Goal: Task Accomplishment & Management: Manage account settings

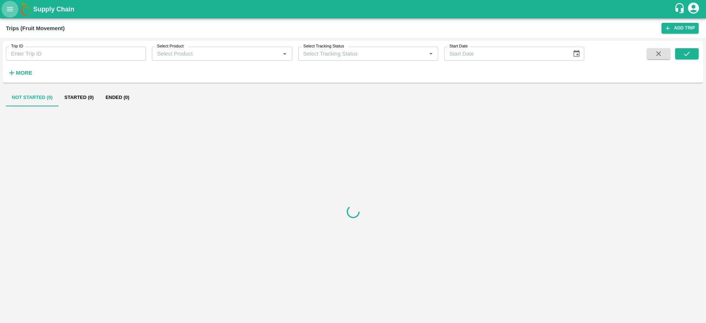
click at [5, 10] on button "open drawer" at bounding box center [9, 9] width 17 height 17
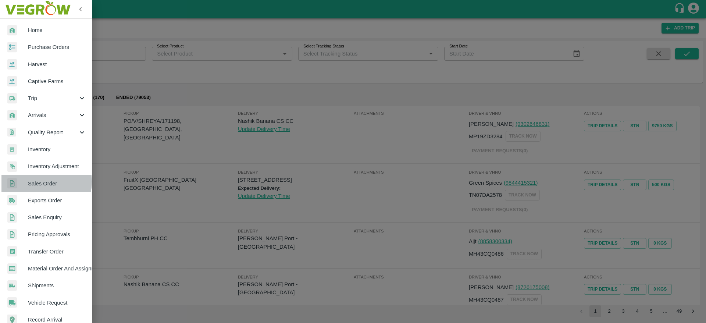
click at [46, 182] on span "Sales Order" at bounding box center [57, 183] width 58 height 8
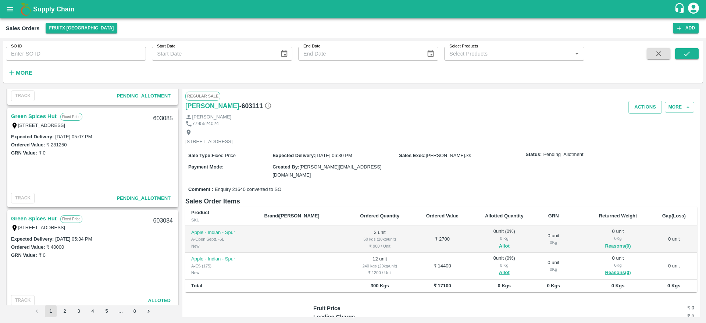
scroll to position [1987, 0]
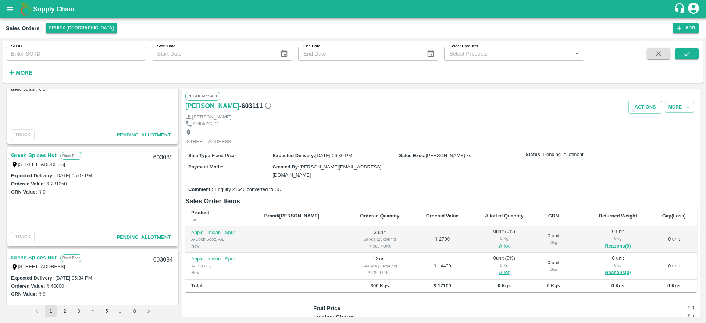
click at [44, 155] on link "Green Spices Hut" at bounding box center [34, 155] width 46 height 10
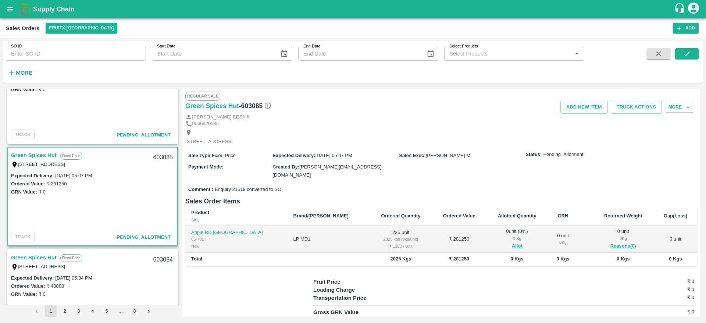
scroll to position [2019, 0]
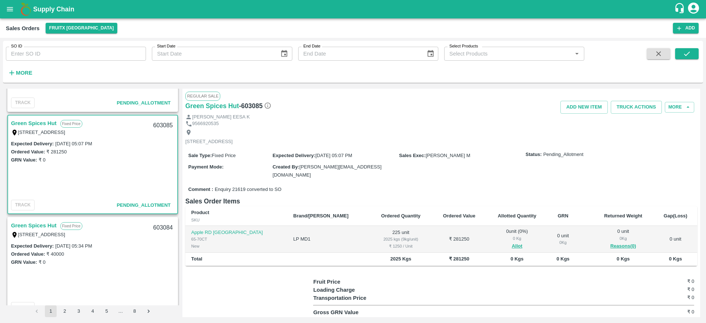
click at [42, 224] on link "Green Spices Hut" at bounding box center [34, 225] width 46 height 10
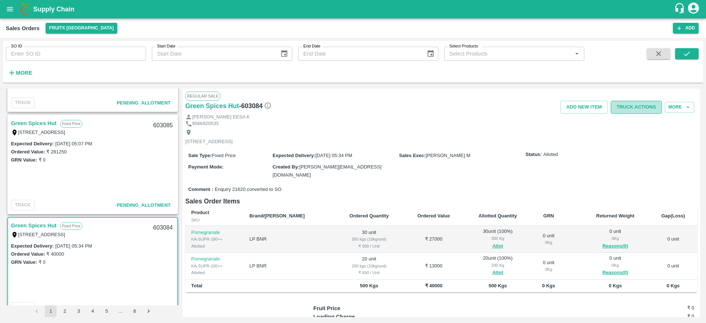
click at [638, 104] on button "Truck Actions" at bounding box center [635, 107] width 51 height 13
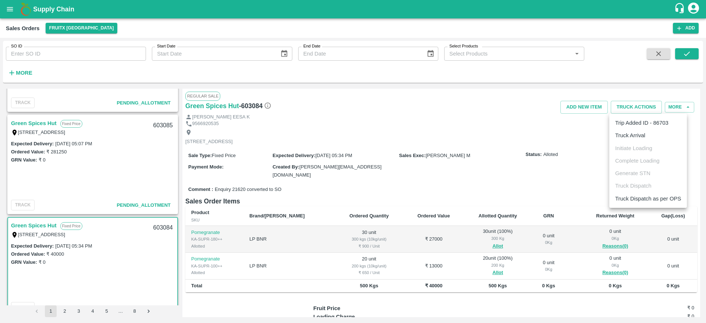
click at [638, 141] on li "Truck Arrival" at bounding box center [648, 135] width 78 height 12
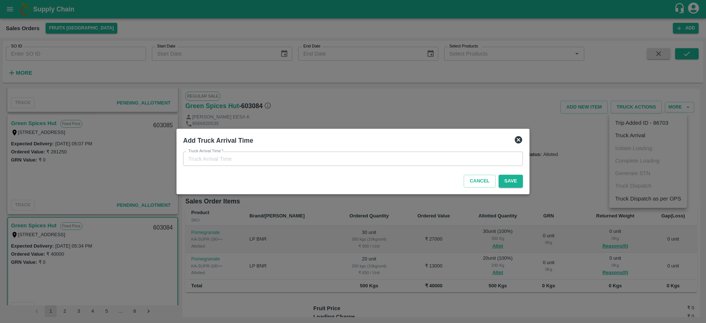
type input "23/08/2025 07:06 PM"
click at [508, 176] on button "Save" at bounding box center [510, 181] width 24 height 13
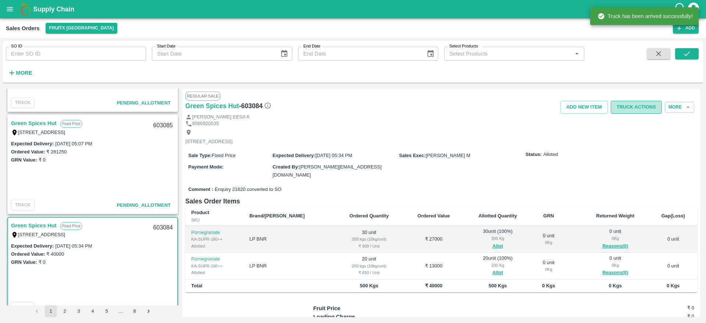
click at [636, 105] on button "Truck Actions" at bounding box center [635, 107] width 51 height 13
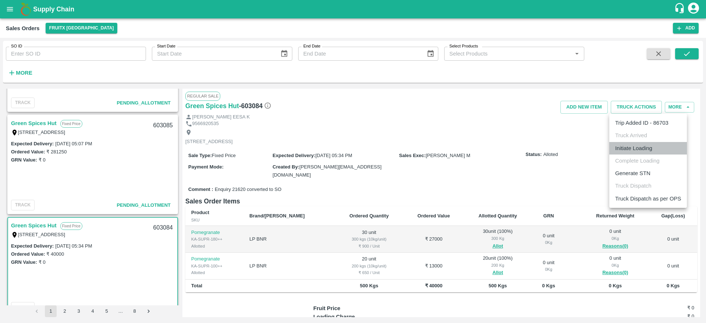
click at [630, 147] on li "Initiate Loading" at bounding box center [648, 148] width 78 height 12
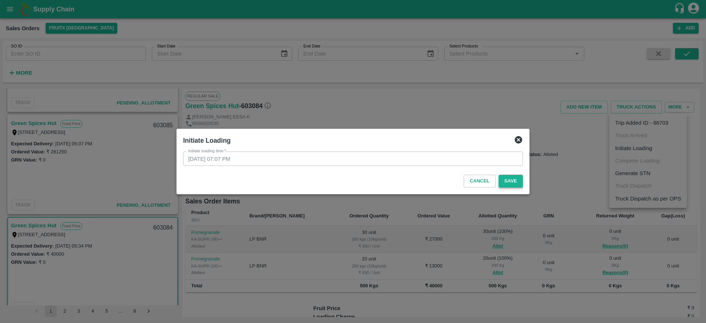
drag, startPoint x: 510, startPoint y: 187, endPoint x: 510, endPoint y: 183, distance: 4.8
click at [510, 183] on div "Cancel Save" at bounding box center [352, 180] width 345 height 22
click at [510, 183] on button "Save" at bounding box center [510, 181] width 24 height 13
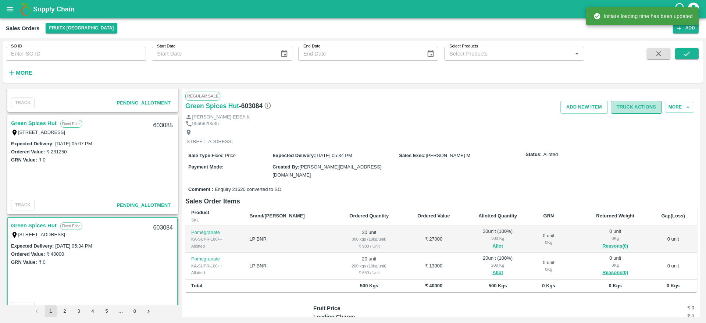
click at [635, 112] on button "Truck Actions" at bounding box center [635, 107] width 51 height 13
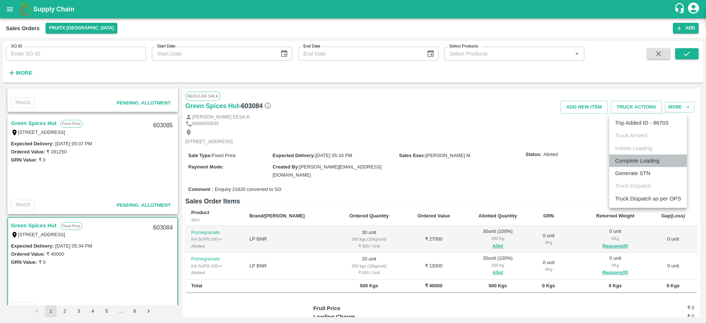
click at [646, 165] on li "Complete Loading" at bounding box center [648, 160] width 78 height 12
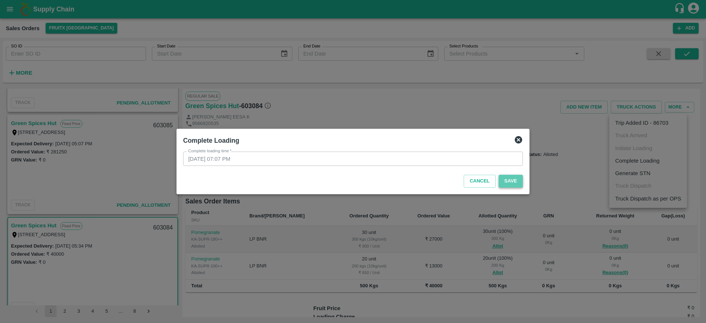
click at [509, 179] on button "Save" at bounding box center [510, 181] width 24 height 13
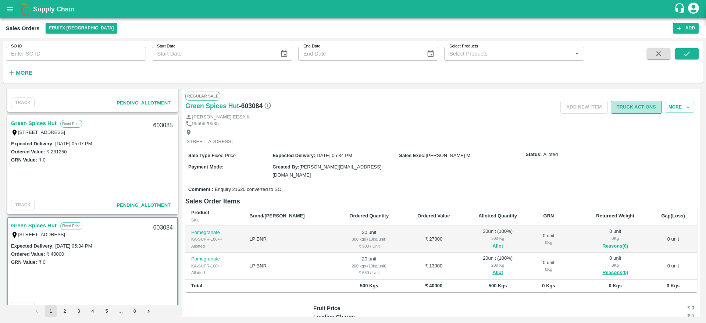
click at [627, 106] on button "Truck Actions" at bounding box center [635, 107] width 51 height 13
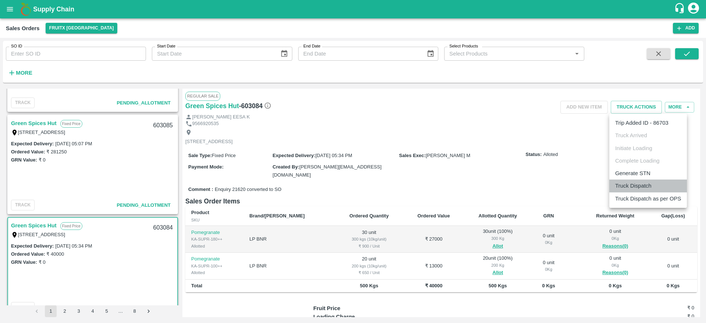
click at [654, 187] on li "Truck Dispatch" at bounding box center [648, 185] width 78 height 12
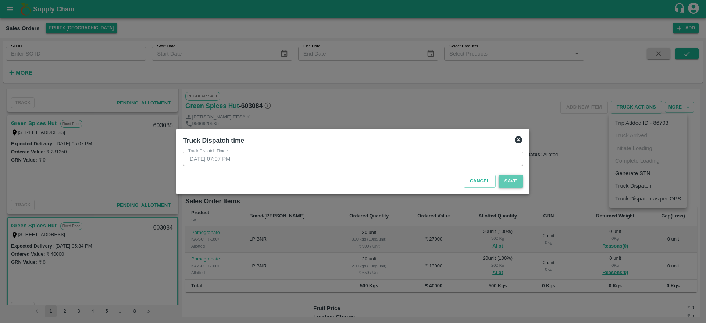
click at [514, 185] on button "Save" at bounding box center [510, 181] width 24 height 13
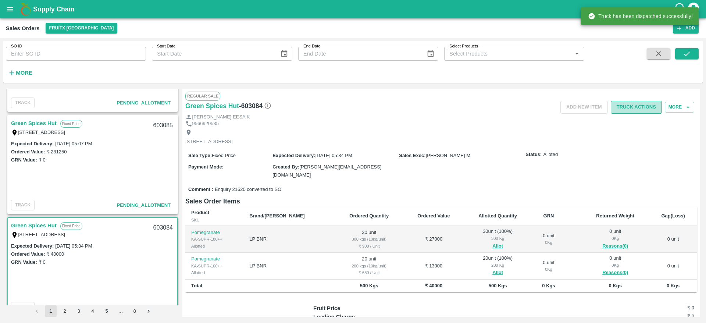
click at [636, 105] on button "Truck Actions" at bounding box center [635, 107] width 51 height 13
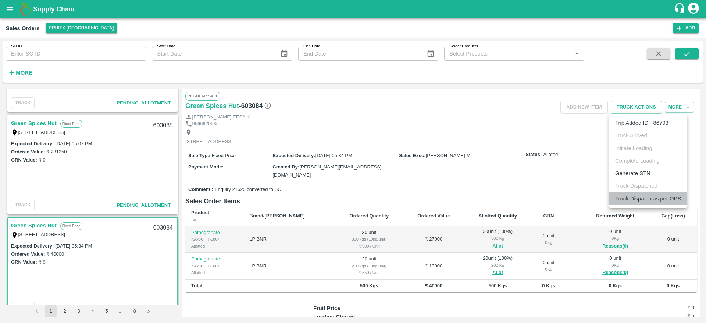
click at [640, 195] on li "Truck Dispatch as per OPS" at bounding box center [648, 198] width 78 height 12
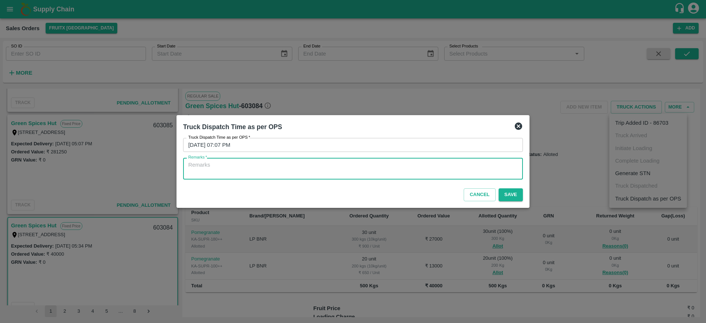
click at [481, 168] on textarea "Remarks   *" at bounding box center [352, 168] width 329 height 15
type textarea "otd"
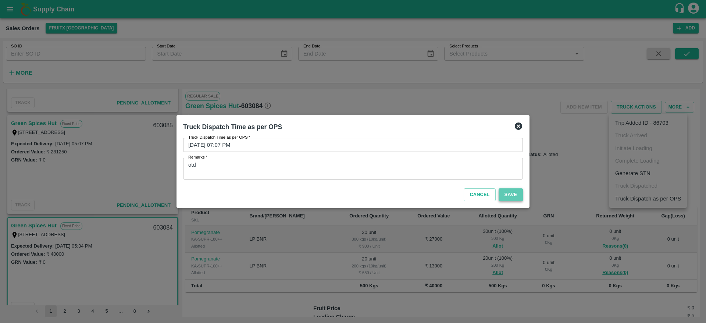
click at [512, 198] on button "Save" at bounding box center [510, 194] width 24 height 13
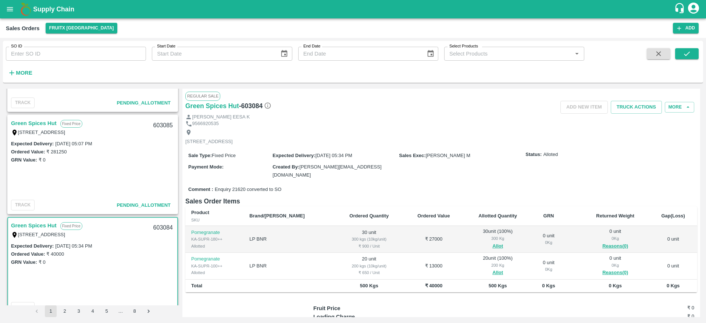
scroll to position [2073, 0]
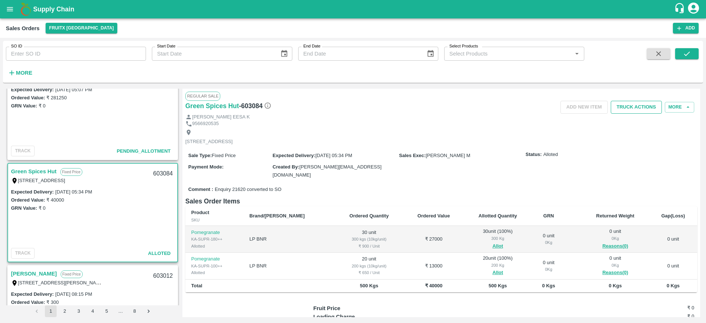
click at [643, 104] on button "Truck Actions" at bounding box center [635, 107] width 51 height 13
click at [153, 171] on div at bounding box center [353, 161] width 706 height 323
click at [153, 171] on div "603084" at bounding box center [163, 173] width 28 height 17
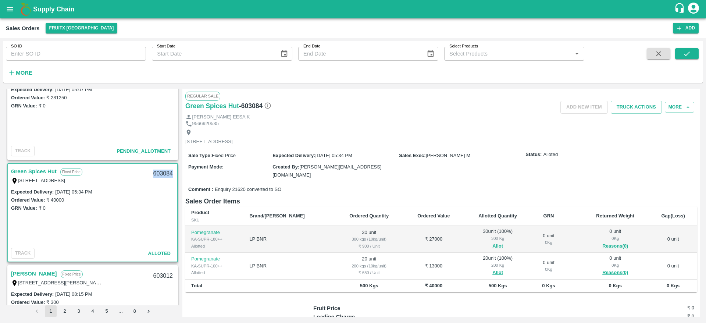
copy div "603084"
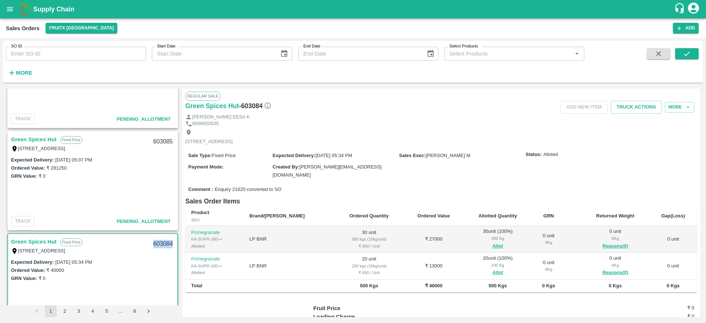
scroll to position [1999, 0]
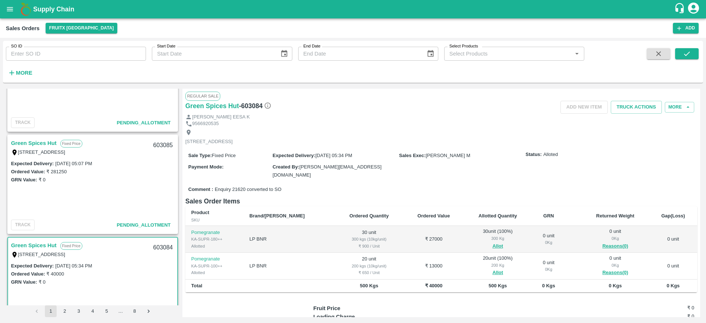
click at [33, 140] on link "Green Spices Hut" at bounding box center [34, 143] width 46 height 10
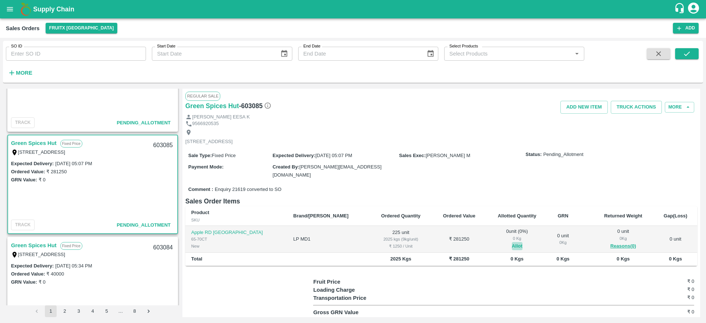
click at [512, 242] on button "Allot" at bounding box center [517, 246] width 11 height 8
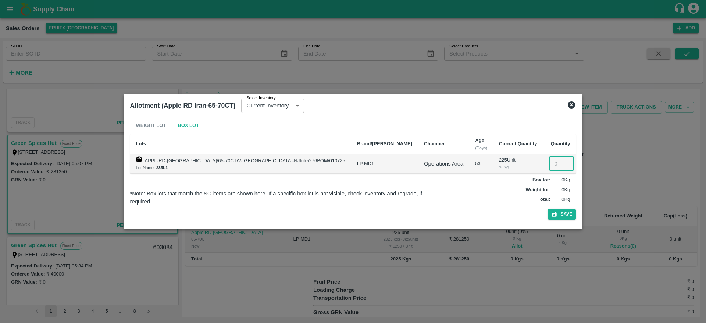
click at [549, 159] on input "number" at bounding box center [561, 164] width 25 height 14
type input "225"
click at [548, 209] on button "Save" at bounding box center [562, 214] width 28 height 11
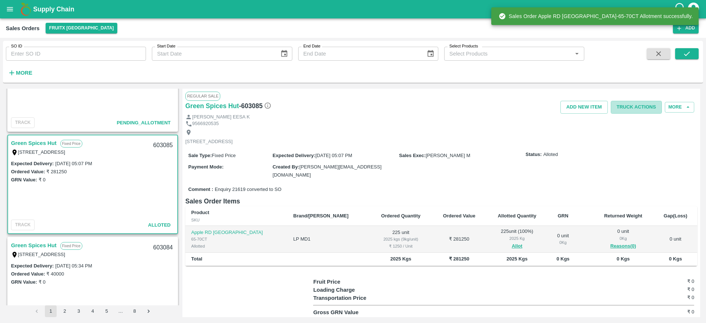
click at [626, 108] on button "Truck Actions" at bounding box center [635, 107] width 51 height 13
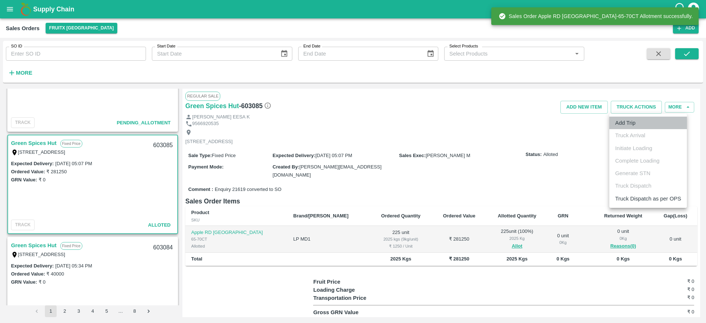
click at [636, 123] on li "Add Trip" at bounding box center [648, 122] width 78 height 12
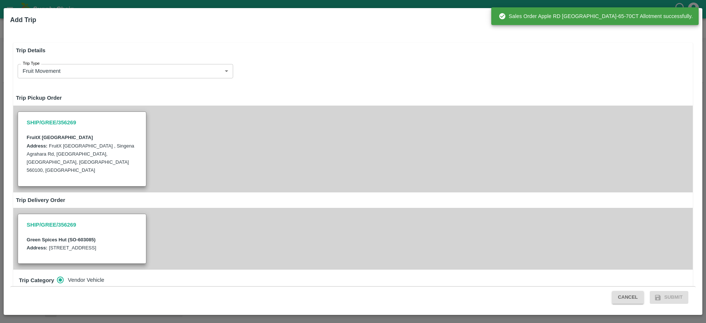
radio input "true"
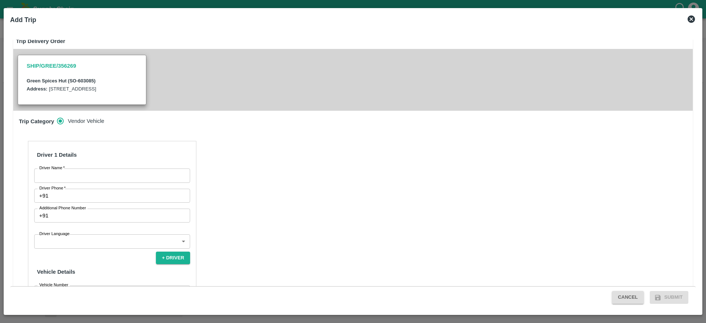
scroll to position [179, 0]
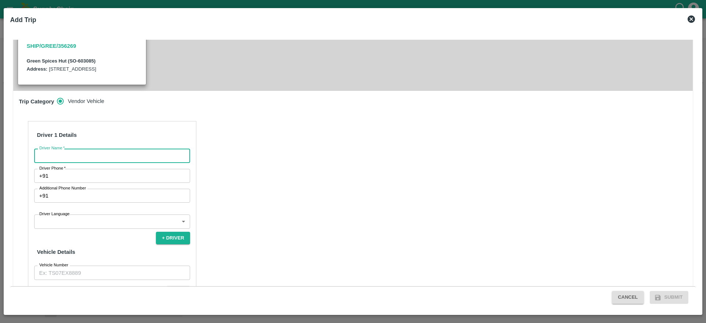
click at [136, 155] on input "Driver Name   *" at bounding box center [112, 155] width 156 height 14
type input "Green Spices"
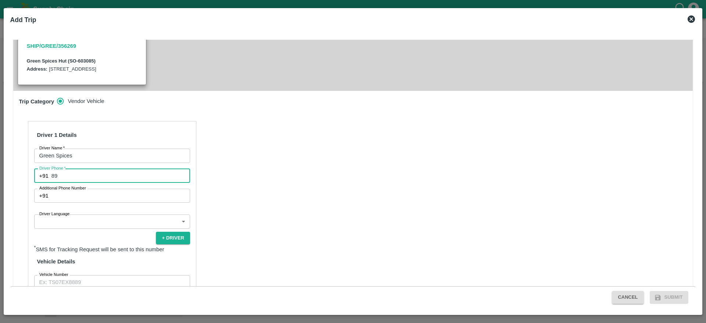
type input "8971481252"
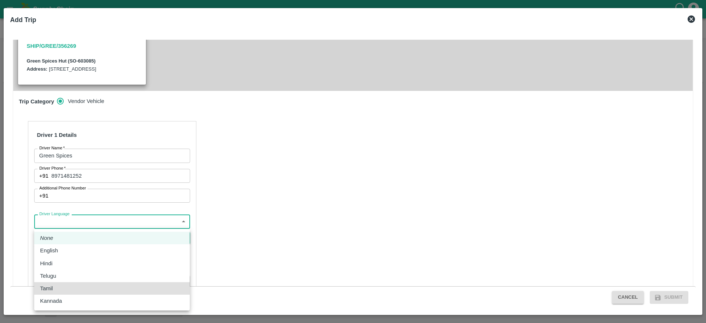
type input "ta"
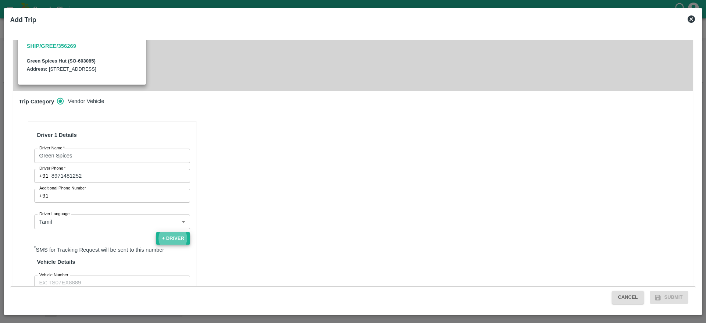
scroll to position [182, 0]
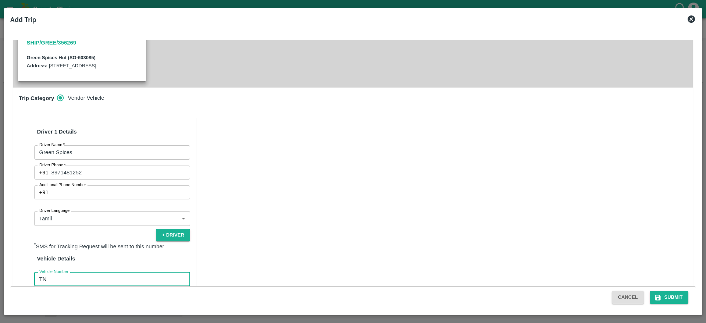
type input "TN48AR5859"
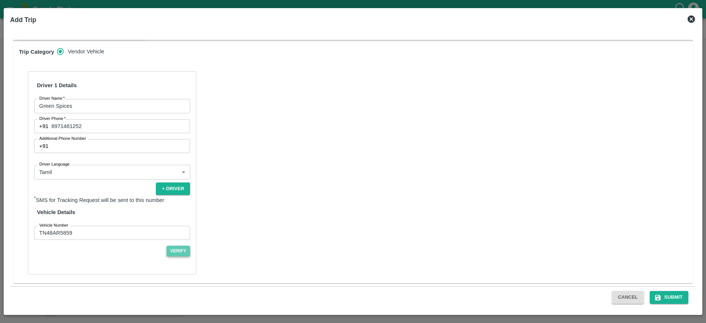
click at [181, 250] on button "Verify" at bounding box center [178, 250] width 24 height 11
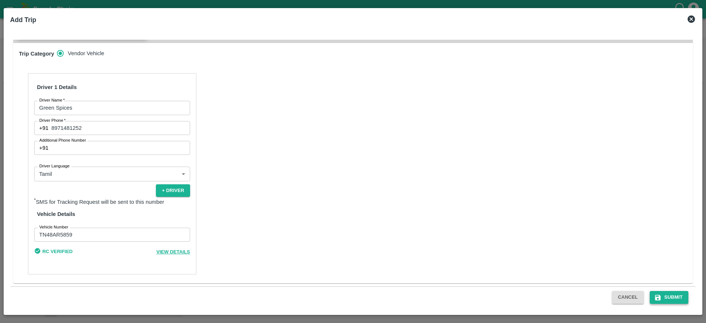
click at [669, 294] on button "Submit" at bounding box center [668, 297] width 39 height 13
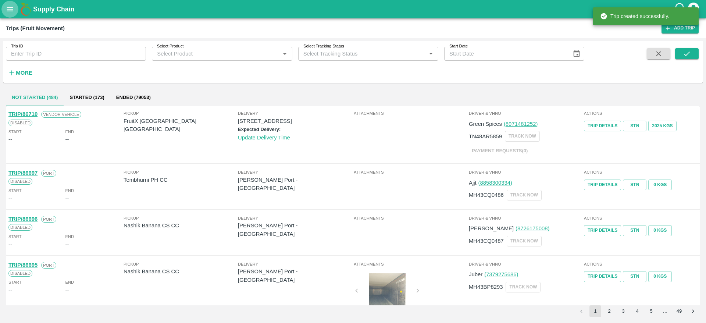
click at [15, 5] on button "open drawer" at bounding box center [9, 9] width 17 height 17
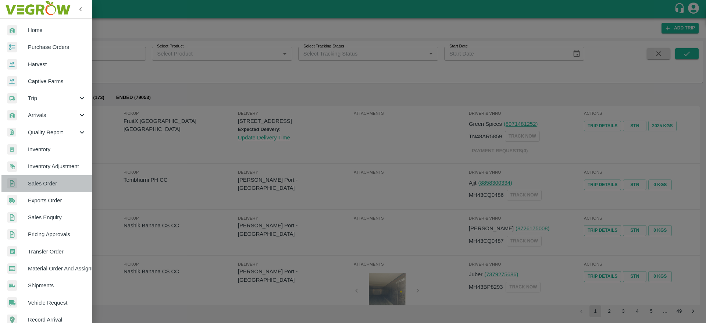
click at [48, 179] on span "Sales Order" at bounding box center [57, 183] width 58 height 8
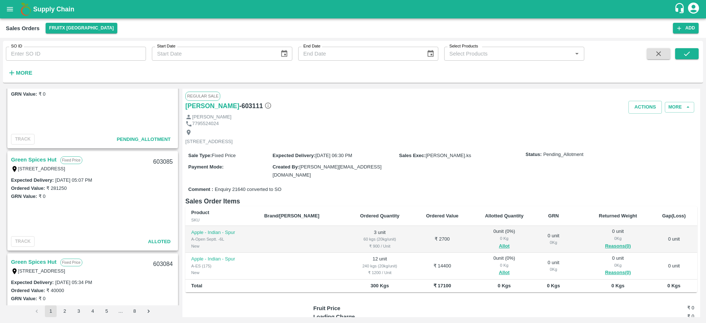
scroll to position [1937, 0]
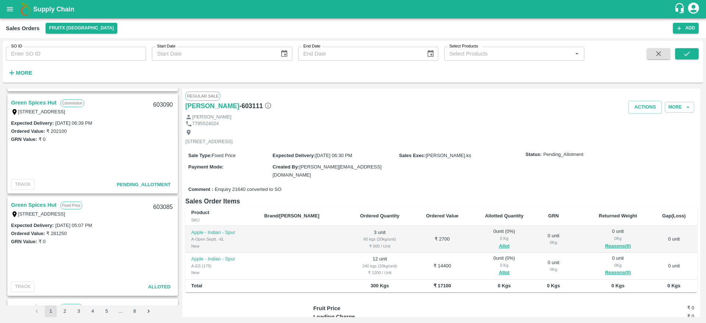
click at [37, 201] on link "Green Spices Hut" at bounding box center [34, 205] width 46 height 10
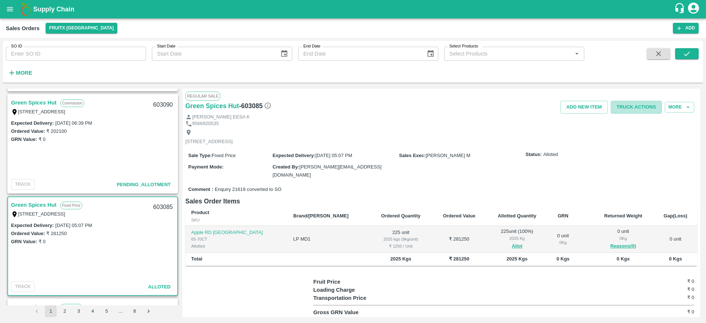
click at [640, 103] on button "Truck Actions" at bounding box center [635, 107] width 51 height 13
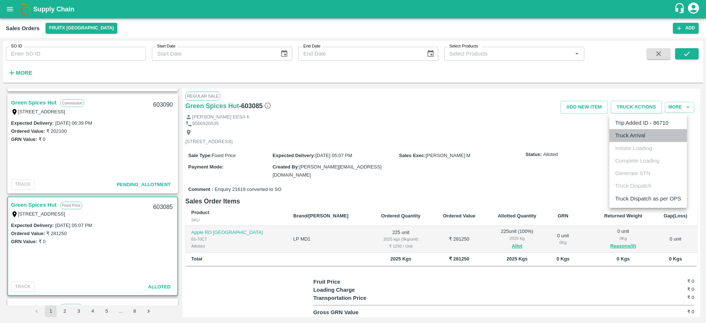
click at [639, 134] on li "Truck Arrival" at bounding box center [648, 135] width 78 height 12
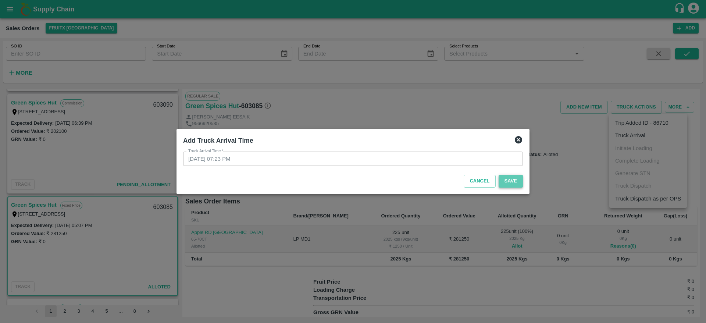
click at [514, 186] on button "Save" at bounding box center [510, 181] width 24 height 13
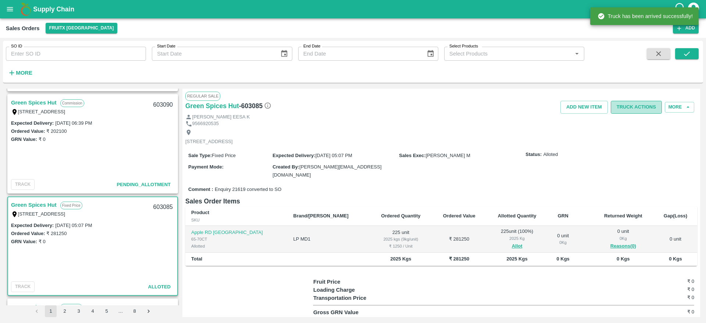
click at [639, 108] on button "Truck Actions" at bounding box center [635, 107] width 51 height 13
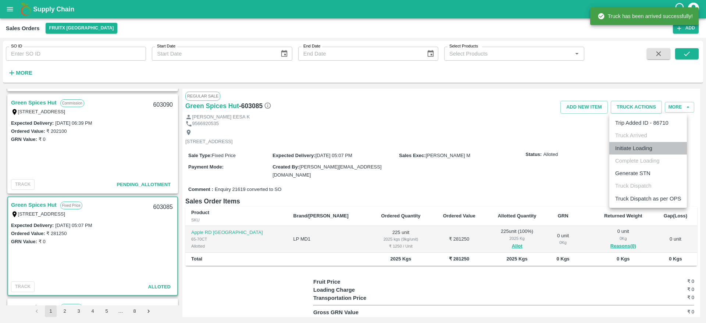
click at [646, 148] on li "Initiate Loading" at bounding box center [648, 148] width 78 height 12
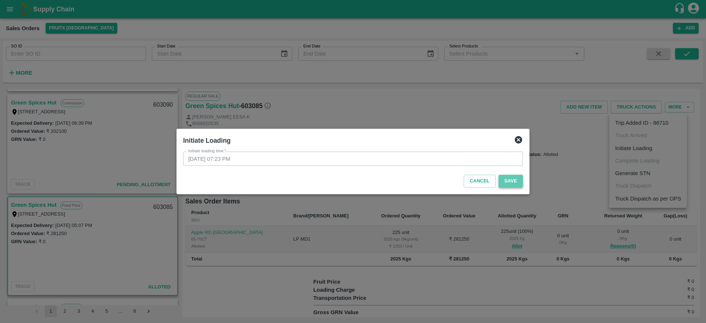
click at [515, 180] on button "Save" at bounding box center [510, 181] width 24 height 13
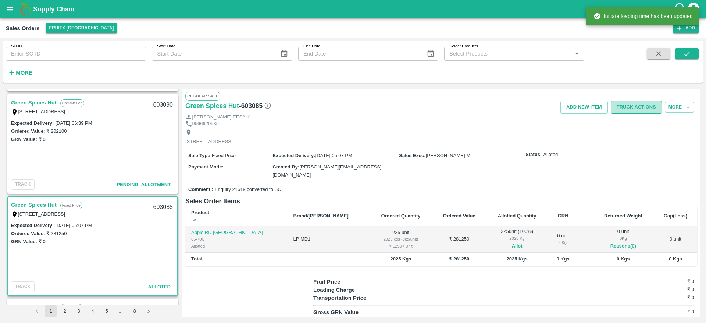
click at [628, 105] on button "Truck Actions" at bounding box center [635, 107] width 51 height 13
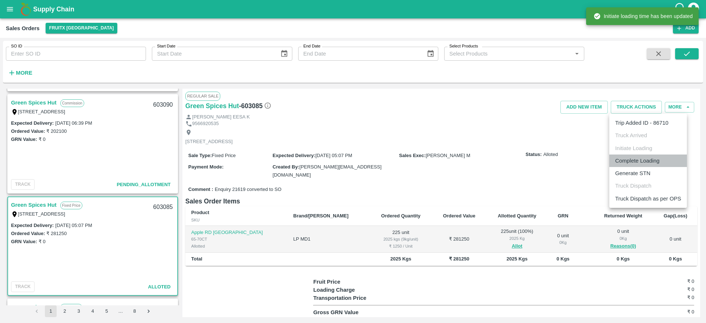
click at [645, 154] on li "Complete Loading" at bounding box center [648, 160] width 78 height 12
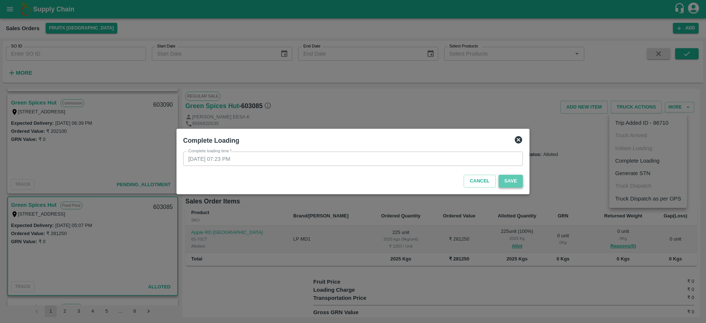
click at [502, 180] on button "Save" at bounding box center [510, 181] width 24 height 13
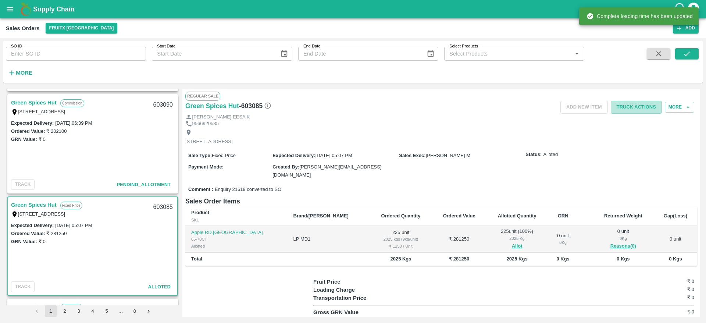
click at [632, 108] on button "Truck Actions" at bounding box center [635, 107] width 51 height 13
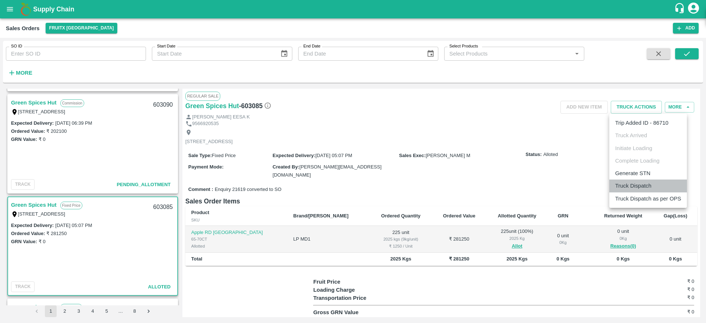
click at [637, 189] on li "Truck Dispatch" at bounding box center [648, 185] width 78 height 12
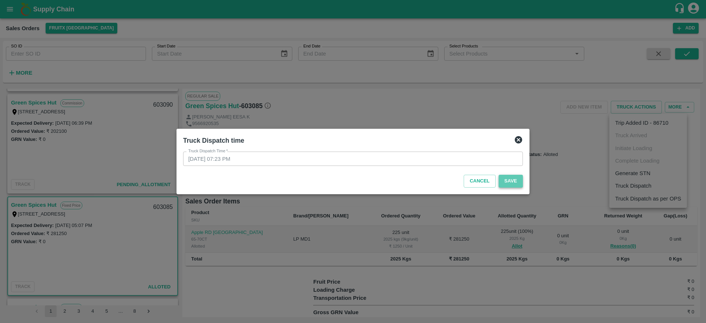
click at [509, 179] on button "Save" at bounding box center [510, 181] width 24 height 13
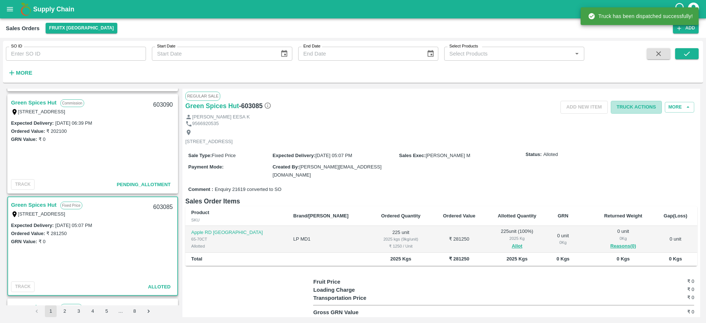
click at [644, 104] on button "Truck Actions" at bounding box center [635, 107] width 51 height 13
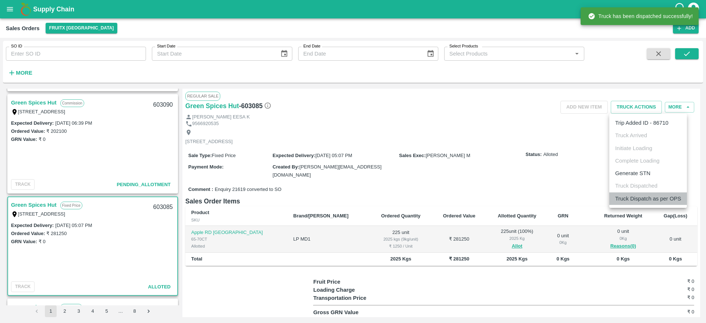
click at [644, 200] on li "Truck Dispatch as per OPS" at bounding box center [648, 198] width 78 height 12
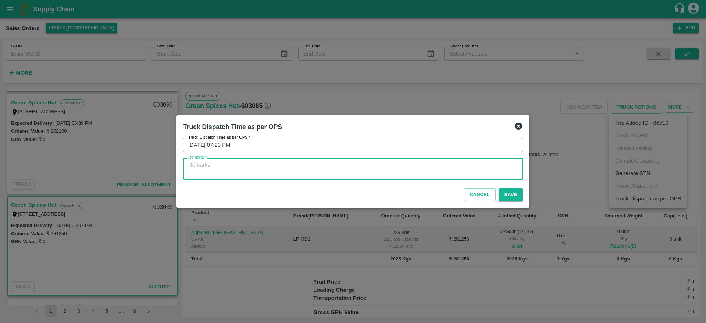
click at [499, 173] on textarea "Remarks   *" at bounding box center [352, 168] width 329 height 15
type textarea "OTD"
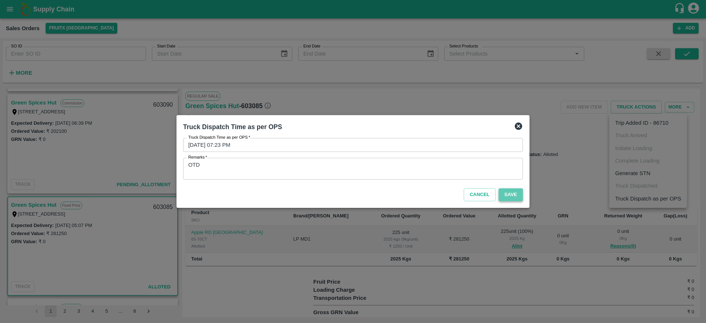
click at [516, 191] on button "Save" at bounding box center [510, 194] width 24 height 13
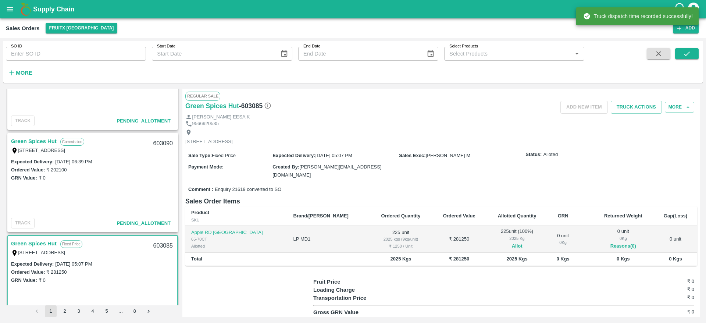
scroll to position [1898, 0]
click at [39, 140] on link "Green Spices Hut" at bounding box center [34, 142] width 46 height 10
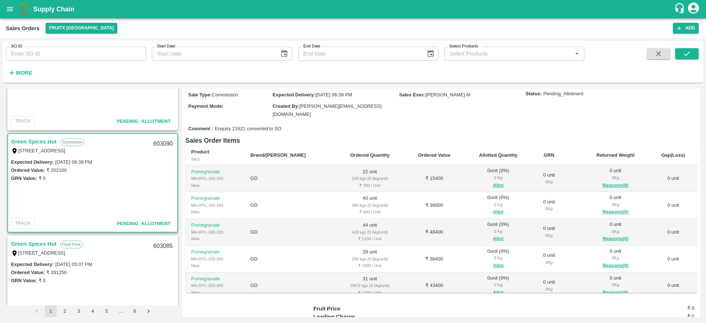
scroll to position [41, 0]
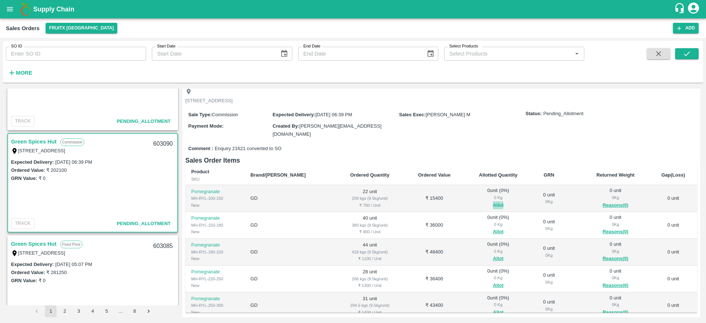
click at [492, 202] on button "Allot" at bounding box center [497, 205] width 11 height 8
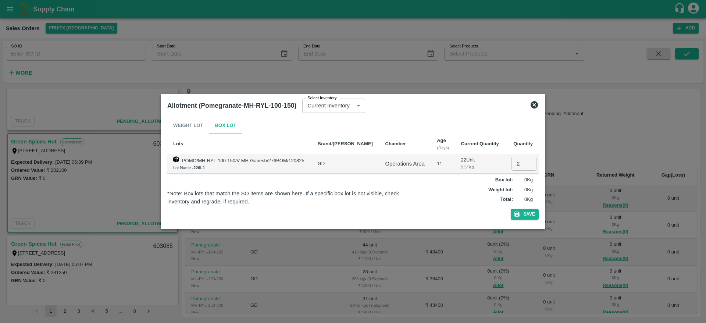
click at [521, 165] on input "2" at bounding box center [523, 164] width 25 height 14
type input "22"
click at [510, 209] on button "Save" at bounding box center [524, 214] width 28 height 11
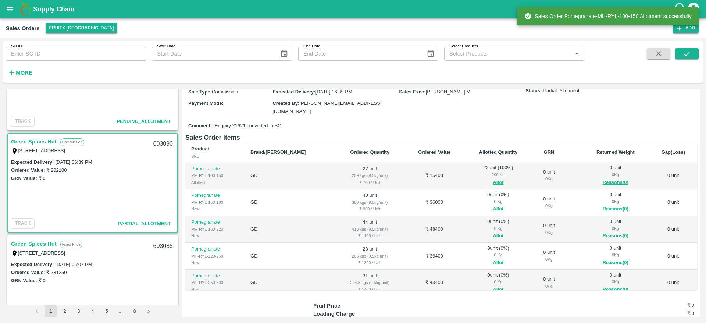
scroll to position [64, 0]
click at [492, 207] on button "Allot" at bounding box center [497, 208] width 11 height 8
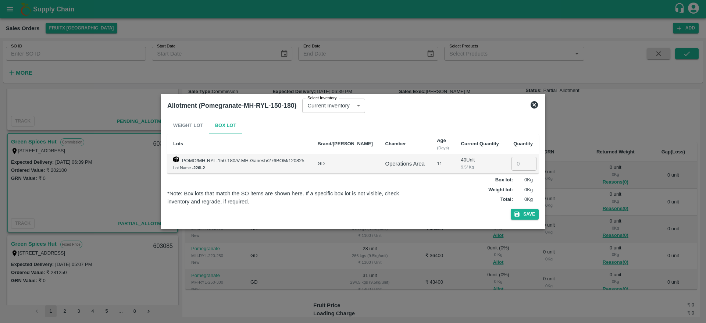
click at [517, 162] on input "number" at bounding box center [523, 164] width 25 height 14
type input "40"
click at [510, 209] on button "Save" at bounding box center [524, 214] width 28 height 11
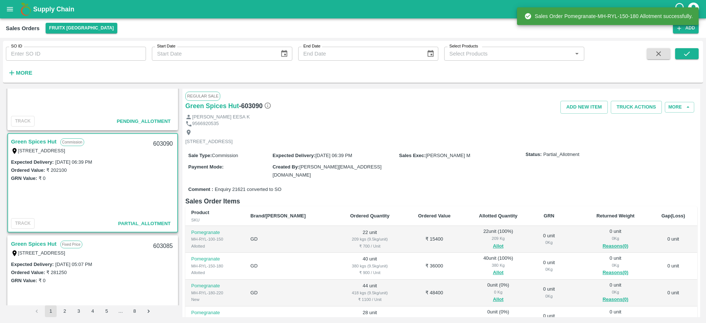
scroll to position [46, 0]
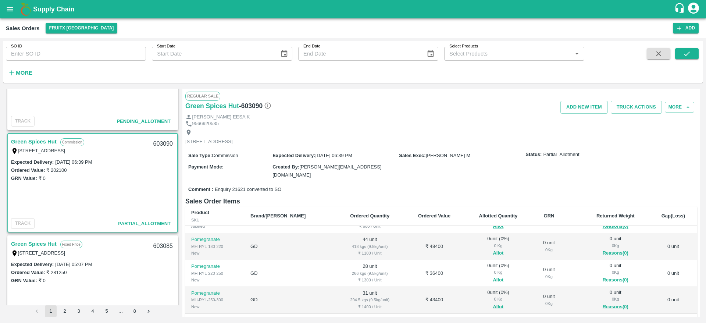
click at [492, 253] on button "Allot" at bounding box center [497, 253] width 11 height 8
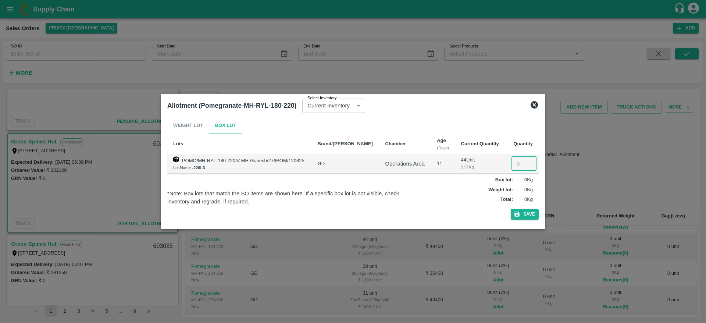
click at [517, 164] on input "number" at bounding box center [523, 164] width 25 height 14
type input "44"
click at [510, 209] on button "Save" at bounding box center [524, 214] width 28 height 11
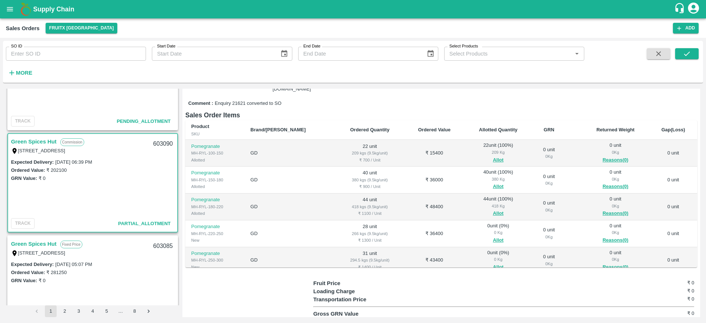
scroll to position [24, 0]
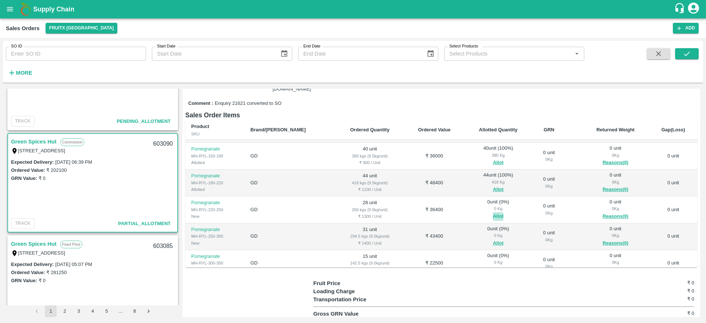
click at [492, 212] on button "Allot" at bounding box center [497, 216] width 11 height 8
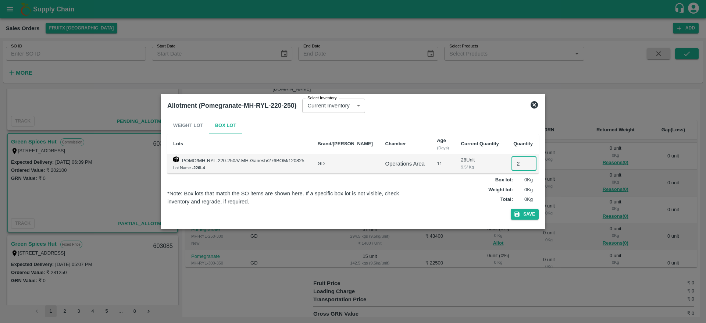
click at [516, 162] on input "2" at bounding box center [523, 164] width 25 height 14
type input "28"
click at [510, 209] on button "Save" at bounding box center [524, 214] width 28 height 11
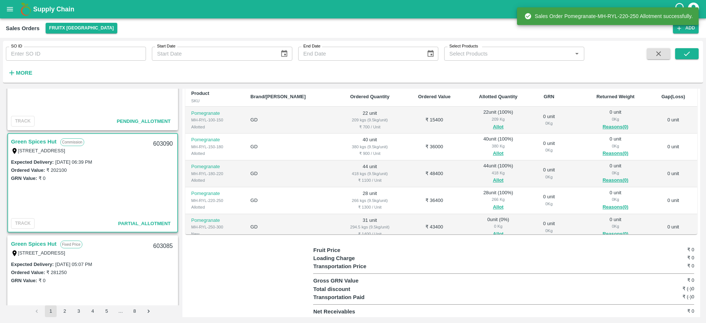
scroll to position [46, 0]
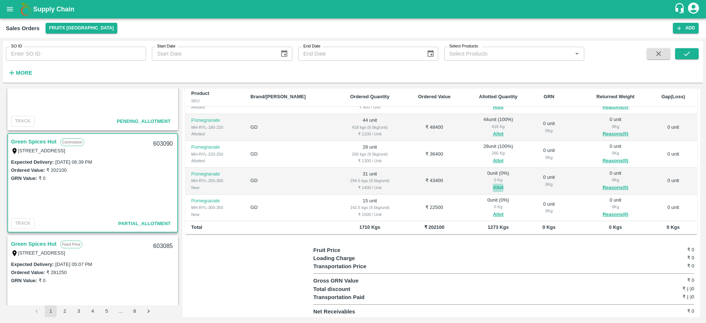
click at [492, 189] on button "Allot" at bounding box center [497, 187] width 11 height 8
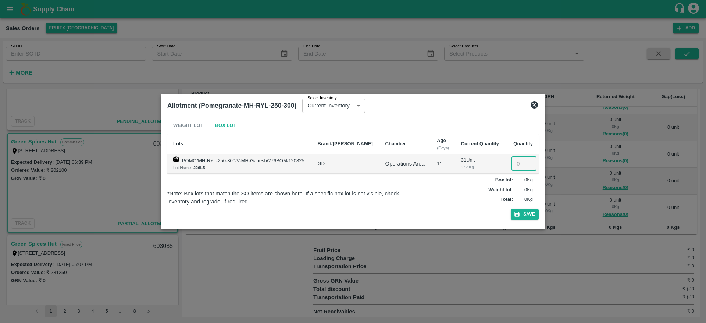
click at [514, 167] on input "number" at bounding box center [523, 164] width 25 height 14
type input "31"
click at [510, 209] on button "Save" at bounding box center [524, 214] width 28 height 11
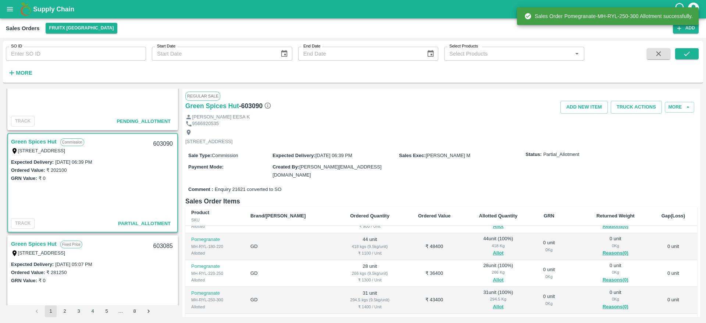
scroll to position [119, 0]
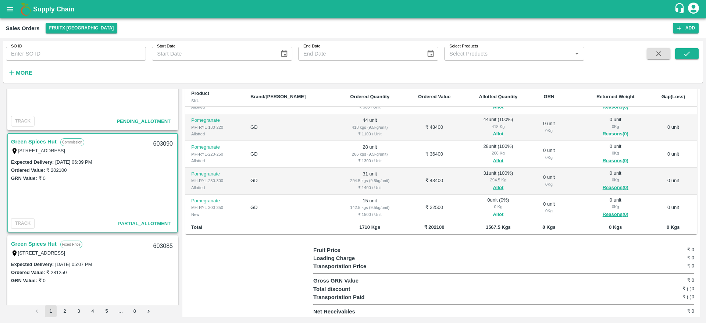
click at [492, 212] on button "Allot" at bounding box center [497, 214] width 11 height 8
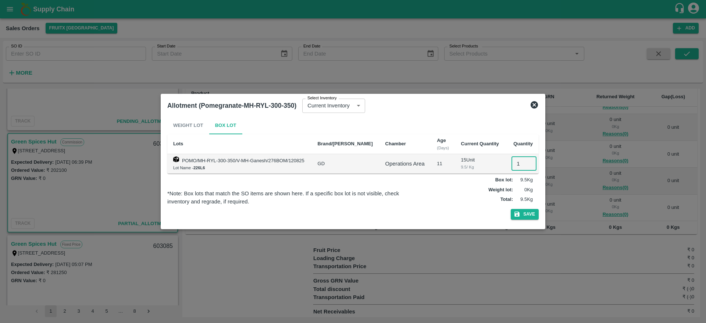
click at [518, 162] on input "1" at bounding box center [523, 164] width 25 height 14
type input "15"
click at [510, 209] on button "Save" at bounding box center [524, 214] width 28 height 11
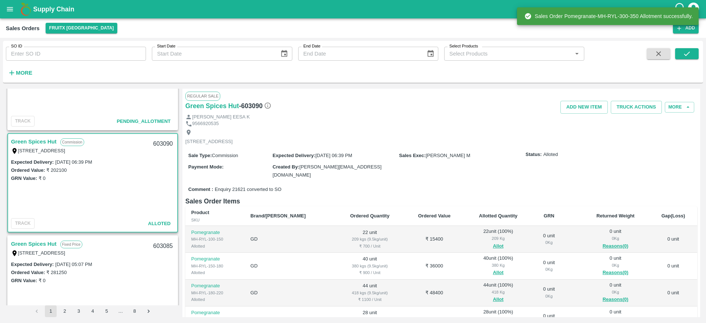
click at [157, 140] on div "603090" at bounding box center [163, 143] width 28 height 17
copy div "603090"
click at [630, 102] on button "Truck Actions" at bounding box center [635, 107] width 51 height 13
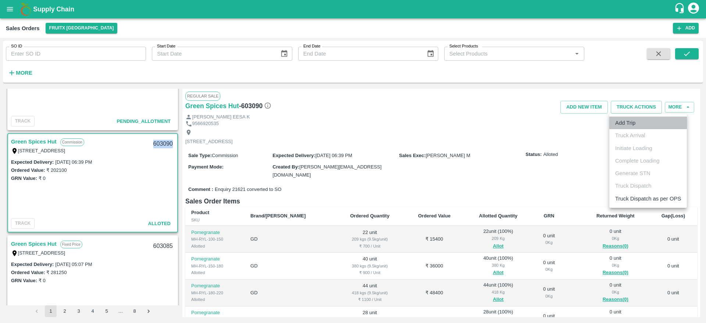
click at [632, 127] on li "Add Trip" at bounding box center [648, 122] width 78 height 12
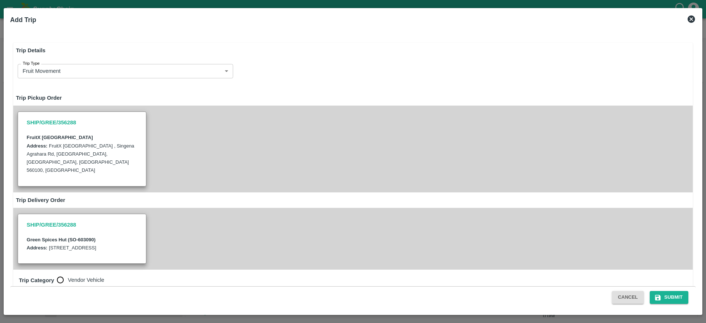
radio input "true"
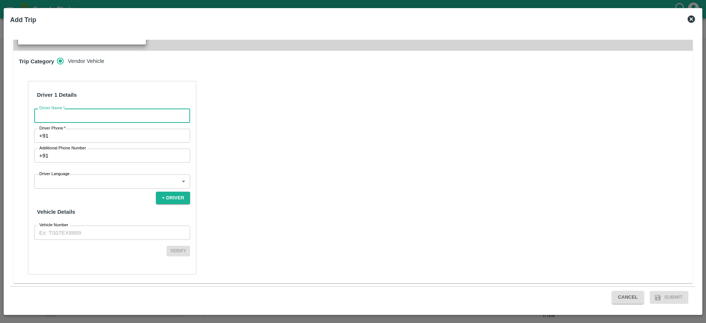
click at [147, 117] on input "Driver Name   *" at bounding box center [112, 115] width 156 height 14
type input "Green Spices"
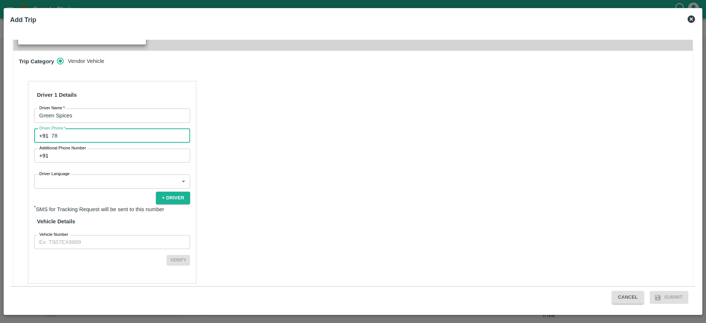
type input "7826860807"
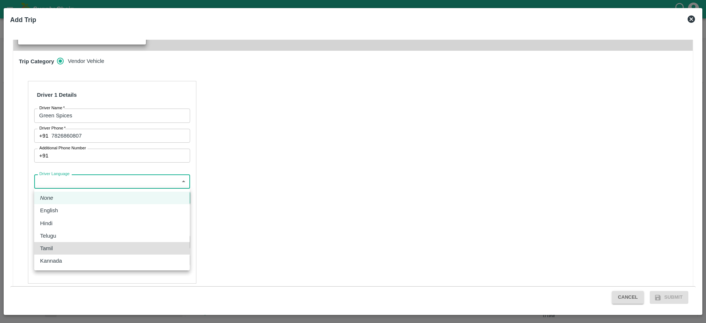
type input "ta"
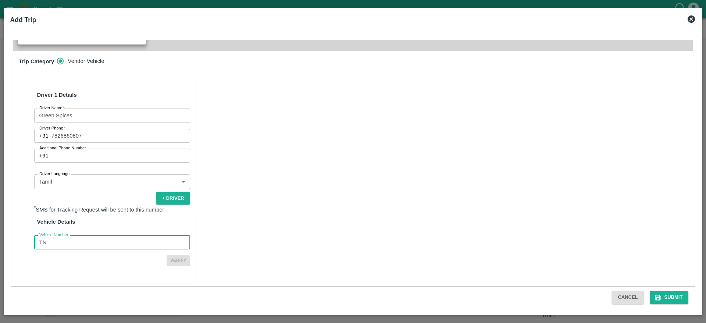
type input "TN48AR5859"
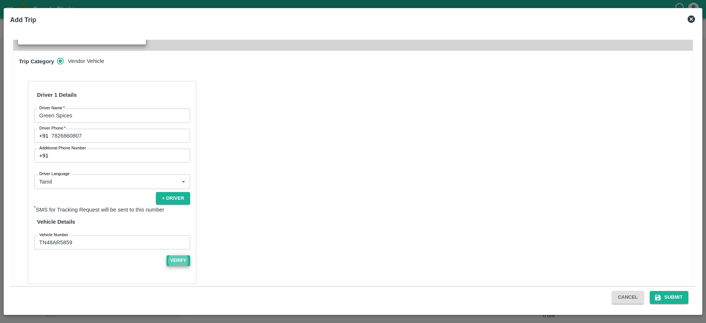
click at [166, 255] on button "Verify" at bounding box center [178, 260] width 24 height 11
click at [661, 294] on button "Submit" at bounding box center [668, 297] width 39 height 13
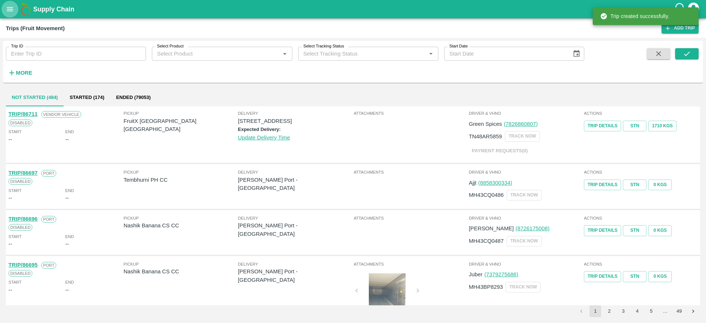
click at [8, 2] on button "open drawer" at bounding box center [9, 9] width 17 height 17
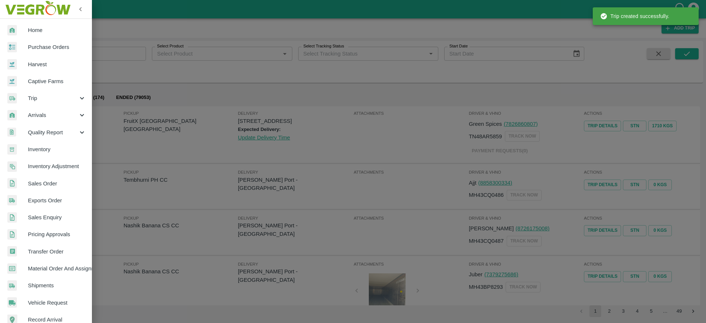
click at [49, 173] on link "Inventory Adjustment" at bounding box center [46, 166] width 92 height 17
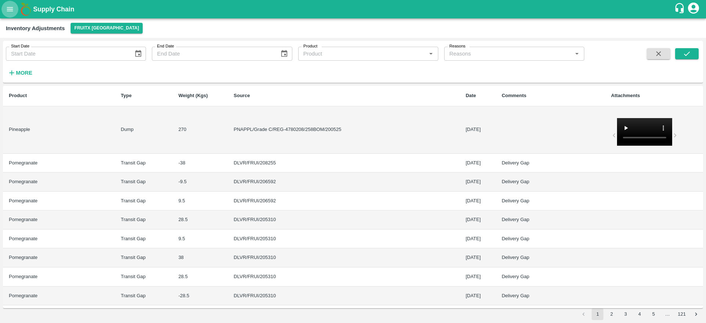
click at [12, 10] on icon "open drawer" at bounding box center [10, 9] width 8 height 8
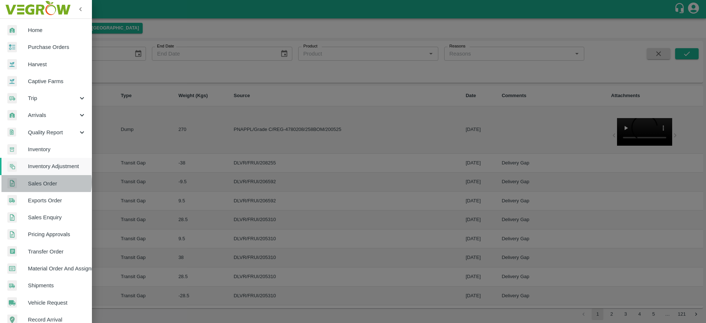
click at [42, 182] on span "Sales Order" at bounding box center [57, 183] width 58 height 8
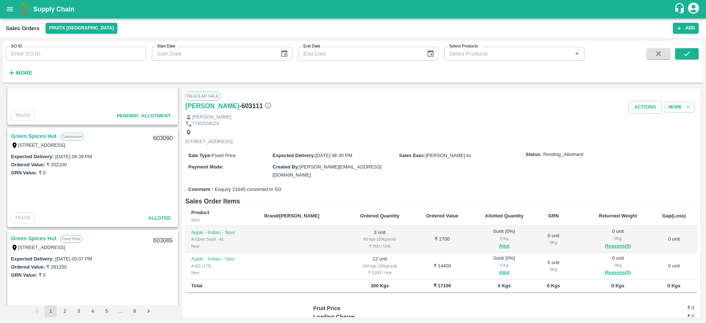
scroll to position [1904, 0]
click at [43, 134] on link "Green Spices Hut" at bounding box center [34, 136] width 46 height 10
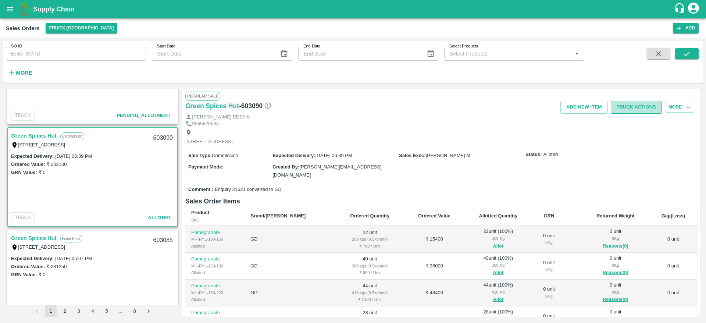
click at [624, 104] on button "Truck Actions" at bounding box center [635, 107] width 51 height 13
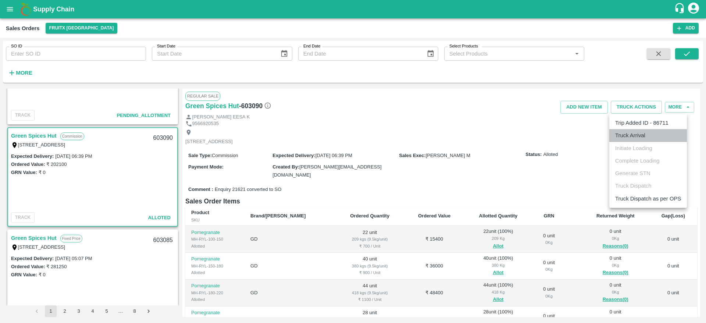
click at [639, 138] on li "Truck Arrival" at bounding box center [648, 135] width 78 height 12
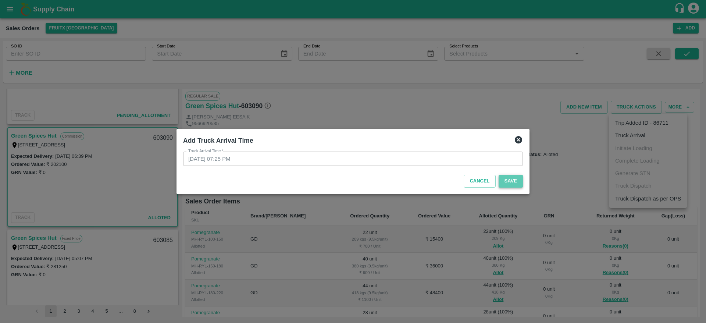
click at [513, 183] on button "Save" at bounding box center [510, 181] width 24 height 13
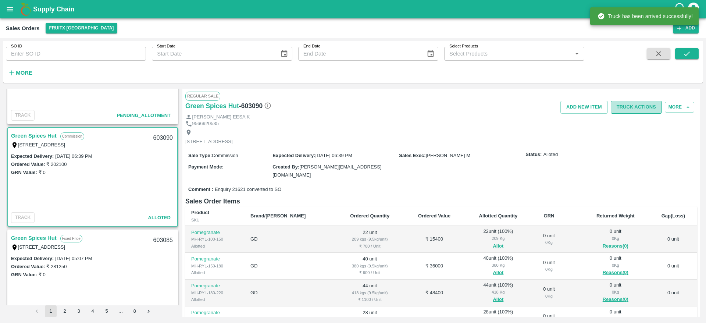
click at [645, 108] on button "Truck Actions" at bounding box center [635, 107] width 51 height 13
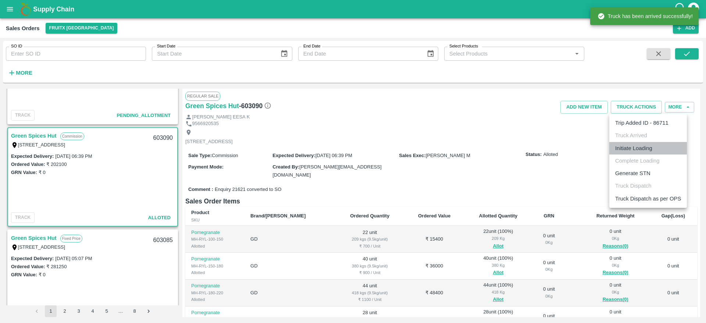
click at [635, 143] on li "Initiate Loading" at bounding box center [648, 148] width 78 height 12
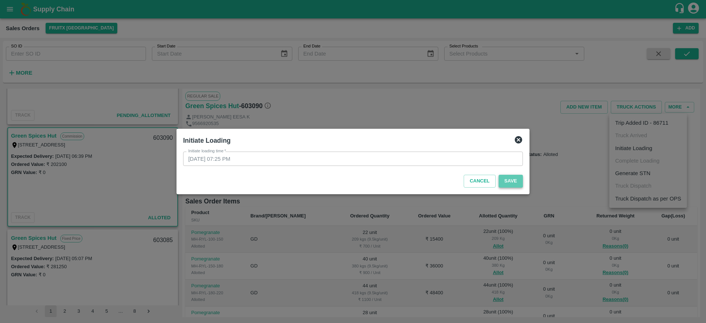
click at [503, 182] on button "Save" at bounding box center [510, 181] width 24 height 13
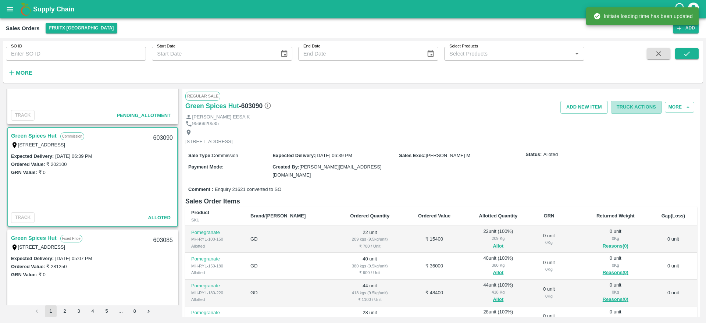
click at [632, 101] on button "Truck Actions" at bounding box center [635, 107] width 51 height 13
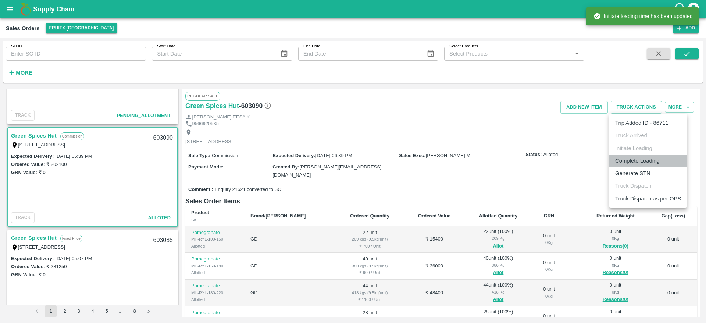
click at [648, 154] on li "Complete Loading" at bounding box center [648, 160] width 78 height 12
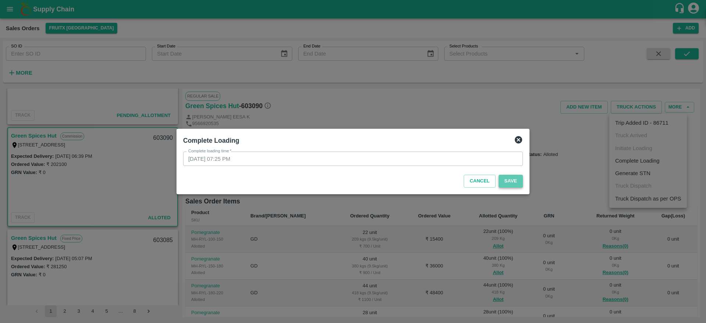
click at [509, 178] on button "Save" at bounding box center [510, 181] width 24 height 13
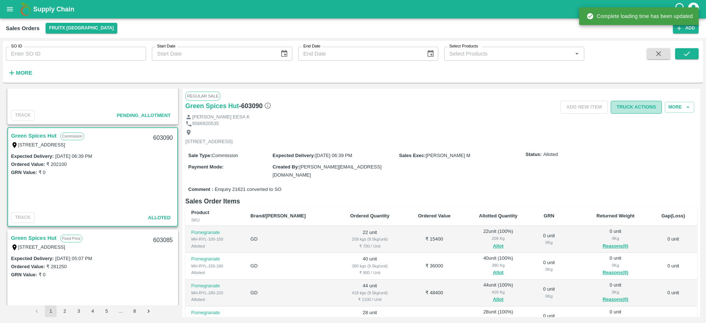
click at [632, 104] on button "Truck Actions" at bounding box center [635, 107] width 51 height 13
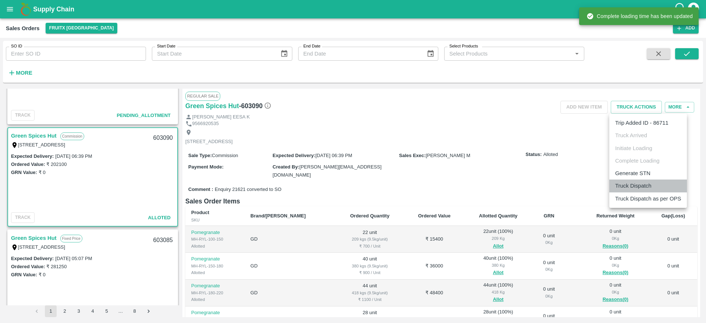
click at [642, 183] on li "Truck Dispatch" at bounding box center [648, 185] width 78 height 12
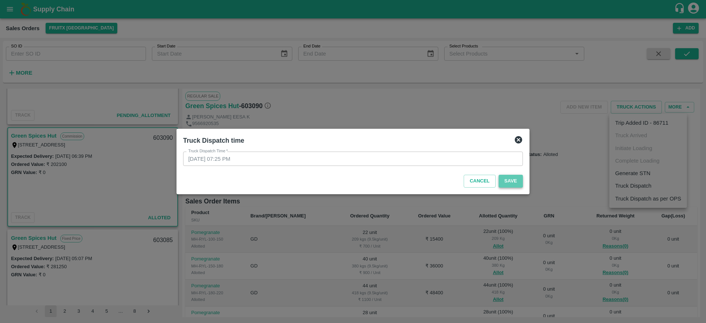
click at [514, 183] on button "Save" at bounding box center [510, 181] width 24 height 13
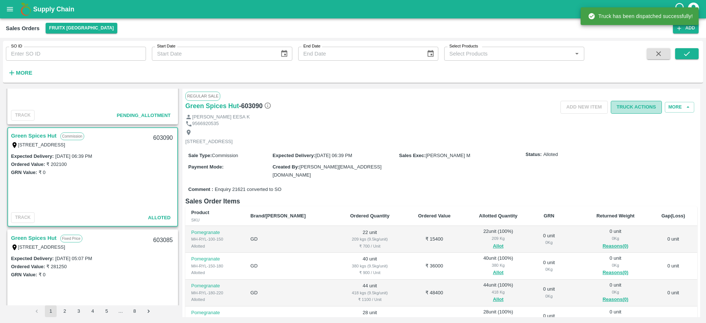
click at [627, 108] on button "Truck Actions" at bounding box center [635, 107] width 51 height 13
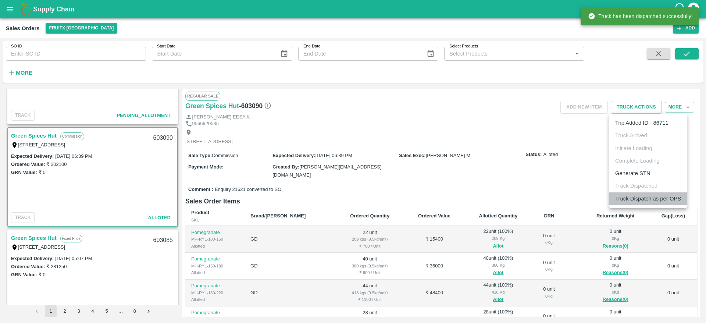
click at [644, 193] on li "Truck Dispatch as per OPS" at bounding box center [648, 198] width 78 height 12
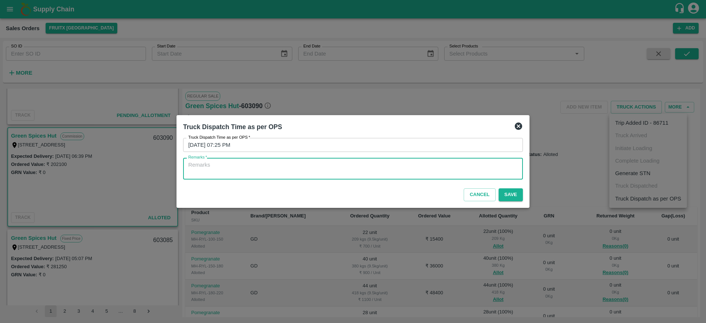
click at [466, 165] on textarea "Remarks   *" at bounding box center [352, 168] width 329 height 15
type textarea "OTD"
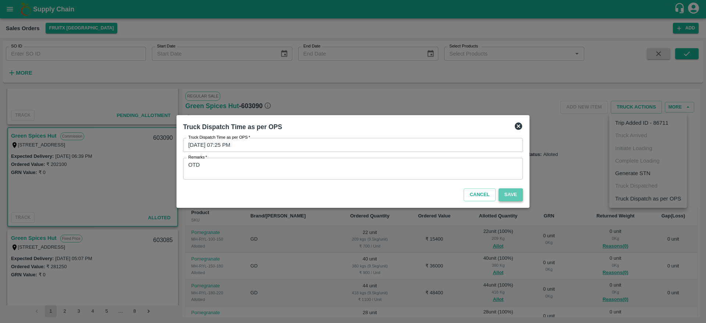
click at [511, 193] on button "Save" at bounding box center [510, 194] width 24 height 13
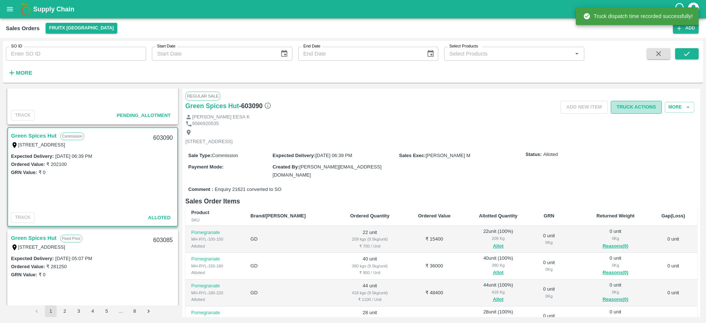
click at [634, 111] on button "Truck Actions" at bounding box center [635, 107] width 51 height 13
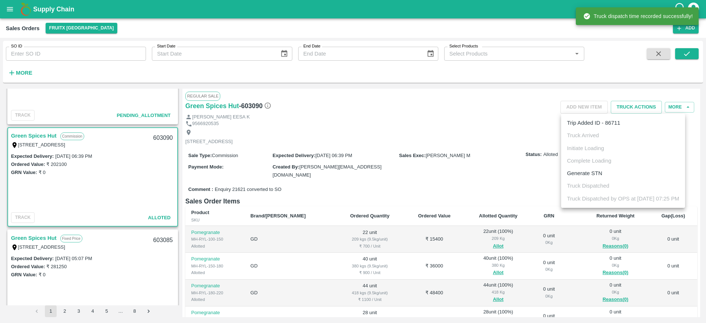
click at [446, 144] on div at bounding box center [353, 161] width 706 height 323
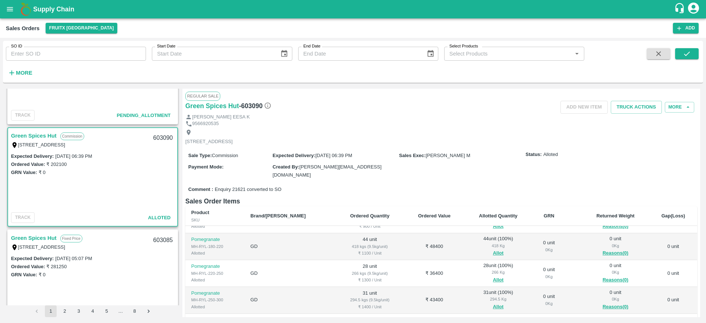
scroll to position [119, 0]
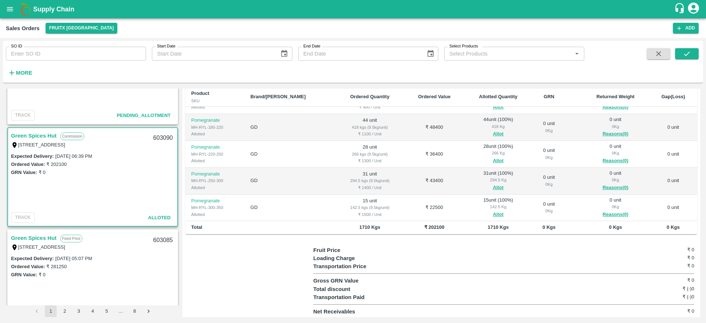
click at [159, 139] on div "603090" at bounding box center [163, 137] width 28 height 17
copy div "603090"
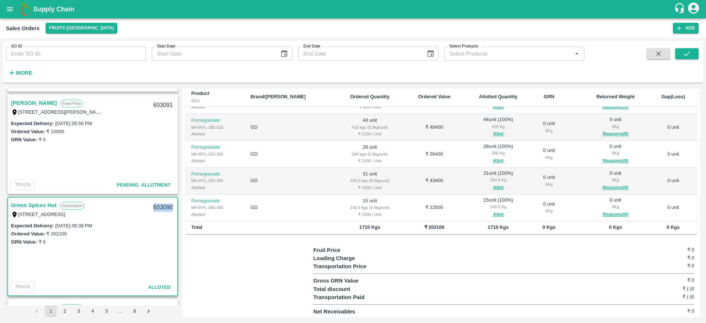
scroll to position [1793, 0]
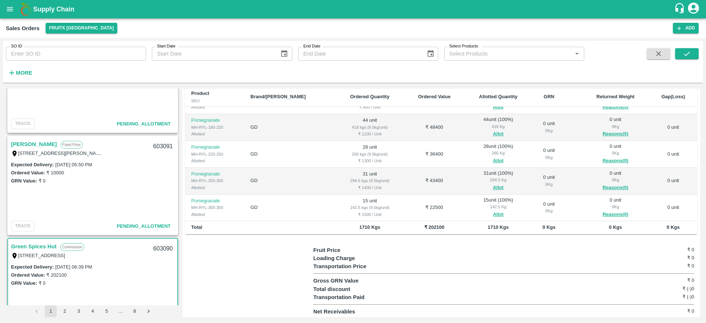
click at [24, 139] on link "[PERSON_NAME]" at bounding box center [34, 144] width 46 height 10
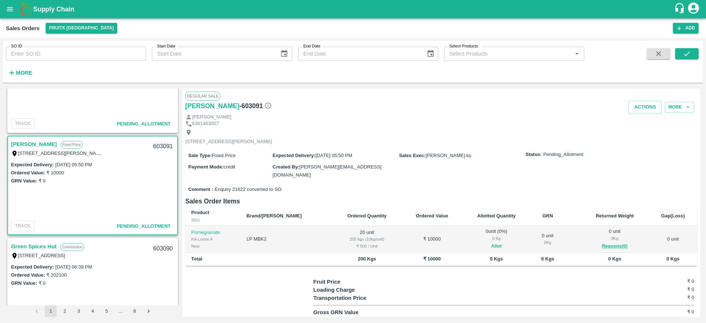
click at [491, 246] on button "Allot" at bounding box center [496, 246] width 11 height 8
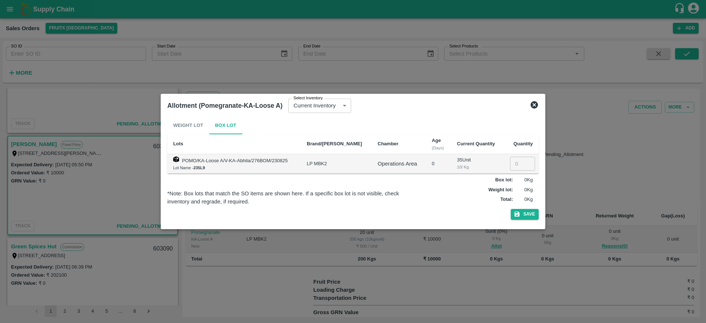
click at [506, 163] on td "​" at bounding box center [520, 163] width 35 height 19
click at [510, 164] on input "2" at bounding box center [522, 164] width 25 height 14
type input "20"
click at [510, 209] on button "Save" at bounding box center [524, 214] width 28 height 11
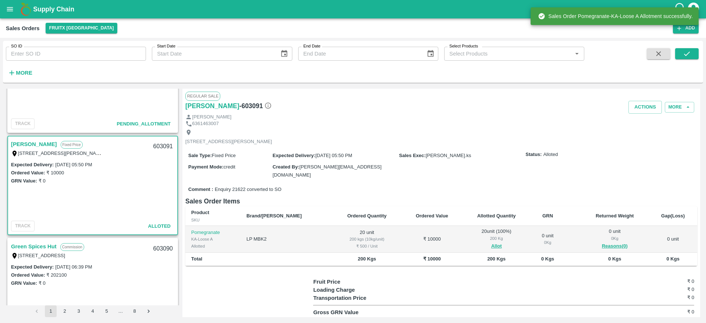
click at [162, 144] on div "603091" at bounding box center [163, 146] width 28 height 17
copy div "603091"
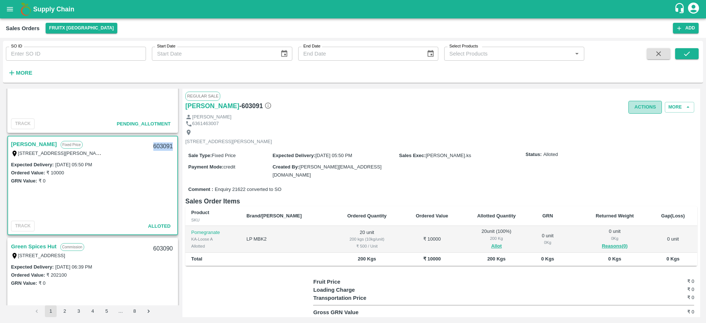
click at [633, 107] on button "Actions" at bounding box center [644, 107] width 33 height 13
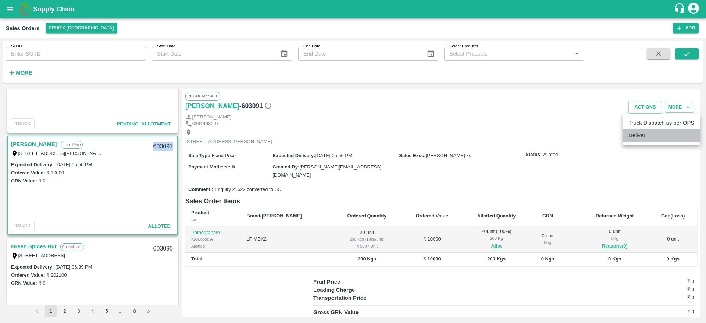
click at [637, 140] on li "Deliver" at bounding box center [661, 135] width 78 height 12
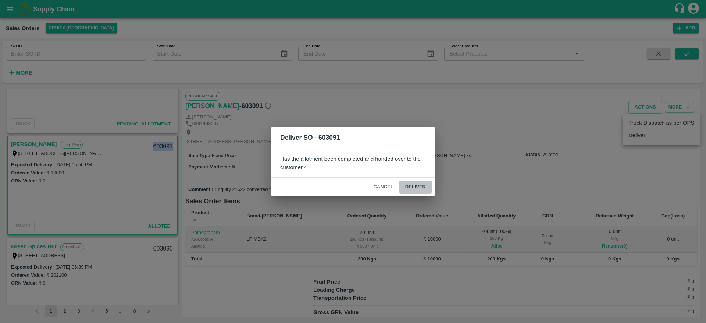
click at [419, 182] on button "Deliver" at bounding box center [415, 186] width 32 height 13
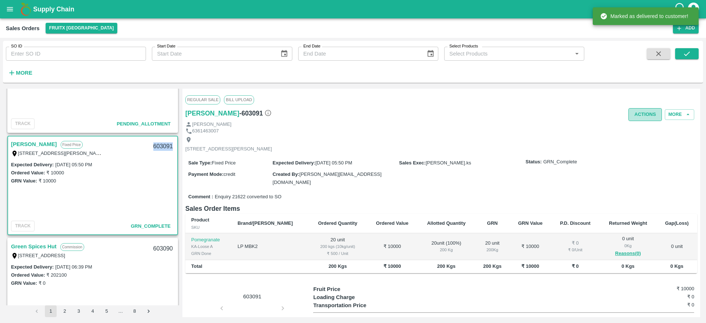
click at [647, 116] on button "Actions" at bounding box center [644, 114] width 33 height 13
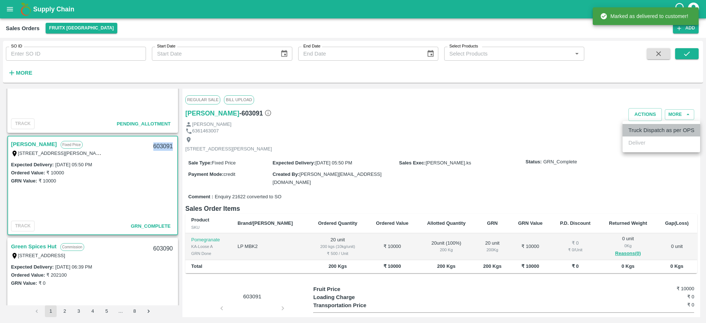
click at [643, 135] on li "Truck Dispatch as per OPS" at bounding box center [661, 130] width 78 height 12
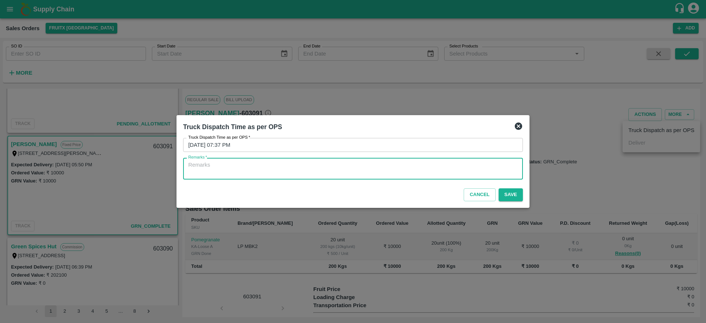
click at [463, 171] on textarea "Remarks   *" at bounding box center [352, 168] width 329 height 15
type textarea "OTD"
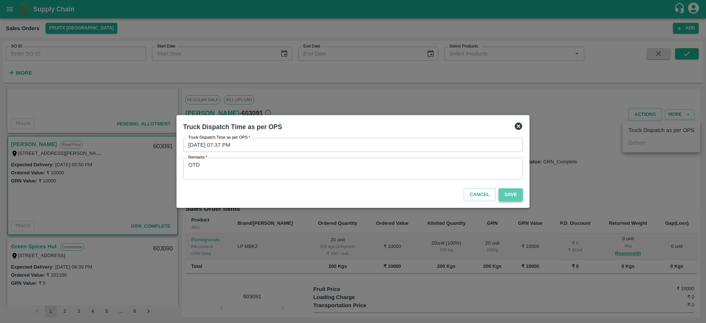
click at [508, 194] on button "Save" at bounding box center [510, 194] width 24 height 13
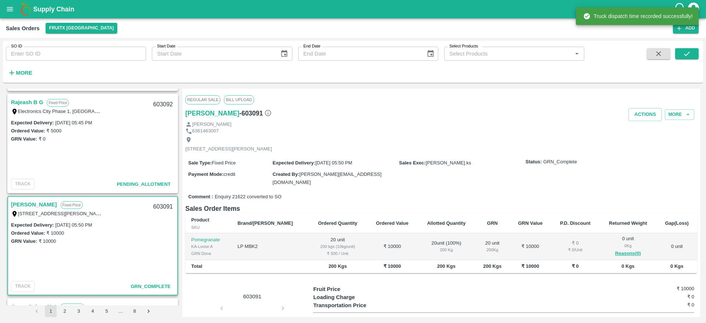
scroll to position [1732, 0]
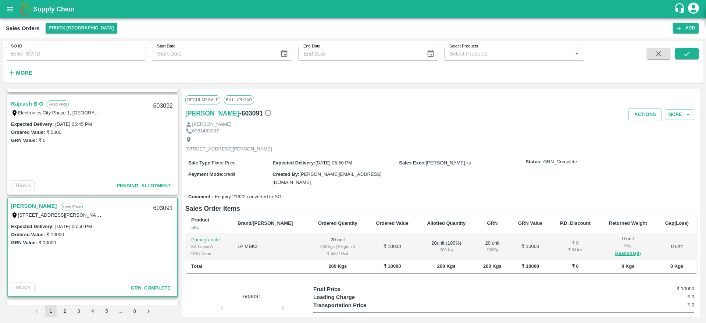
click at [20, 107] on link "Rajeash B G" at bounding box center [27, 104] width 32 height 10
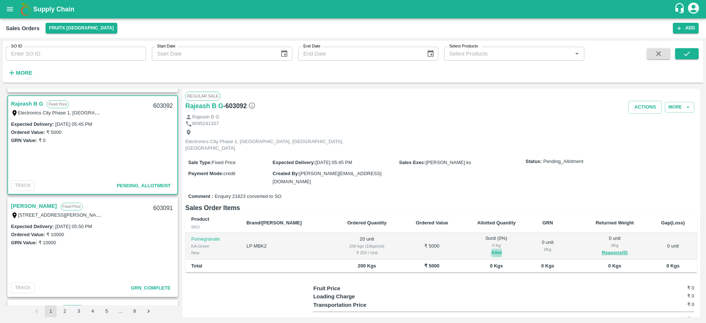
click at [491, 248] on button "Allot" at bounding box center [496, 252] width 11 height 8
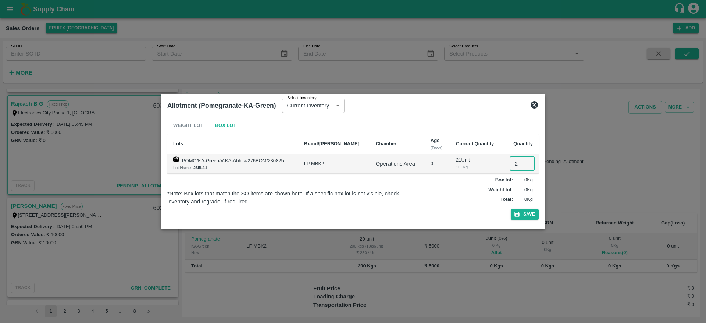
click at [512, 161] on input "2" at bounding box center [521, 164] width 25 height 14
type input "20"
click at [510, 209] on button "Save" at bounding box center [524, 214] width 28 height 11
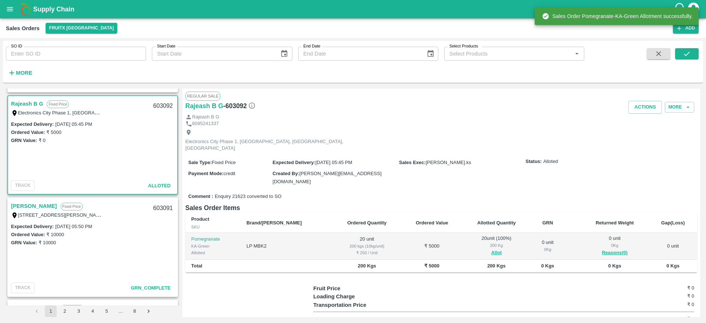
click at [160, 104] on div "603092" at bounding box center [163, 105] width 28 height 17
copy div "603092"
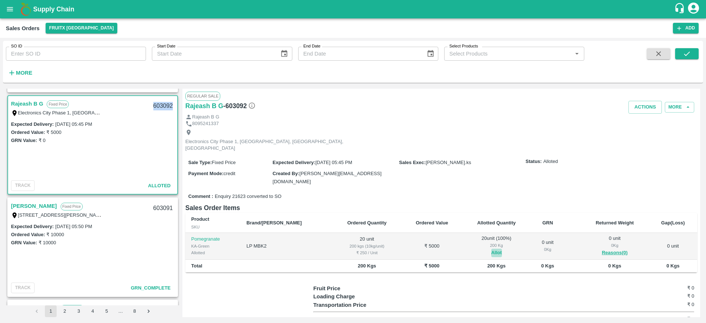
click at [491, 248] on button "Allot" at bounding box center [496, 252] width 11 height 8
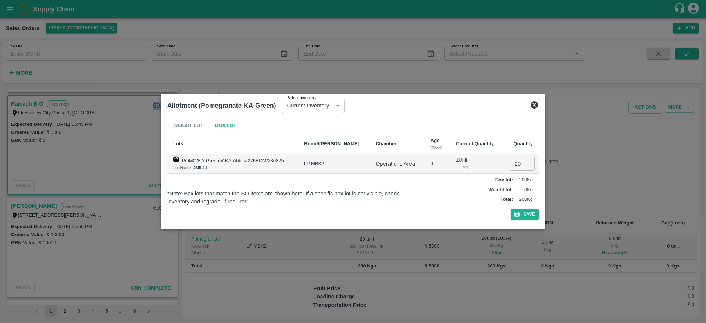
click at [533, 106] on icon at bounding box center [533, 104] width 7 height 7
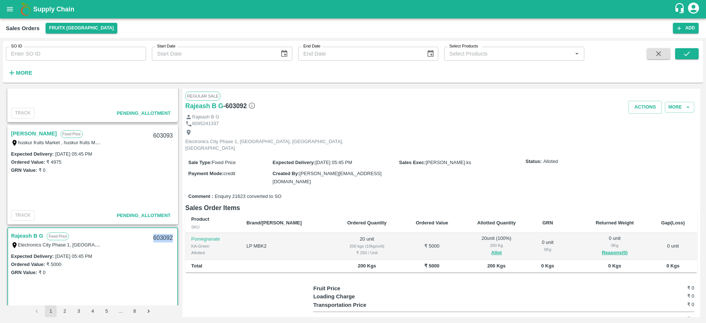
scroll to position [1600, 0]
click at [53, 134] on link "[PERSON_NAME]" at bounding box center [34, 134] width 46 height 10
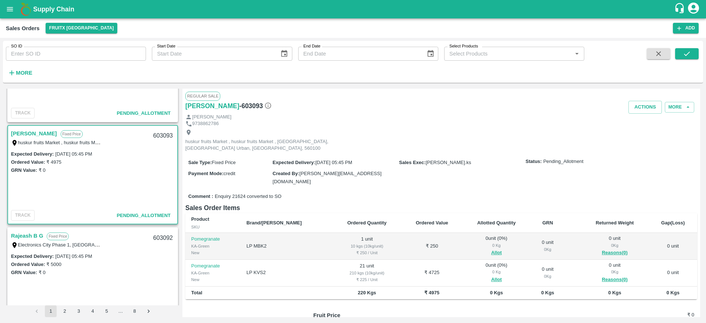
scroll to position [1621, 0]
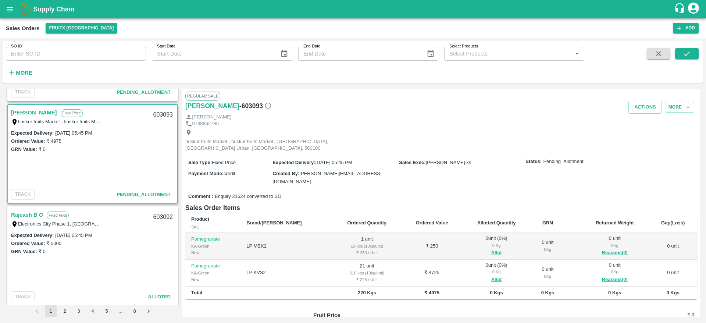
click at [25, 208] on div "Rajeash B G Fixed Price Electronics City Phase 1, APMC Yard, Bangalore, Bangalo…" at bounding box center [92, 219] width 169 height 24
click at [29, 216] on link "Rajeash B G" at bounding box center [27, 215] width 32 height 10
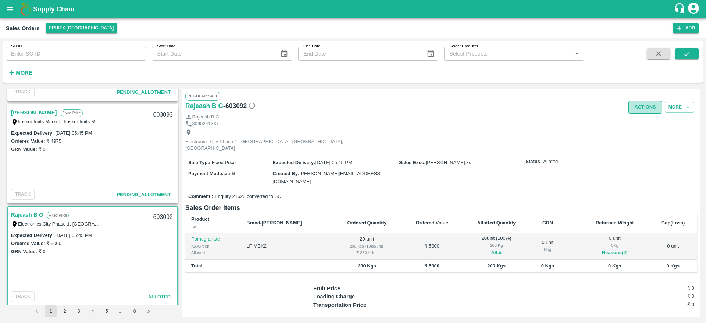
click at [640, 110] on button "Actions" at bounding box center [644, 107] width 33 height 13
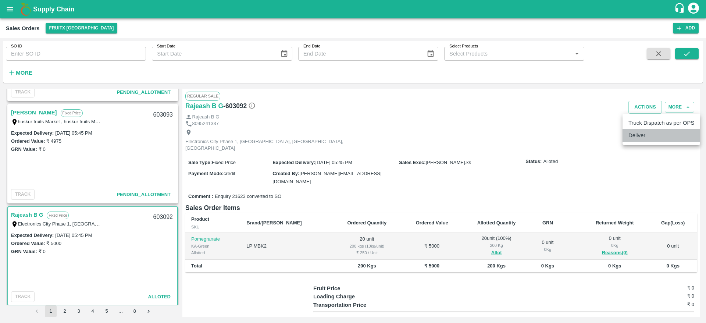
click at [635, 129] on li "Deliver" at bounding box center [661, 135] width 78 height 12
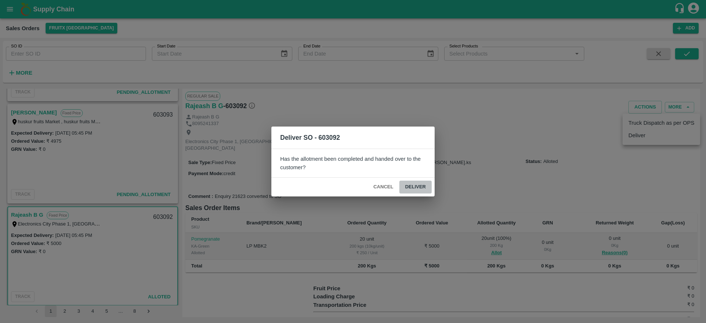
click at [415, 189] on button "Deliver" at bounding box center [415, 186] width 32 height 13
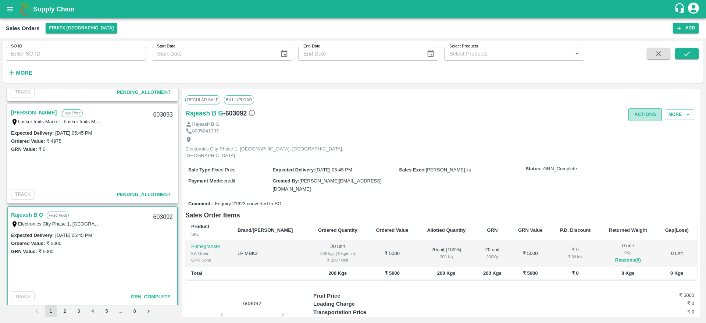
click at [639, 116] on button "Actions" at bounding box center [644, 114] width 33 height 13
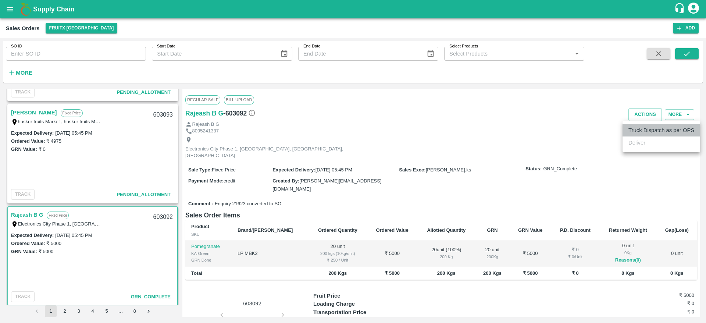
click at [641, 126] on li "Truck Dispatch as per OPS" at bounding box center [661, 130] width 78 height 12
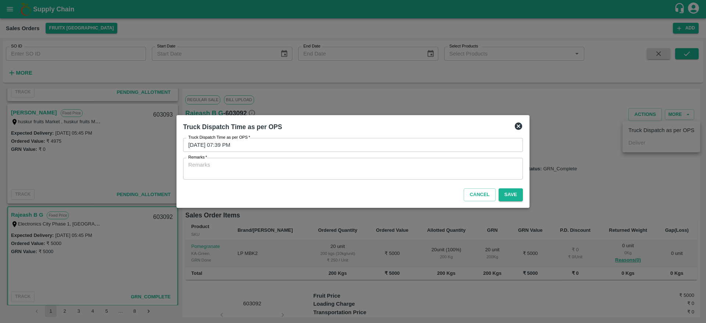
click at [422, 176] on div "x Remarks" at bounding box center [353, 169] width 340 height 22
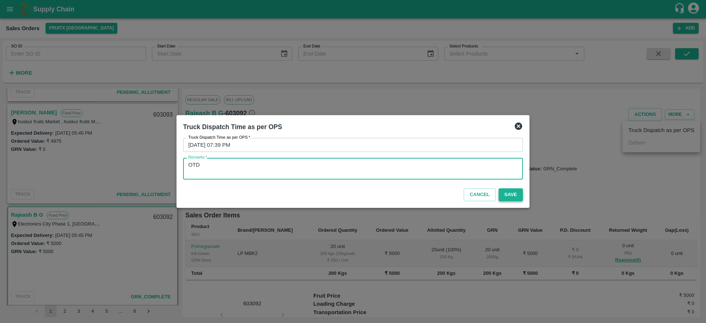
type textarea "OTD"
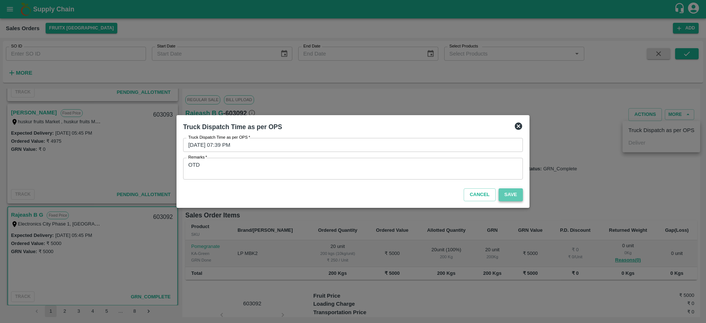
click at [510, 193] on button "Save" at bounding box center [510, 194] width 24 height 13
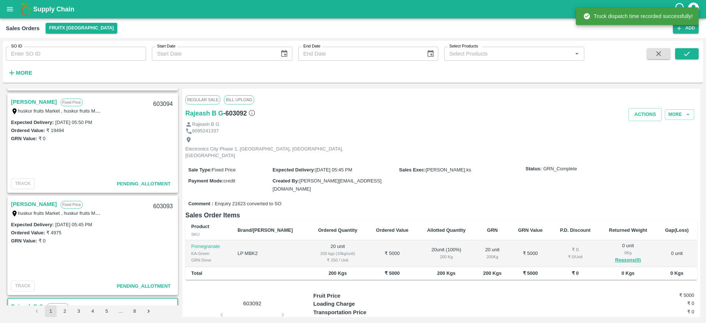
scroll to position [1528, 0]
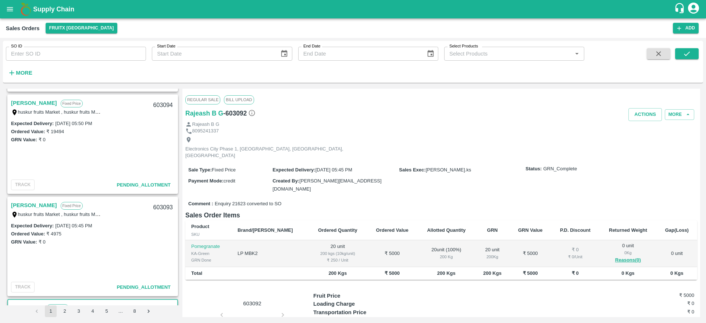
click at [44, 202] on link "[PERSON_NAME]" at bounding box center [34, 205] width 46 height 10
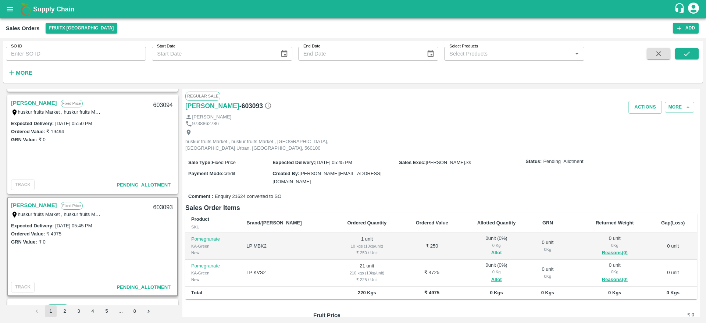
click at [491, 248] on button "Allot" at bounding box center [496, 252] width 11 height 8
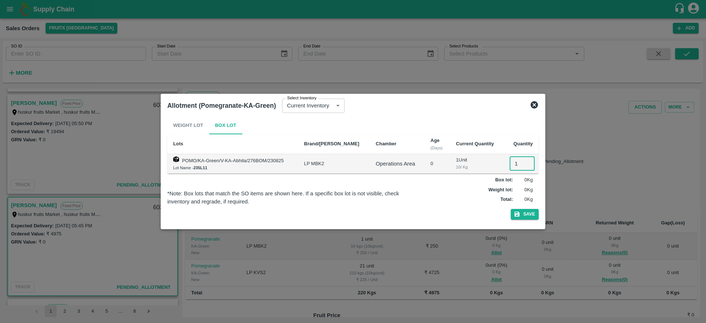
click at [513, 159] on input "1" at bounding box center [521, 164] width 25 height 14
type input "1"
click at [510, 209] on button "Save" at bounding box center [524, 214] width 28 height 11
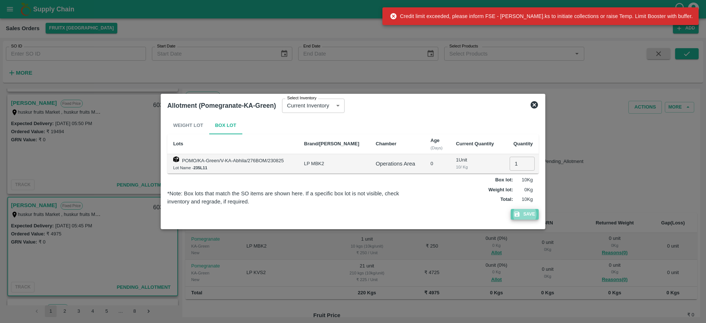
click at [519, 216] on icon "button" at bounding box center [516, 214] width 5 height 5
click at [537, 102] on icon at bounding box center [534, 104] width 9 height 9
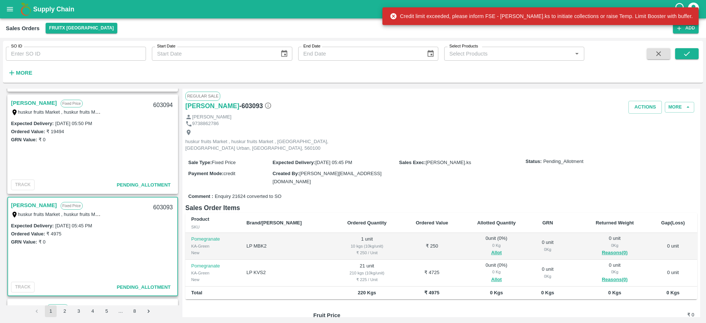
scroll to position [1496, 0]
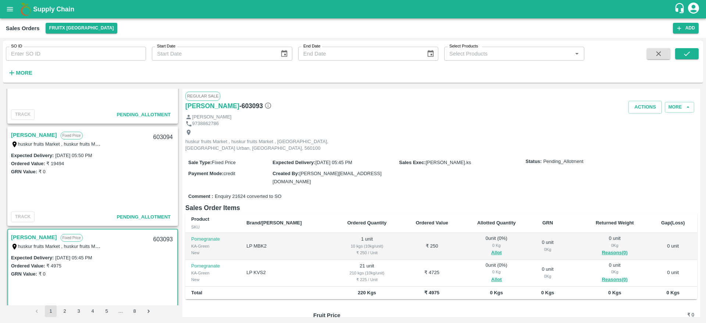
click at [52, 137] on link "[PERSON_NAME]" at bounding box center [34, 135] width 46 height 10
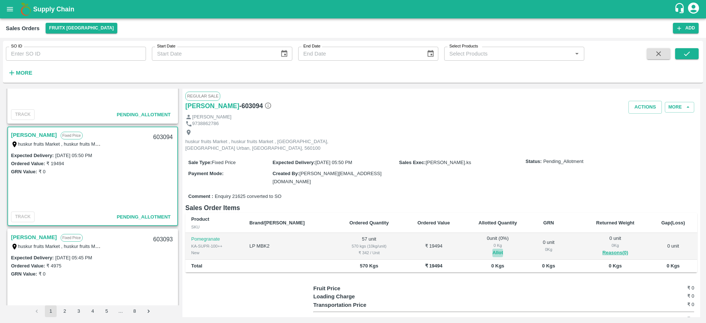
click at [492, 248] on button "Allot" at bounding box center [497, 252] width 11 height 8
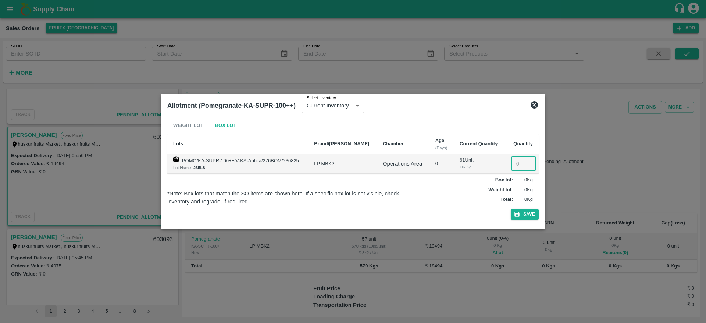
click at [511, 164] on input "number" at bounding box center [523, 164] width 25 height 14
type input "57"
click at [510, 209] on button "Save" at bounding box center [524, 214] width 28 height 11
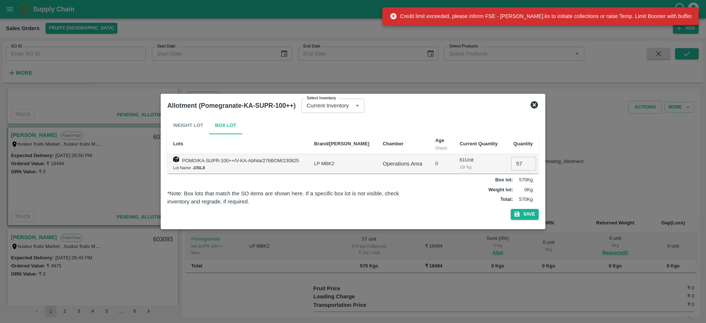
click at [134, 250] on div at bounding box center [353, 161] width 706 height 323
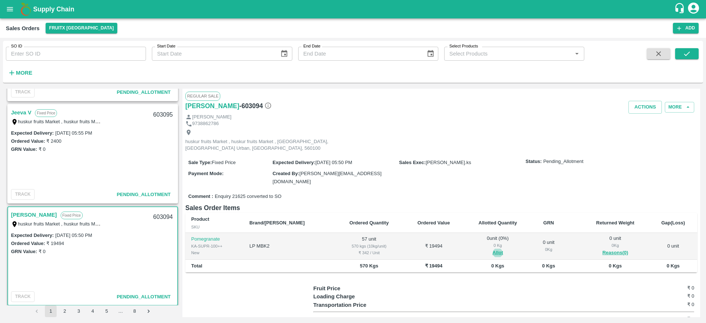
scroll to position [1414, 0]
click at [23, 115] on link "Jeeva V" at bounding box center [21, 115] width 20 height 10
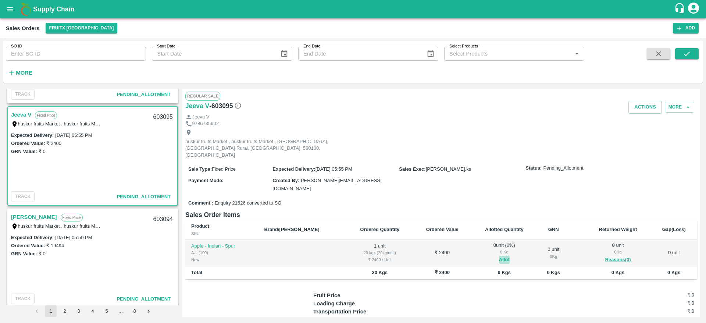
click at [499, 255] on button "Allot" at bounding box center [504, 259] width 11 height 8
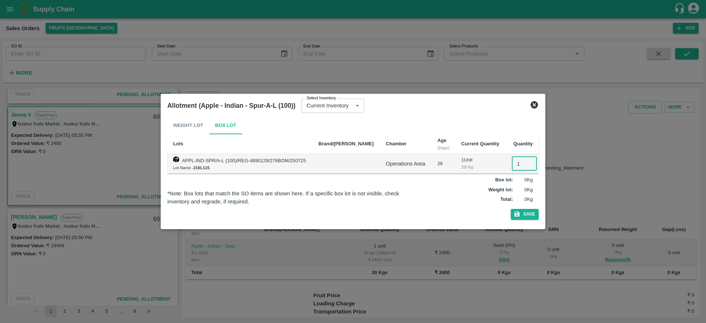
click at [514, 164] on input "1" at bounding box center [524, 164] width 25 height 14
type input "1"
click at [510, 209] on button "Save" at bounding box center [524, 214] width 28 height 11
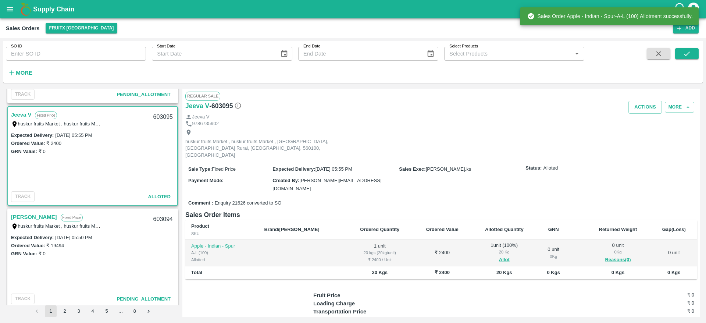
click at [166, 116] on div "603095" at bounding box center [163, 116] width 28 height 17
copy div "603095"
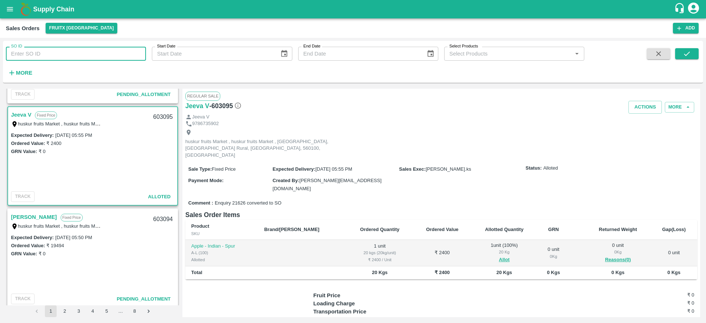
click at [49, 58] on input "SO ID" at bounding box center [76, 54] width 140 height 14
paste input "602994"
type input "602994"
click at [690, 51] on icon "submit" at bounding box center [686, 54] width 8 height 8
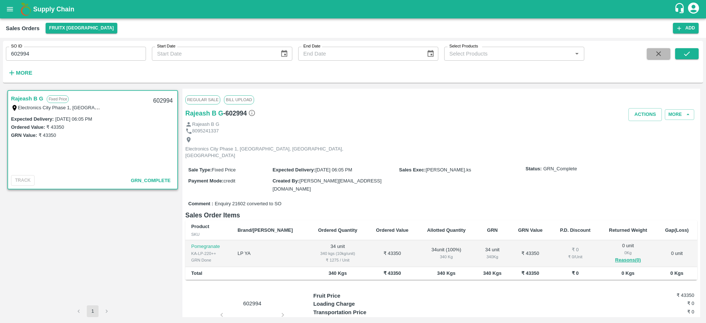
click at [655, 51] on icon "button" at bounding box center [658, 54] width 8 height 8
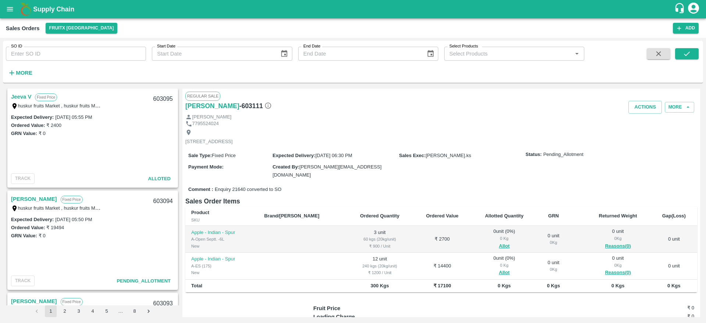
scroll to position [1437, 0]
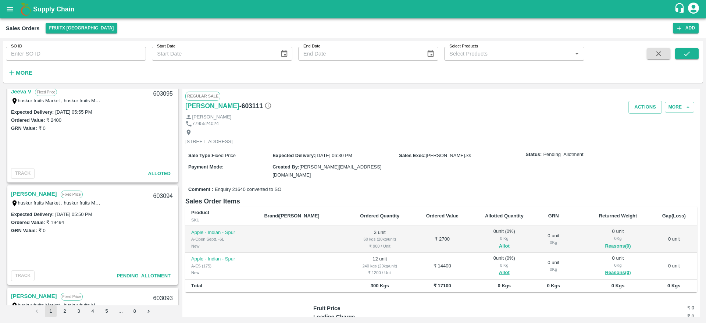
click at [18, 92] on link "Jeeva V" at bounding box center [21, 92] width 20 height 10
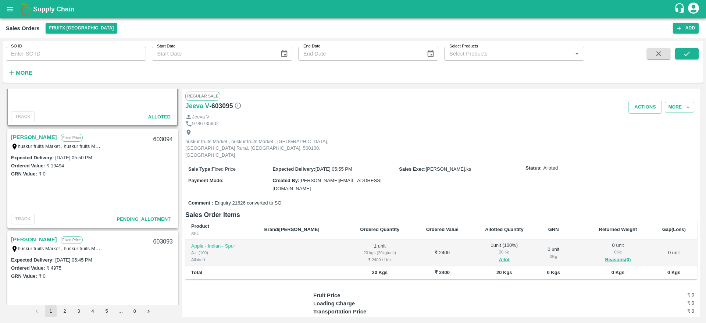
scroll to position [1502, 0]
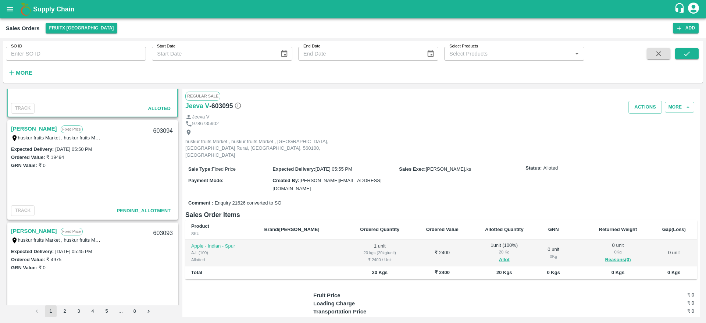
click at [48, 124] on link "[PERSON_NAME]" at bounding box center [34, 129] width 46 height 10
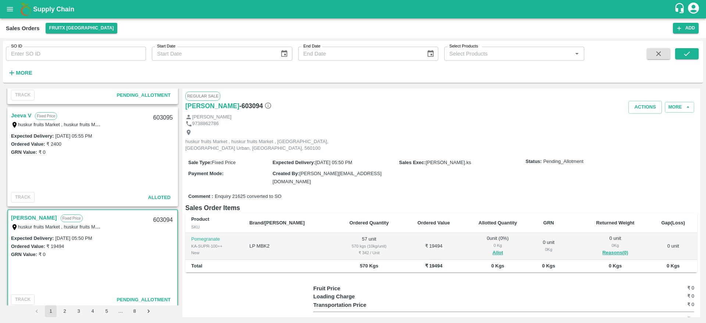
scroll to position [1407, 0]
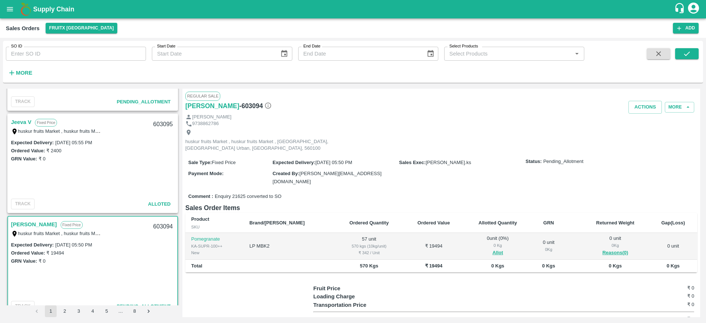
click at [28, 122] on link "Jeeva V" at bounding box center [21, 122] width 20 height 10
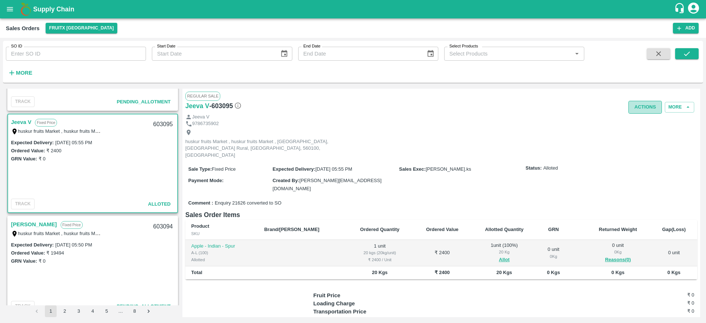
click at [640, 104] on button "Actions" at bounding box center [644, 107] width 33 height 13
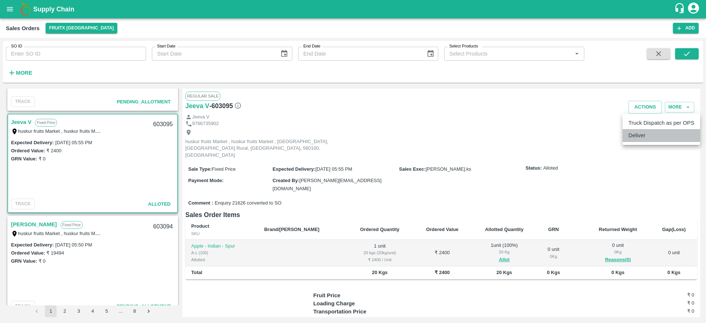
click at [630, 132] on li "Deliver" at bounding box center [661, 135] width 78 height 12
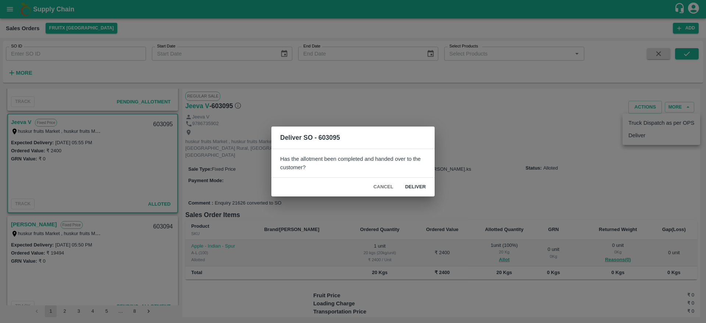
click at [422, 179] on div "Cancel Deliver" at bounding box center [352, 186] width 163 height 19
click at [421, 184] on button "Deliver" at bounding box center [415, 186] width 32 height 13
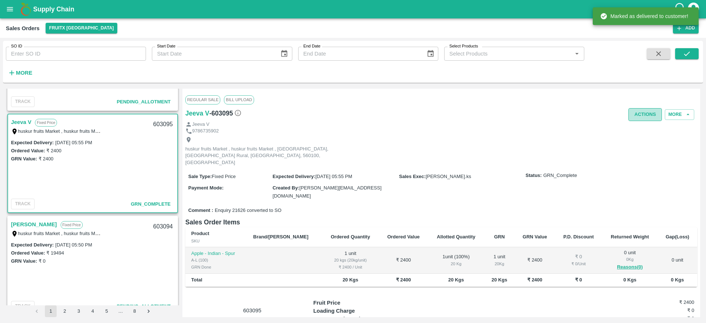
click at [644, 112] on button "Actions" at bounding box center [644, 114] width 33 height 13
click at [664, 128] on li "Truck Dispatch as per OPS" at bounding box center [661, 130] width 78 height 12
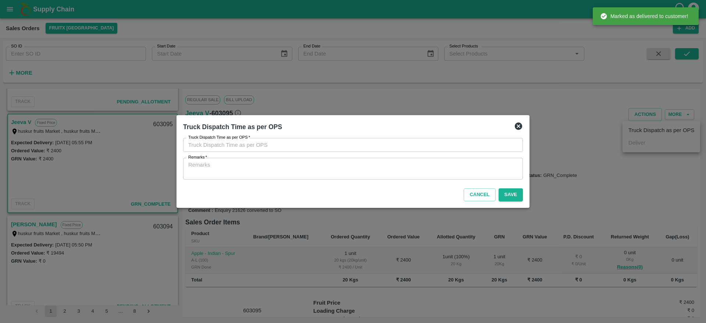
type input "23/08/2025 07:57 PM"
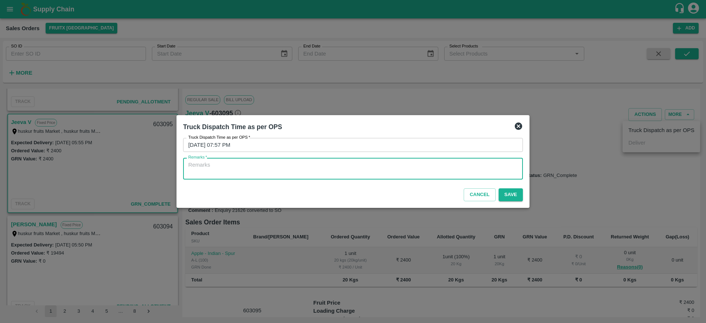
click at [469, 169] on textarea "Remarks   *" at bounding box center [352, 168] width 329 height 15
type textarea "otd"
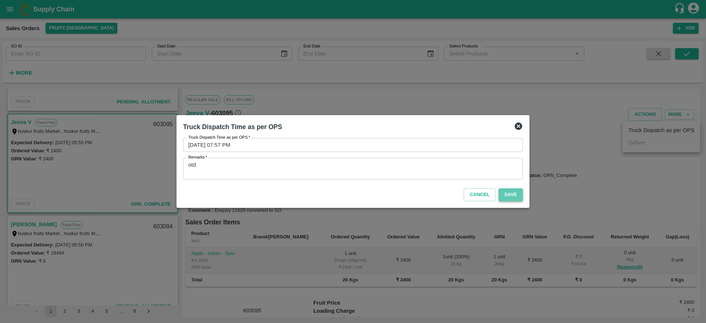
click at [505, 195] on button "Save" at bounding box center [510, 194] width 24 height 13
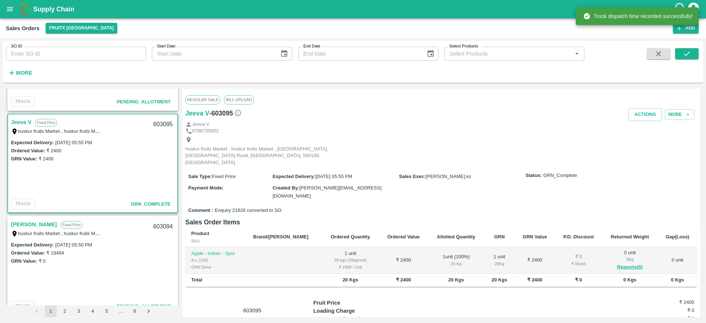
scroll to position [1321, 0]
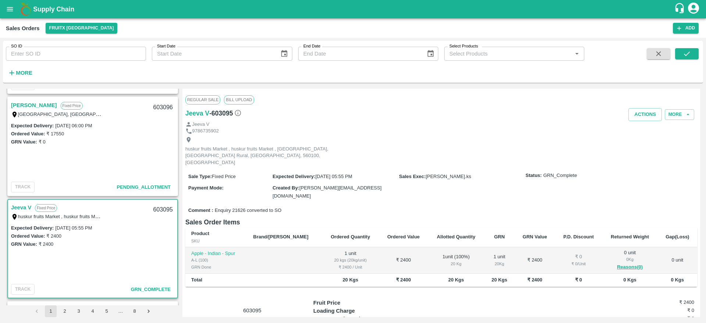
click at [32, 103] on link "[PERSON_NAME]" at bounding box center [34, 105] width 46 height 10
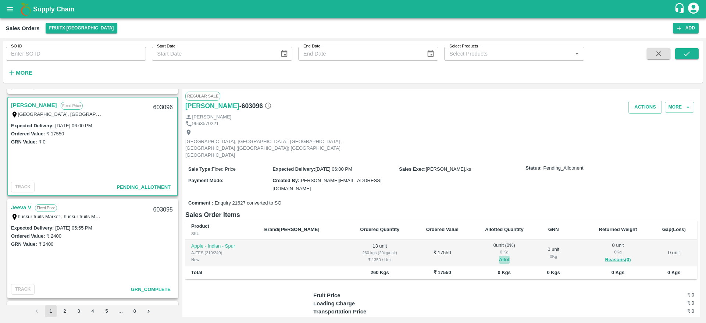
click at [499, 255] on button "Allot" at bounding box center [504, 259] width 11 height 8
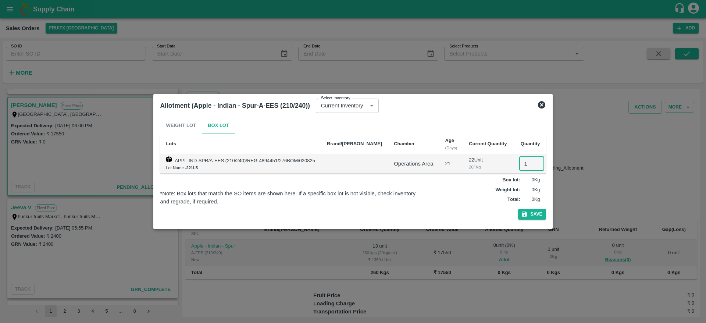
click at [519, 164] on input "1" at bounding box center [531, 164] width 25 height 14
type input "13"
click at [518, 209] on button "Save" at bounding box center [532, 214] width 28 height 11
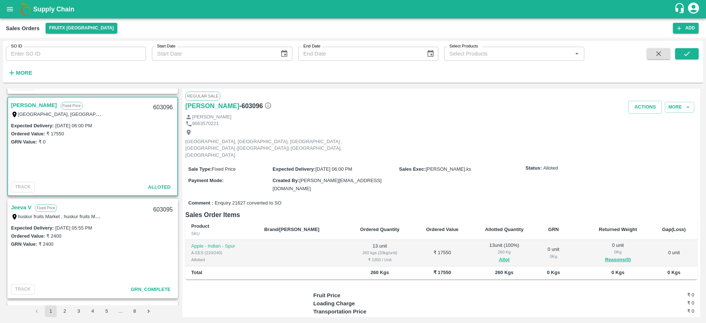
click at [159, 106] on div "603096" at bounding box center [163, 107] width 28 height 17
copy div "603096"
click at [648, 107] on button "Actions" at bounding box center [644, 107] width 33 height 13
click at [643, 132] on li "Deliver" at bounding box center [661, 135] width 78 height 12
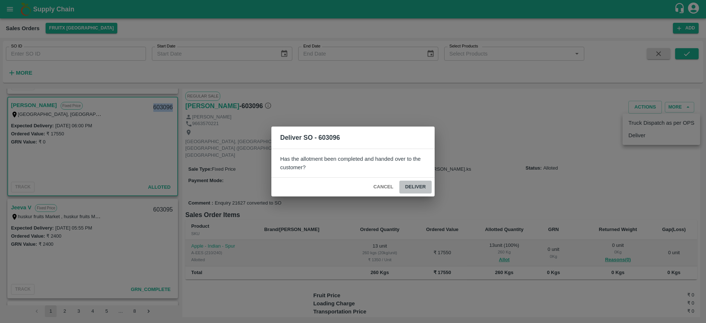
click at [424, 183] on button "Deliver" at bounding box center [415, 186] width 32 height 13
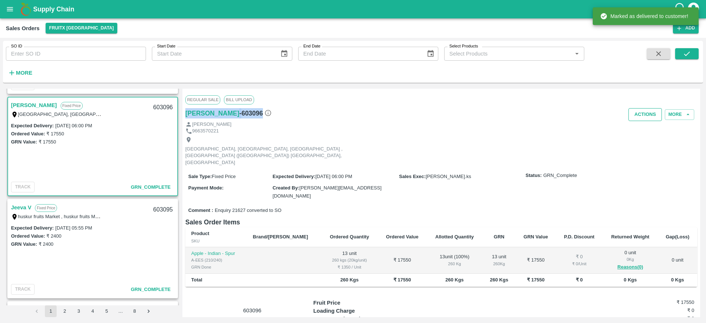
drag, startPoint x: 643, startPoint y: 107, endPoint x: 644, endPoint y: 114, distance: 6.6
click at [644, 114] on div "Regular Sale Bill Upload Kareem Pasha - 603096 Actions More Kareem Pasha 966357…" at bounding box center [440, 203] width 517 height 228
click at [644, 114] on button "Actions" at bounding box center [644, 114] width 33 height 13
click at [644, 127] on li "Truck Dispatch as per OPS" at bounding box center [661, 130] width 78 height 12
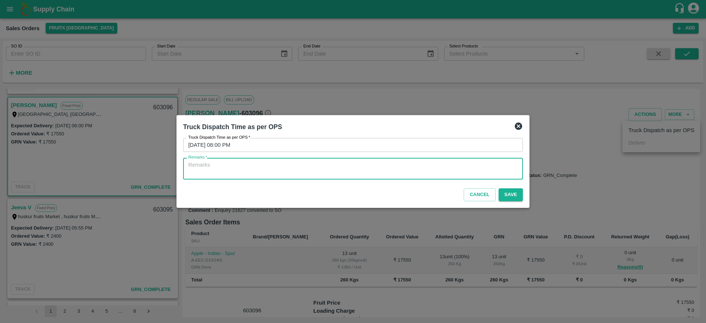
click at [493, 161] on textarea "Remarks   *" at bounding box center [352, 168] width 329 height 15
type textarea "OTD"
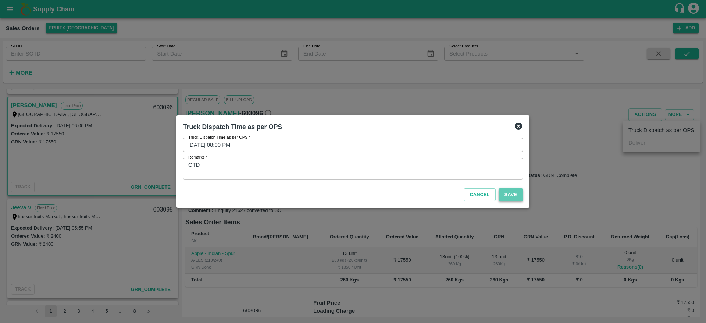
click at [512, 193] on button "Save" at bounding box center [510, 194] width 24 height 13
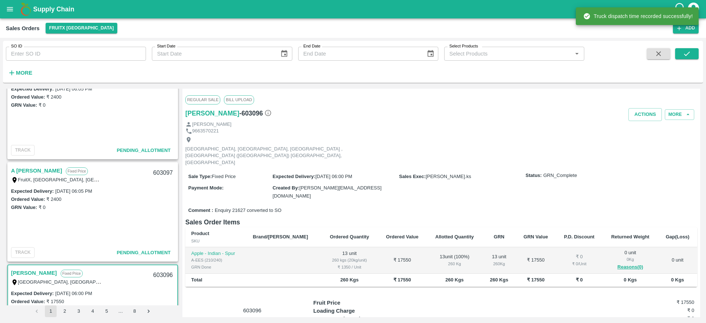
scroll to position [1147, 0]
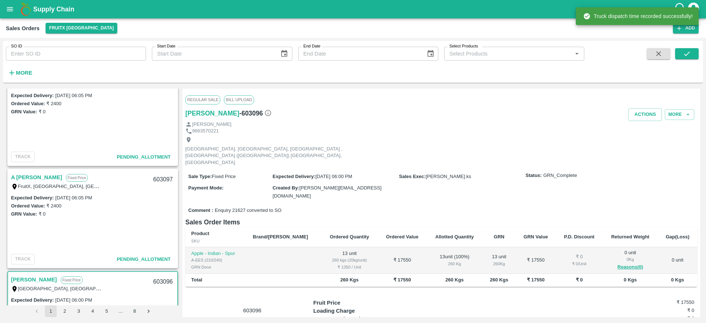
click at [29, 179] on link "A [PERSON_NAME]" at bounding box center [36, 177] width 51 height 10
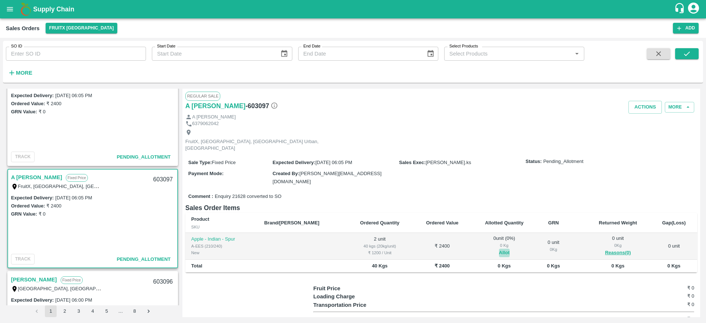
click at [499, 248] on button "Allot" at bounding box center [504, 252] width 11 height 8
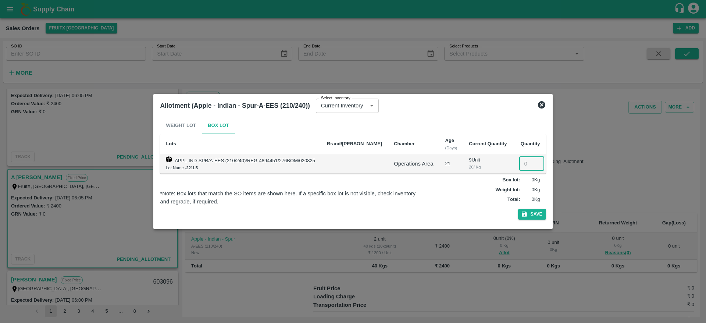
click at [519, 168] on input "number" at bounding box center [531, 164] width 25 height 14
type input "2"
click at [518, 209] on button "Save" at bounding box center [532, 214] width 28 height 11
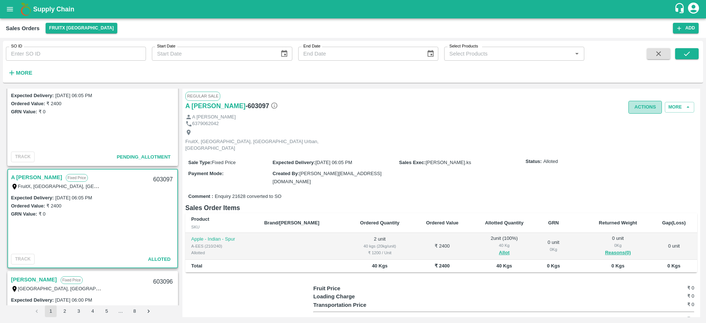
click at [642, 102] on button "Actions" at bounding box center [644, 107] width 33 height 13
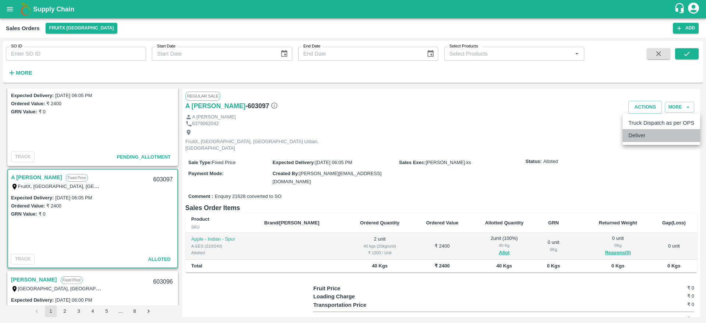
click at [641, 141] on li "Deliver" at bounding box center [661, 135] width 78 height 12
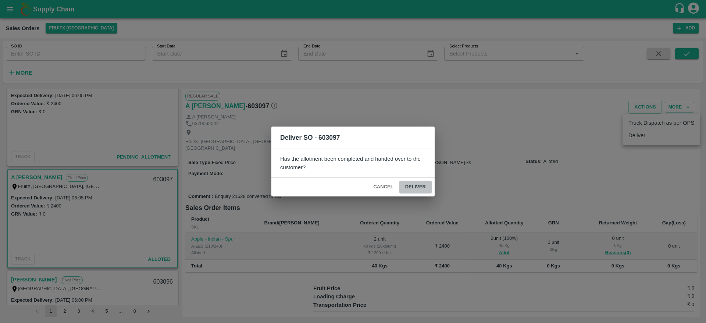
click at [430, 187] on button "Deliver" at bounding box center [415, 186] width 32 height 13
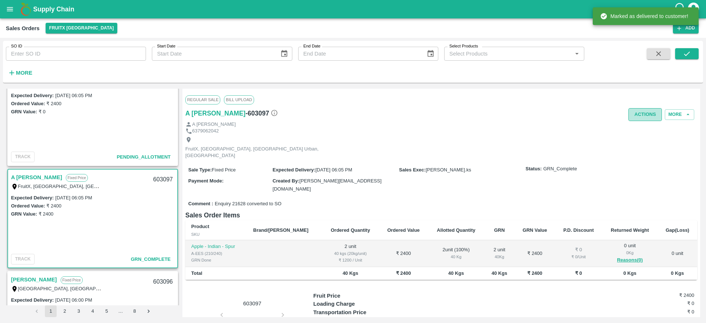
click at [643, 110] on button "Actions" at bounding box center [644, 114] width 33 height 13
click at [646, 134] on li "Truck Dispatch as per OPS" at bounding box center [661, 130] width 78 height 12
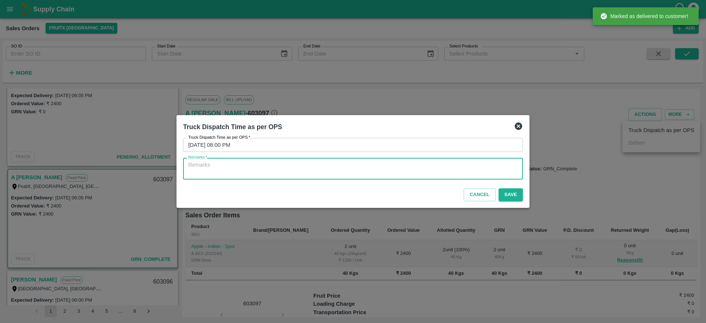
click at [476, 165] on textarea "Remarks   *" at bounding box center [352, 168] width 329 height 15
type textarea "OTD"
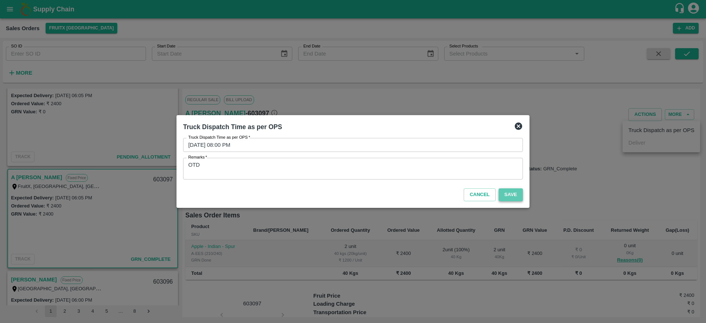
click at [503, 191] on button "Save" at bounding box center [510, 194] width 24 height 13
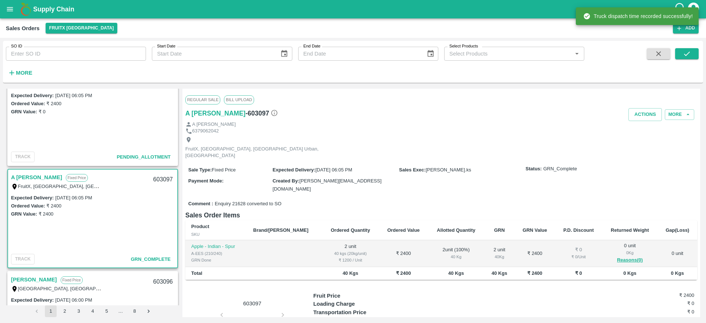
click at [158, 180] on div "603097" at bounding box center [163, 179] width 28 height 17
copy div "603097"
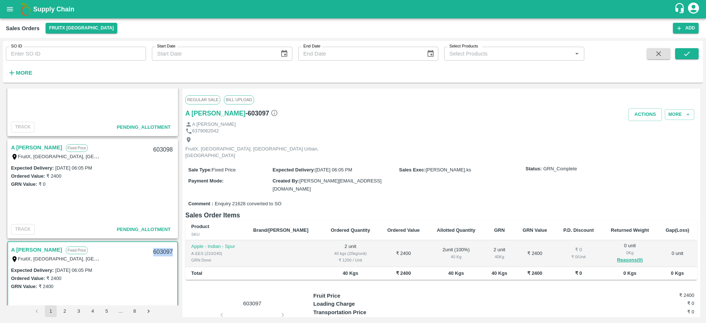
scroll to position [1076, 0]
click at [636, 111] on button "Actions" at bounding box center [644, 114] width 33 height 13
click at [438, 147] on div at bounding box center [353, 161] width 706 height 323
click at [22, 147] on link "A [PERSON_NAME]" at bounding box center [36, 146] width 51 height 10
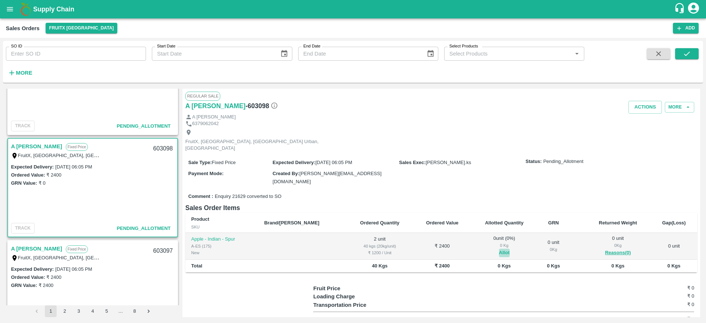
click at [499, 248] on button "Allot" at bounding box center [504, 252] width 11 height 8
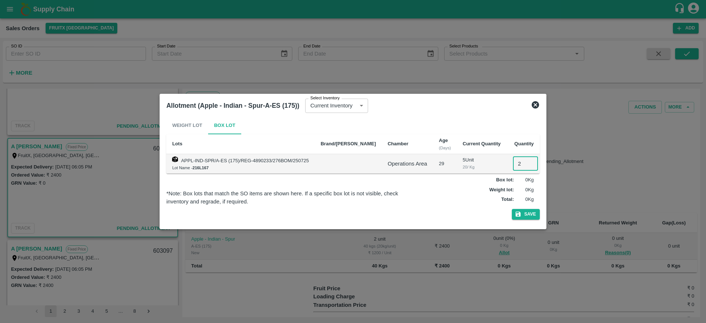
click at [513, 160] on input "2" at bounding box center [525, 164] width 25 height 14
type input "2"
click at [512, 209] on button "Save" at bounding box center [526, 214] width 28 height 11
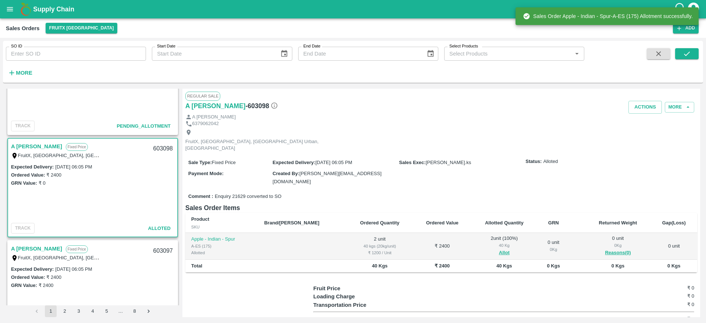
click at [160, 149] on div "603098" at bounding box center [163, 148] width 28 height 17
copy div "603098"
click at [651, 112] on button "Actions" at bounding box center [644, 107] width 33 height 13
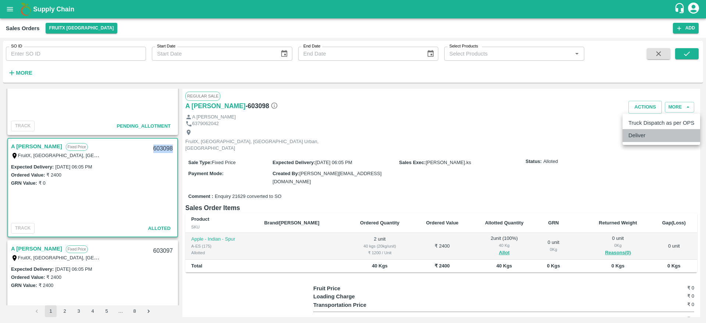
click at [644, 136] on li "Deliver" at bounding box center [661, 135] width 78 height 12
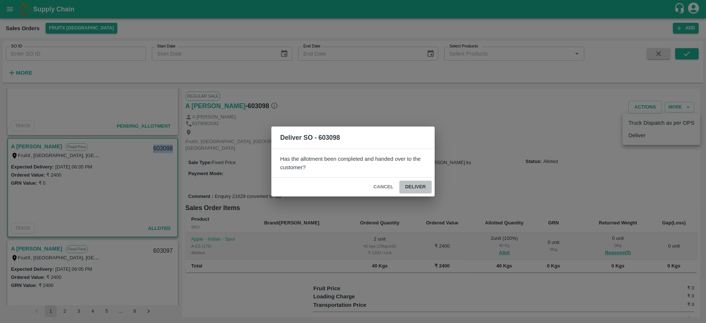
click at [409, 184] on button "Deliver" at bounding box center [415, 186] width 32 height 13
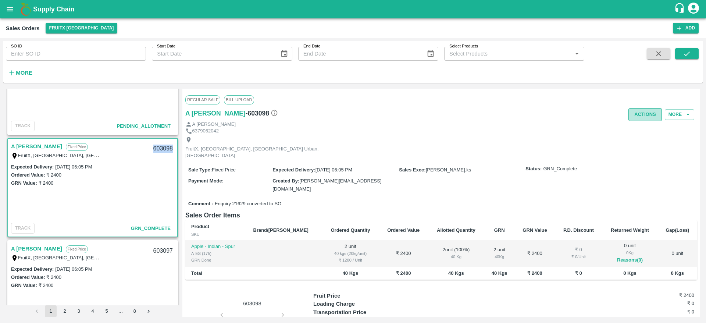
click at [648, 119] on button "Actions" at bounding box center [644, 114] width 33 height 13
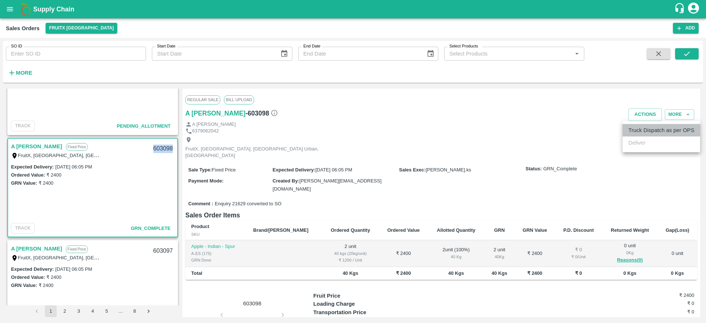
click at [627, 130] on li "Truck Dispatch as per OPS" at bounding box center [661, 130] width 78 height 12
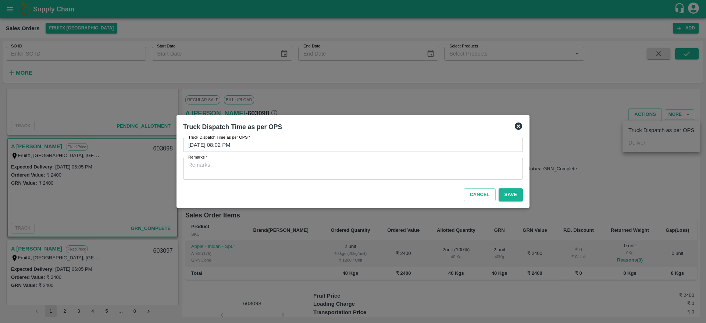
click at [398, 178] on div "x Remarks" at bounding box center [353, 169] width 340 height 22
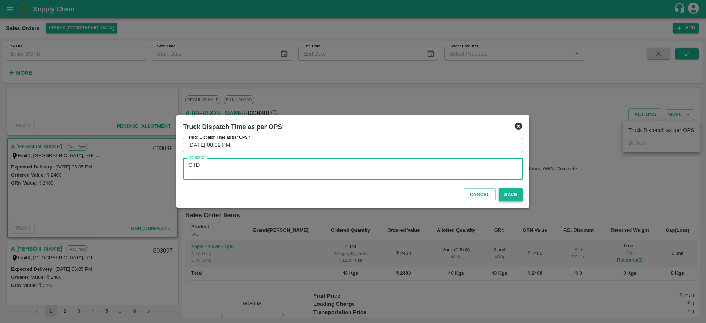
type textarea "OTD"
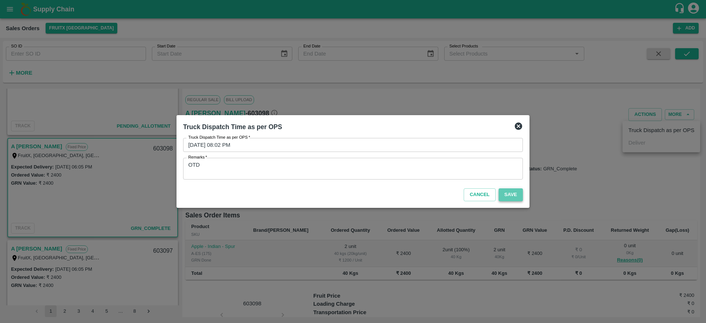
click at [521, 193] on button "Save" at bounding box center [510, 194] width 24 height 13
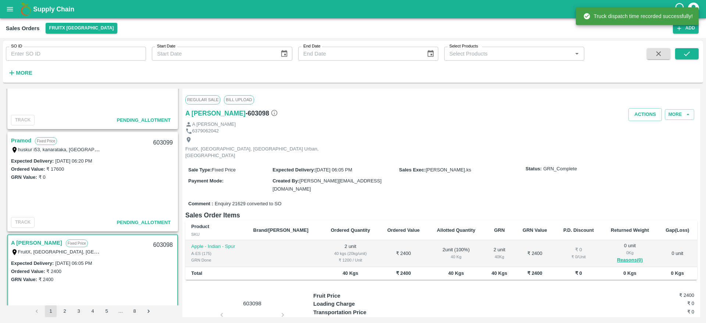
scroll to position [978, 0]
click at [31, 146] on link "Pramod" at bounding box center [21, 142] width 20 height 10
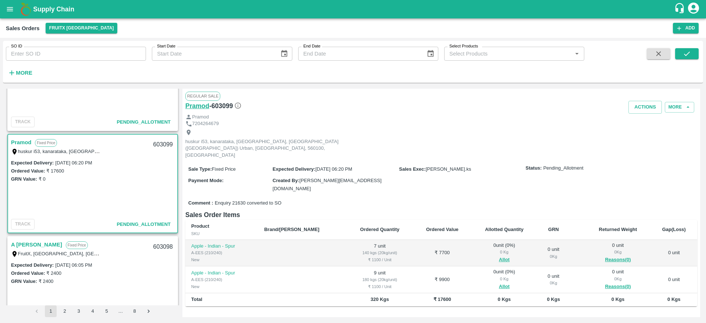
click at [197, 103] on h6 "Pramod" at bounding box center [197, 106] width 24 height 10
click at [499, 255] on button "Allot" at bounding box center [504, 259] width 11 height 8
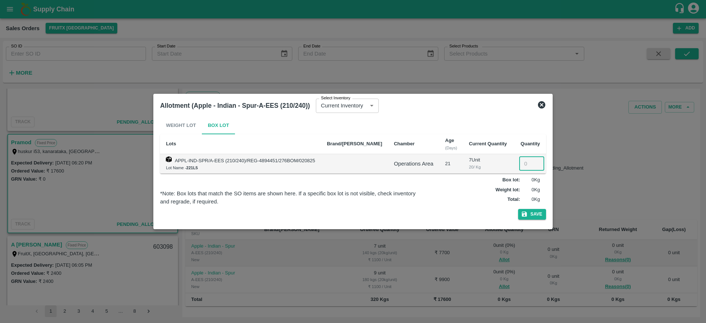
click at [519, 165] on input "number" at bounding box center [531, 164] width 25 height 14
type input "7"
click at [518, 209] on button "Save" at bounding box center [532, 214] width 28 height 11
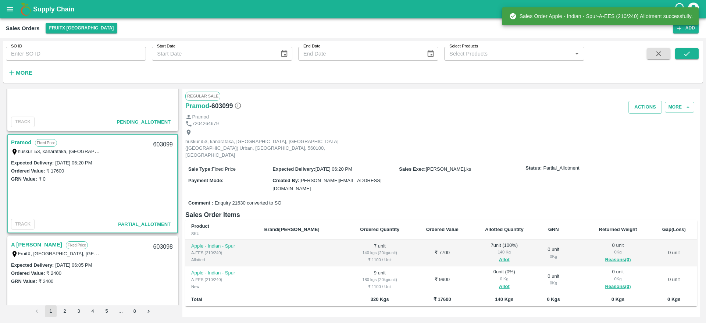
scroll to position [58, 0]
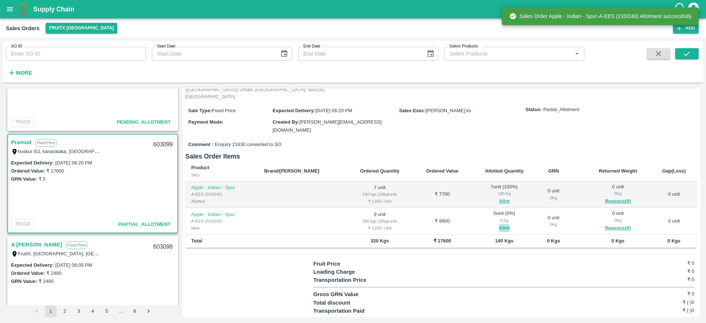
click at [499, 224] on button "Allot" at bounding box center [504, 228] width 11 height 8
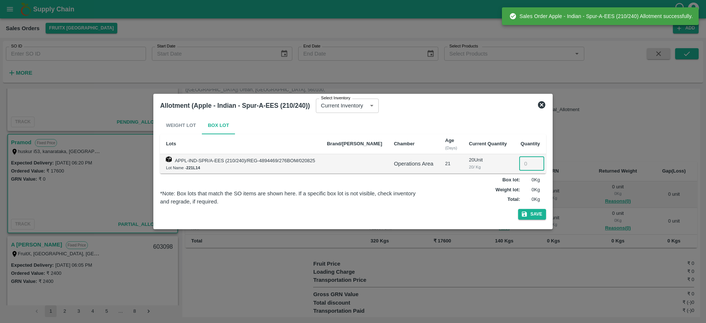
click at [520, 161] on input "number" at bounding box center [531, 164] width 25 height 14
type input "9"
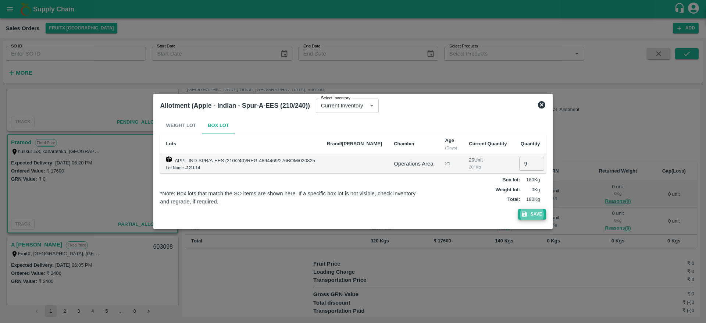
click at [518, 209] on button "Save" at bounding box center [532, 214] width 28 height 11
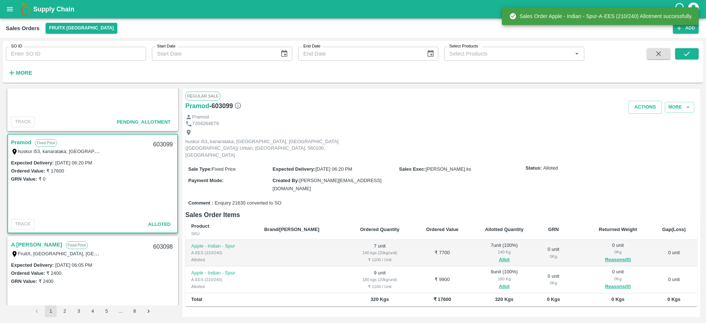
click at [153, 143] on div "603099" at bounding box center [163, 144] width 28 height 17
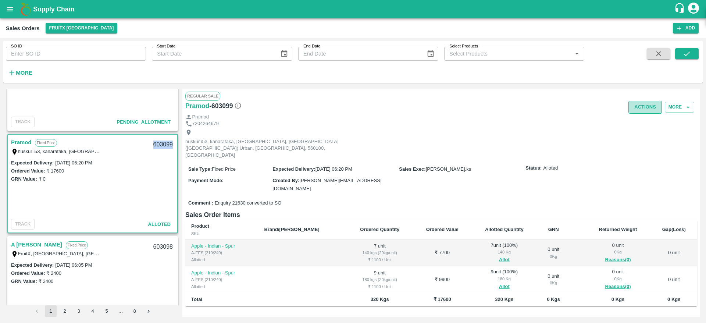
click at [646, 103] on button "Actions" at bounding box center [644, 107] width 33 height 13
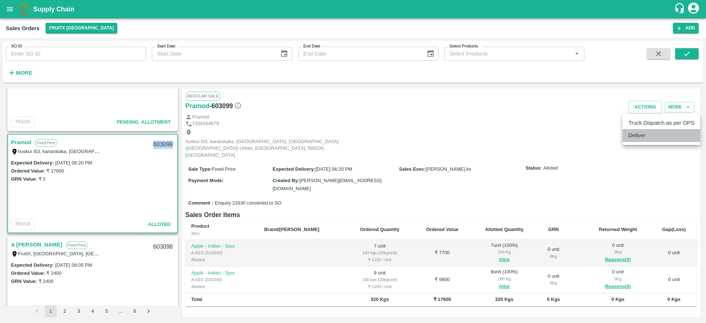
click at [646, 132] on li "Deliver" at bounding box center [661, 135] width 78 height 12
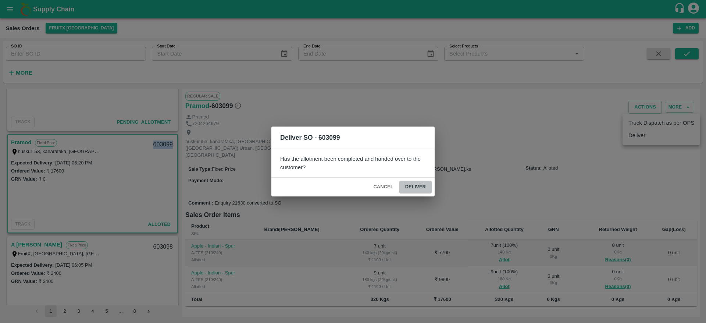
click at [413, 185] on button "Deliver" at bounding box center [415, 186] width 32 height 13
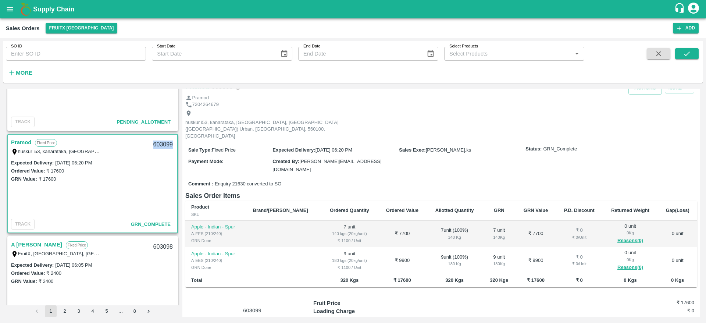
scroll to position [0, 0]
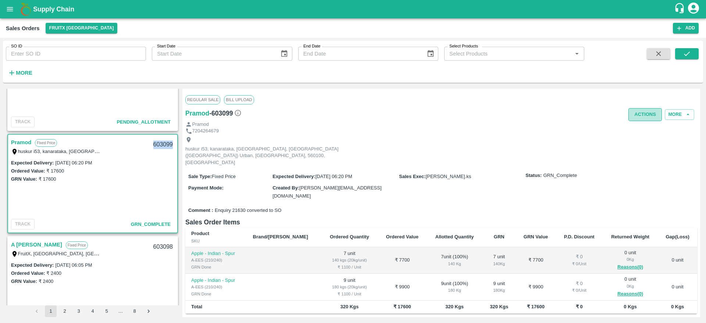
click at [639, 113] on button "Actions" at bounding box center [644, 114] width 33 height 13
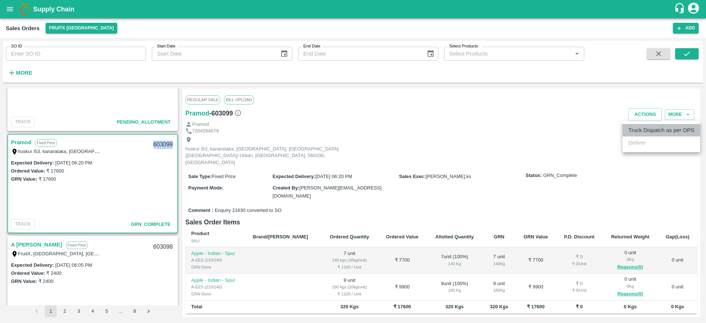
click at [647, 132] on li "Truck Dispatch as per OPS" at bounding box center [661, 130] width 78 height 12
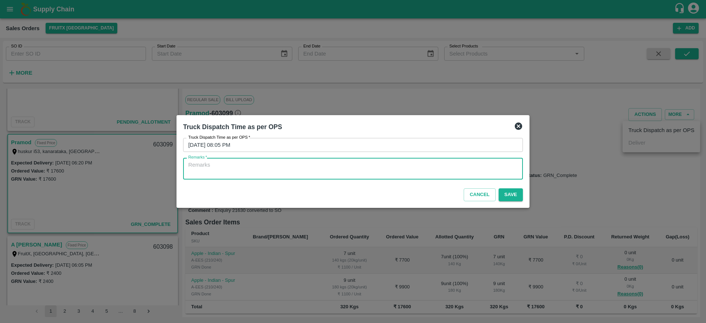
click at [425, 173] on textarea "Remarks   *" at bounding box center [352, 168] width 329 height 15
type textarea "OTD"
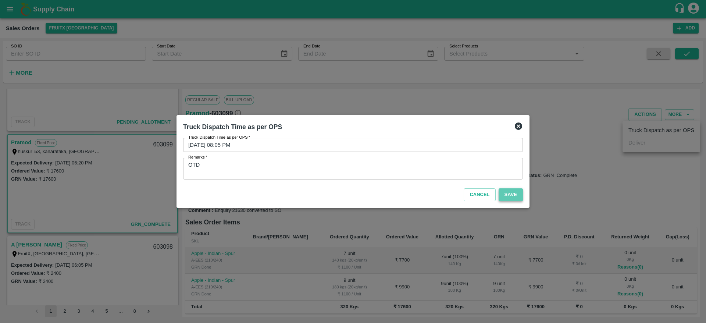
click at [504, 191] on button "Save" at bounding box center [510, 194] width 24 height 13
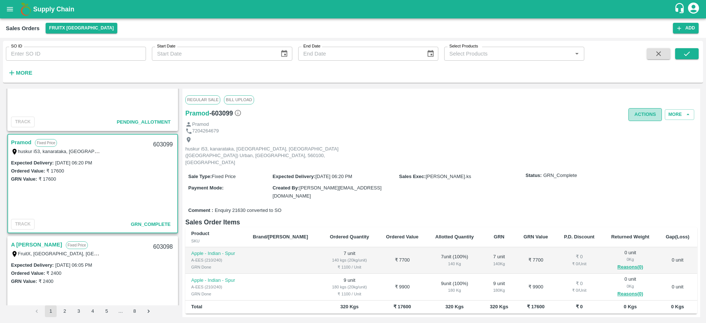
click at [631, 119] on button "Actions" at bounding box center [644, 114] width 33 height 13
click at [523, 141] on div at bounding box center [353, 161] width 706 height 323
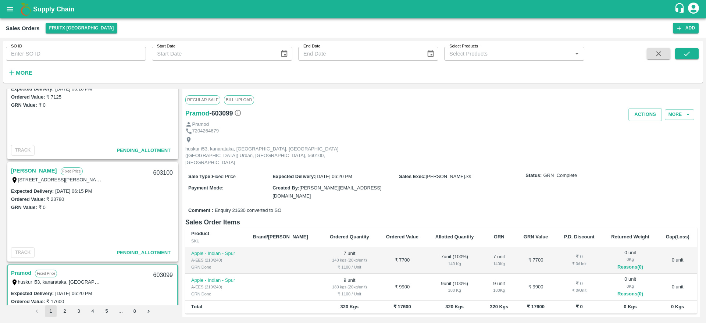
scroll to position [847, 0]
click at [26, 174] on link "[PERSON_NAME]" at bounding box center [34, 171] width 46 height 10
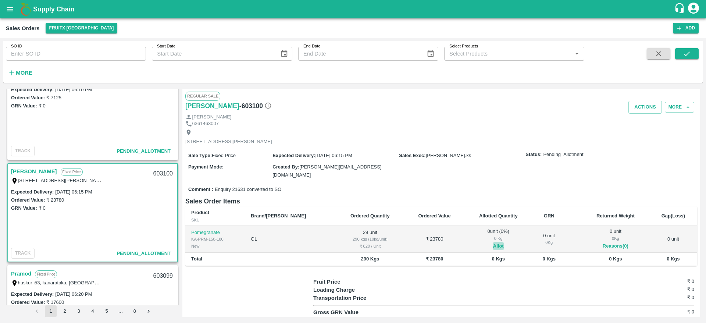
click at [493, 245] on button "Allot" at bounding box center [498, 246] width 11 height 8
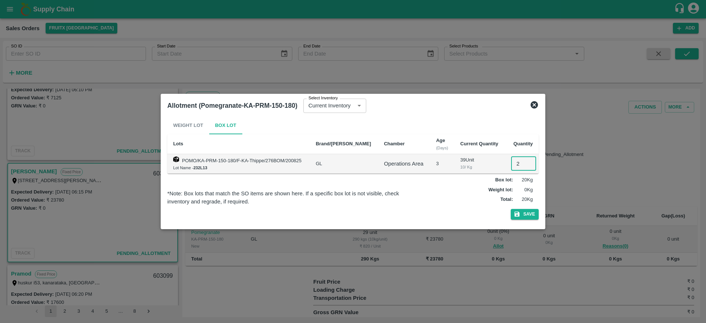
click at [519, 168] on input "2" at bounding box center [523, 164] width 25 height 14
type input "29"
click at [510, 209] on button "Save" at bounding box center [524, 214] width 28 height 11
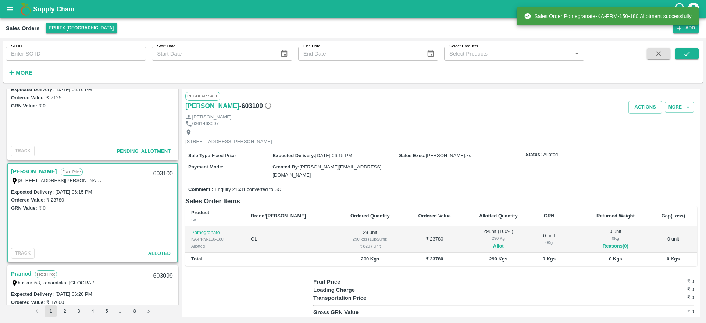
click at [155, 172] on div "603100" at bounding box center [163, 173] width 28 height 17
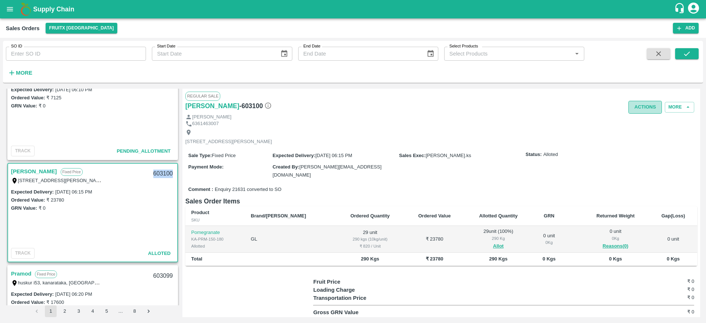
click at [635, 110] on button "Actions" at bounding box center [644, 107] width 33 height 13
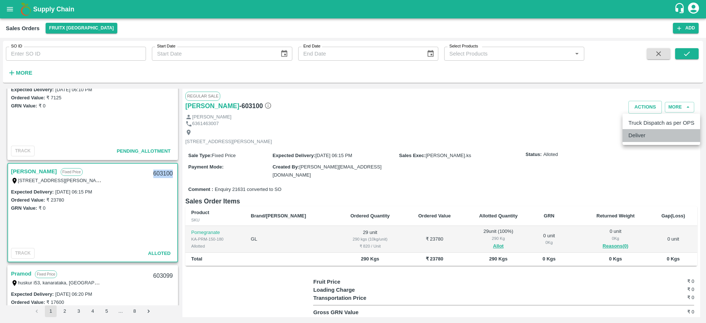
click at [642, 135] on li "Deliver" at bounding box center [661, 135] width 78 height 12
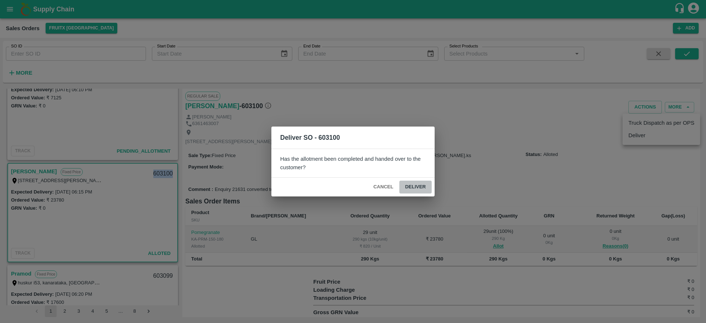
click at [420, 183] on button "Deliver" at bounding box center [415, 186] width 32 height 13
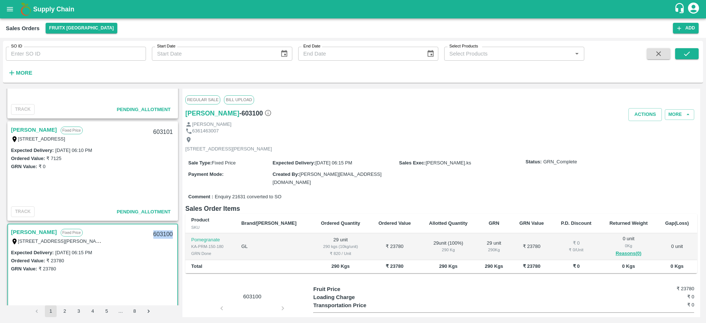
scroll to position [786, 0]
click at [25, 133] on link "[PERSON_NAME]" at bounding box center [34, 130] width 46 height 10
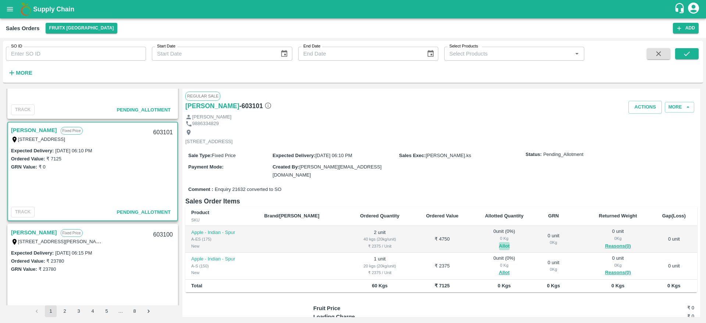
click at [499, 243] on button "Allot" at bounding box center [504, 246] width 11 height 8
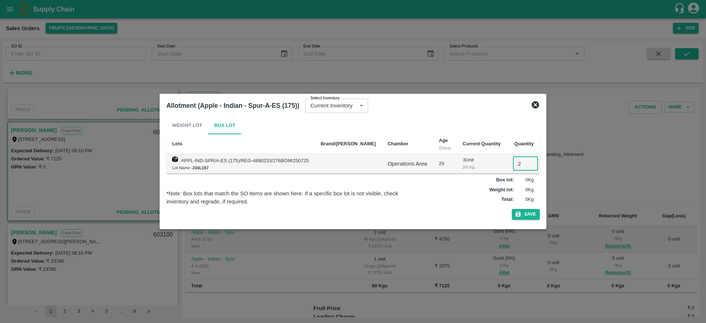
click at [516, 161] on input "2" at bounding box center [525, 164] width 25 height 14
type input "2"
click at [512, 209] on button "Save" at bounding box center [526, 214] width 28 height 11
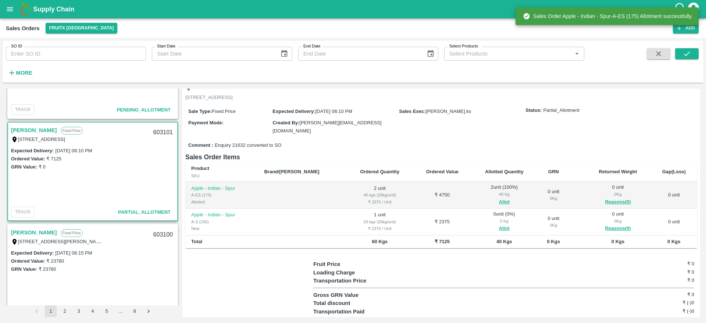
scroll to position [47, 0]
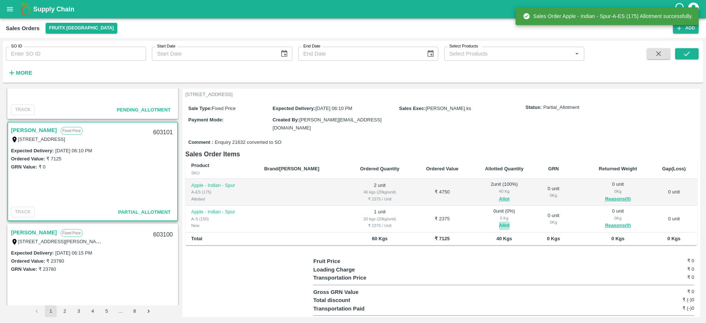
click at [499, 222] on button "Allot" at bounding box center [504, 225] width 11 height 8
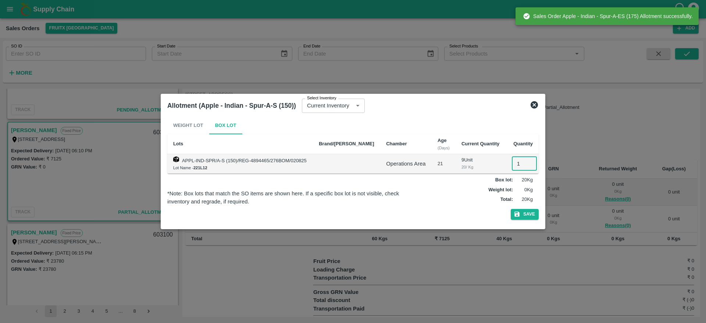
click at [516, 161] on input "1" at bounding box center [524, 164] width 25 height 14
type input "1"
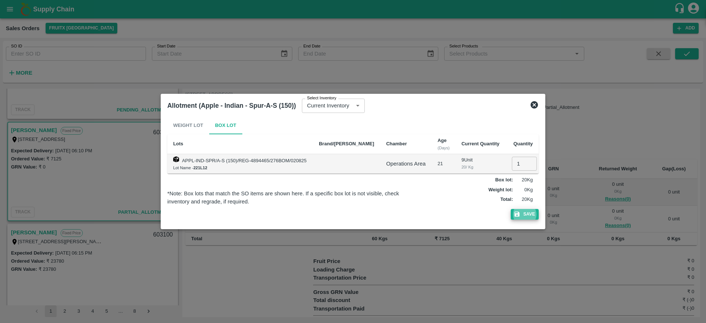
click at [510, 209] on button "Save" at bounding box center [524, 214] width 28 height 11
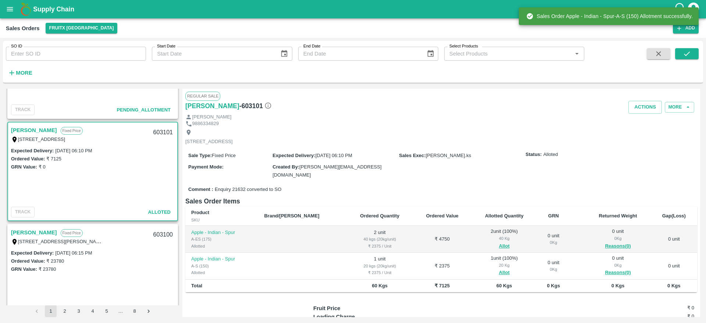
click at [164, 130] on div "603101" at bounding box center [163, 132] width 28 height 17
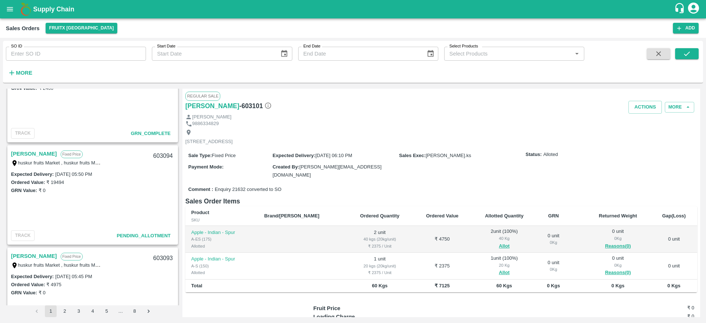
scroll to position [1479, 0]
click at [44, 151] on link "[PERSON_NAME]" at bounding box center [34, 152] width 46 height 10
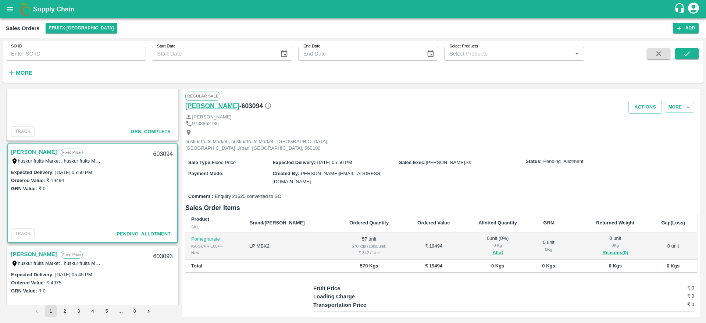
click at [220, 108] on h6 "[PERSON_NAME]" at bounding box center [212, 106] width 54 height 10
click at [492, 248] on button "Allot" at bounding box center [497, 252] width 11 height 8
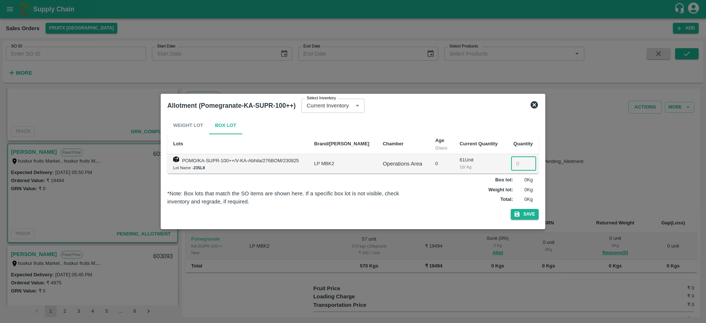
click at [513, 163] on input "number" at bounding box center [523, 164] width 25 height 14
type input "57"
click at [510, 209] on button "Save" at bounding box center [524, 214] width 28 height 11
click at [535, 103] on icon at bounding box center [533, 104] width 7 height 7
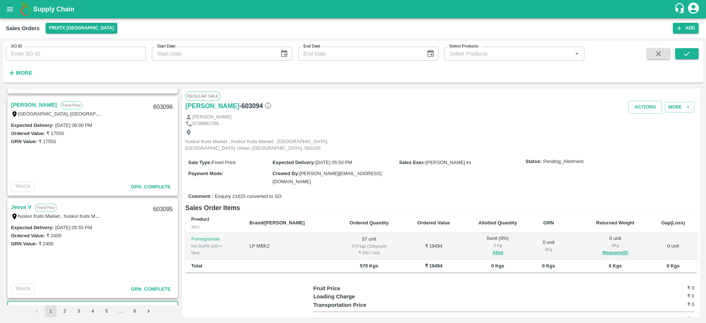
scroll to position [1323, 0]
click at [492, 248] on button "Allot" at bounding box center [497, 252] width 11 height 8
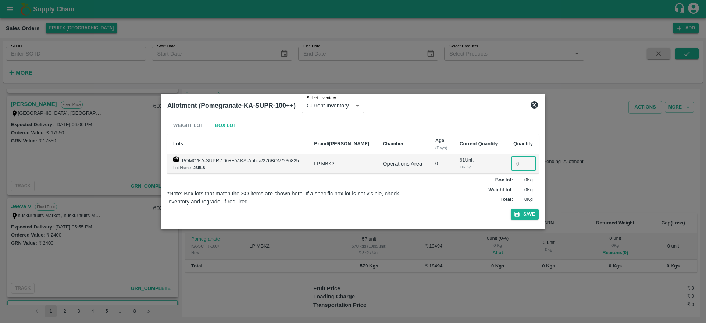
click at [517, 169] on input "number" at bounding box center [523, 164] width 25 height 14
type input "56"
click at [510, 209] on button "Save" at bounding box center [524, 214] width 28 height 11
click at [520, 165] on input "56" at bounding box center [523, 164] width 25 height 14
click at [534, 105] on icon at bounding box center [533, 104] width 7 height 7
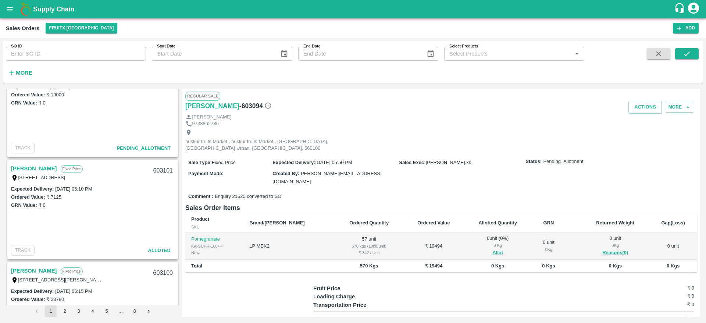
scroll to position [745, 0]
click at [29, 169] on link "[PERSON_NAME]" at bounding box center [34, 171] width 46 height 10
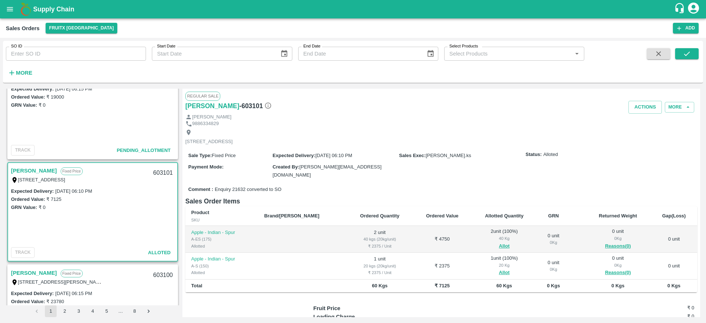
click at [154, 176] on div "603101" at bounding box center [163, 172] width 28 height 17
click at [638, 113] on button "Actions" at bounding box center [644, 107] width 33 height 13
click at [646, 141] on li "Deliver" at bounding box center [661, 135] width 78 height 12
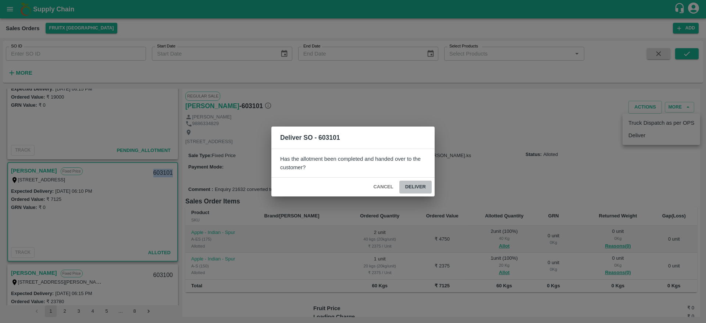
click at [418, 187] on button "Deliver" at bounding box center [415, 186] width 32 height 13
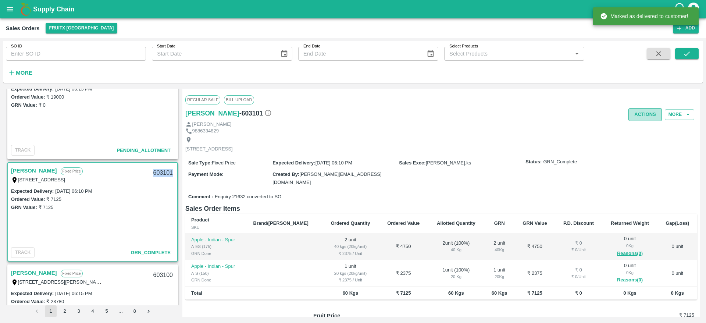
click at [644, 114] on button "Actions" at bounding box center [644, 114] width 33 height 13
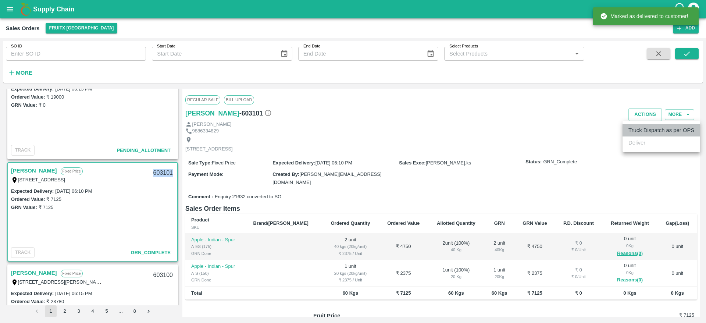
click at [639, 128] on li "Truck Dispatch as per OPS" at bounding box center [661, 130] width 78 height 12
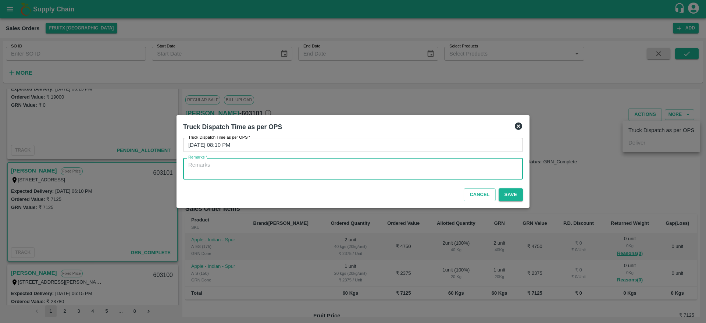
click at [484, 170] on textarea "Remarks   *" at bounding box center [352, 168] width 329 height 15
type textarea "OTD"
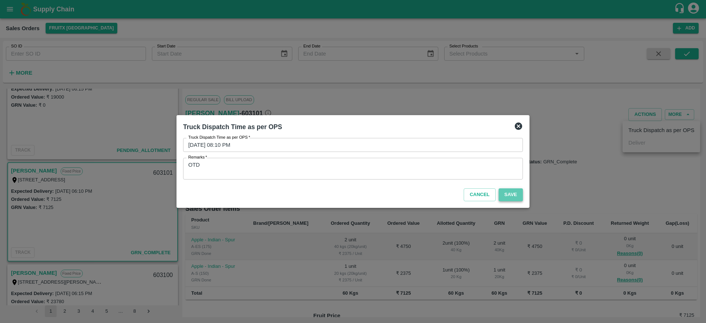
click at [514, 193] on button "Save" at bounding box center [510, 194] width 24 height 13
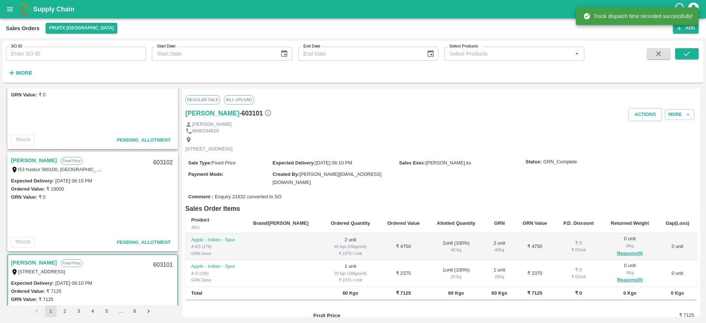
scroll to position [653, 0]
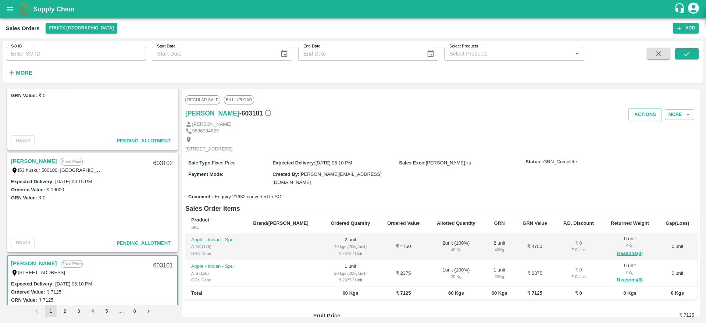
click at [28, 159] on link "[PERSON_NAME]" at bounding box center [34, 161] width 46 height 10
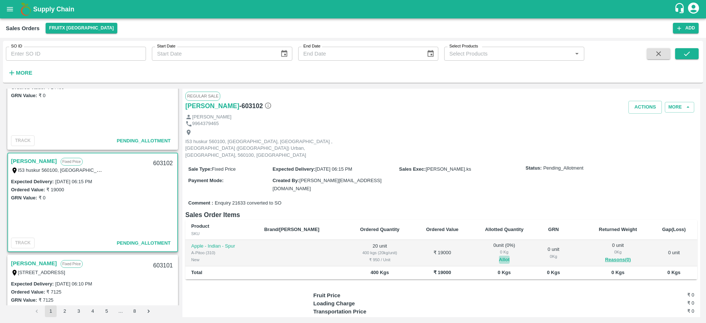
click at [499, 255] on button "Allot" at bounding box center [504, 259] width 11 height 8
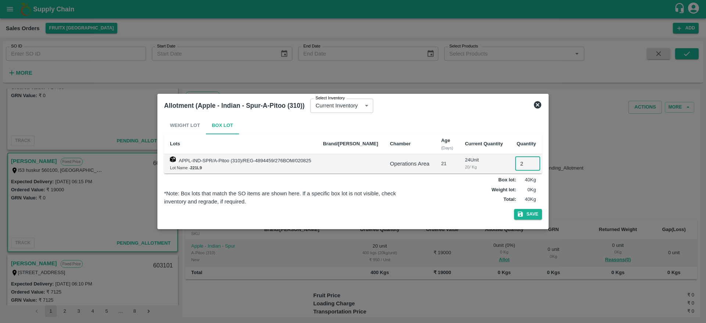
click at [518, 165] on input "2" at bounding box center [527, 164] width 25 height 14
type input "20"
click at [514, 209] on button "Save" at bounding box center [528, 214] width 28 height 11
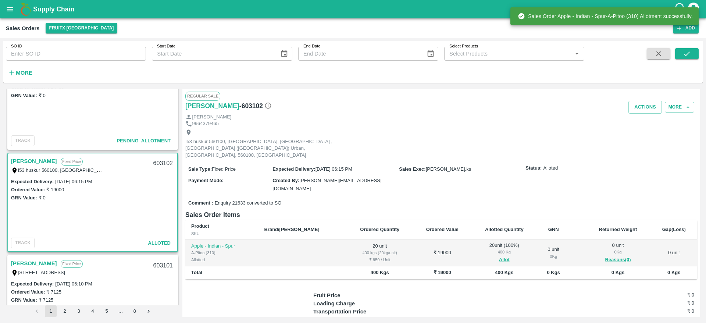
click at [160, 164] on div "603102" at bounding box center [163, 163] width 28 height 17
click at [646, 109] on button "Actions" at bounding box center [644, 107] width 33 height 13
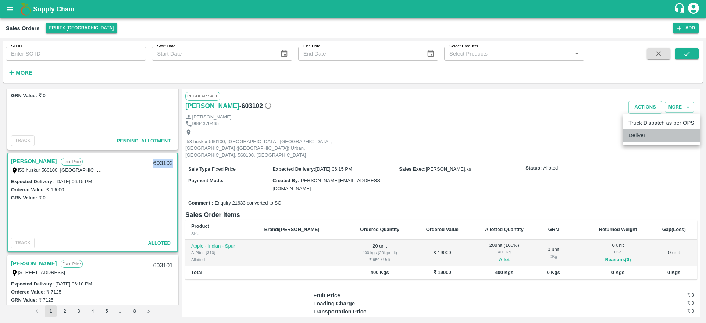
click at [635, 133] on li "Deliver" at bounding box center [661, 135] width 78 height 12
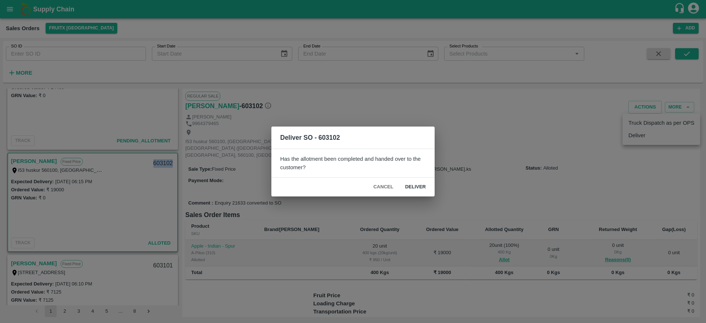
click at [422, 185] on button "Deliver" at bounding box center [415, 186] width 32 height 13
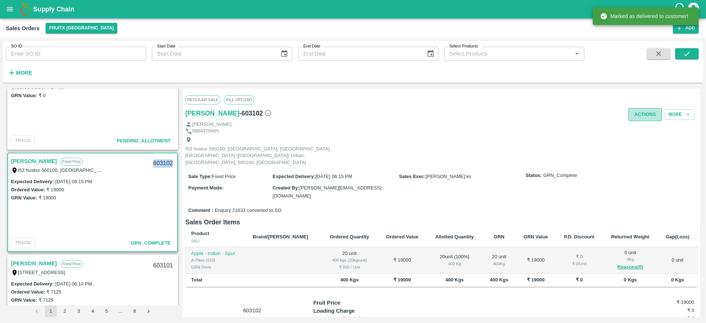
click at [641, 114] on button "Actions" at bounding box center [644, 114] width 33 height 13
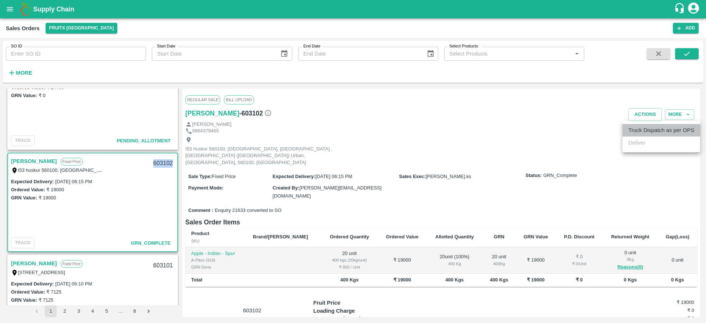
click at [642, 131] on li "Truck Dispatch as per OPS" at bounding box center [661, 130] width 78 height 12
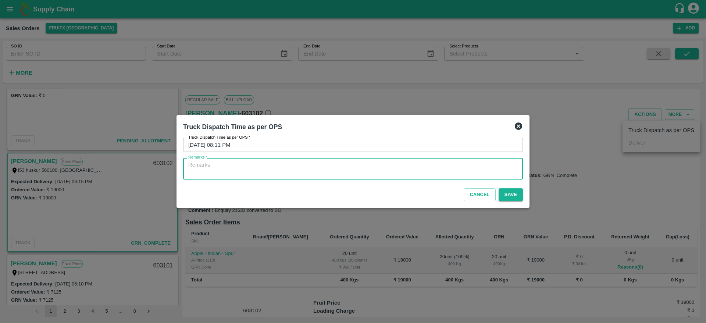
click at [463, 175] on textarea "Remarks   *" at bounding box center [352, 168] width 329 height 15
type textarea "OTD"
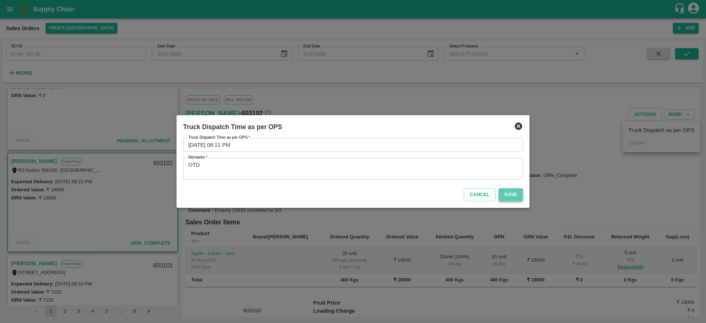
click at [517, 193] on button "Save" at bounding box center [510, 194] width 24 height 13
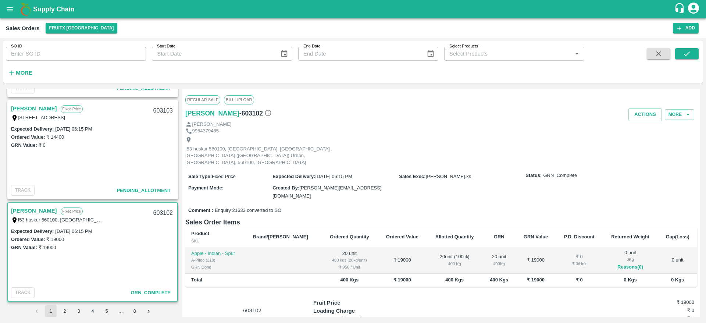
scroll to position [552, 0]
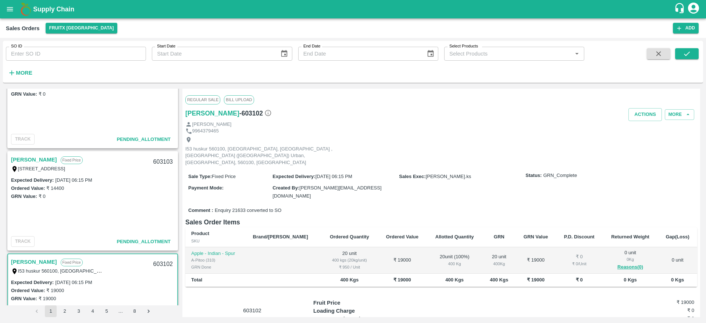
click at [31, 162] on link "[PERSON_NAME]" at bounding box center [34, 160] width 46 height 10
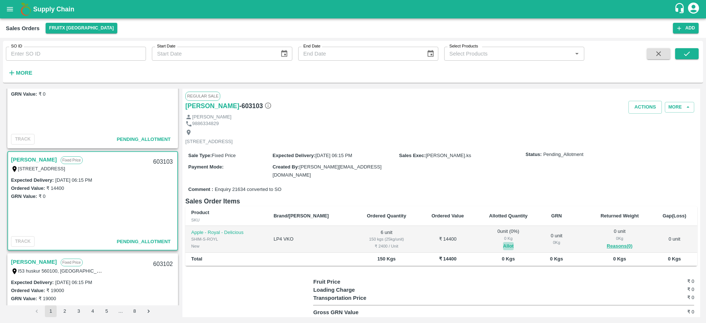
click at [503, 243] on button "Allot" at bounding box center [508, 246] width 11 height 8
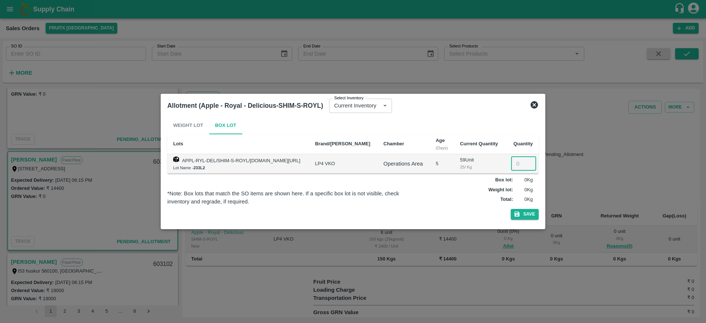
click at [516, 164] on input "number" at bounding box center [523, 164] width 25 height 14
type input "6"
click at [510, 209] on button "Save" at bounding box center [524, 214] width 28 height 11
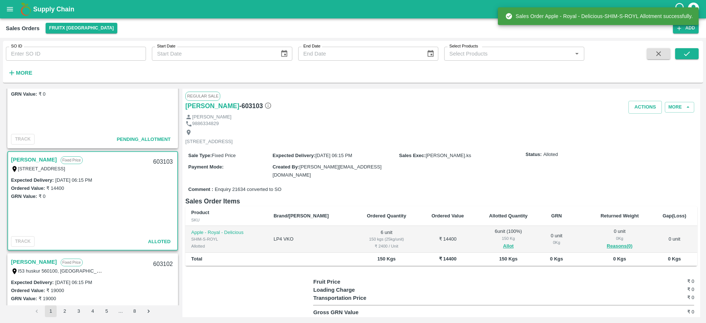
click at [156, 159] on div "603103" at bounding box center [163, 161] width 28 height 17
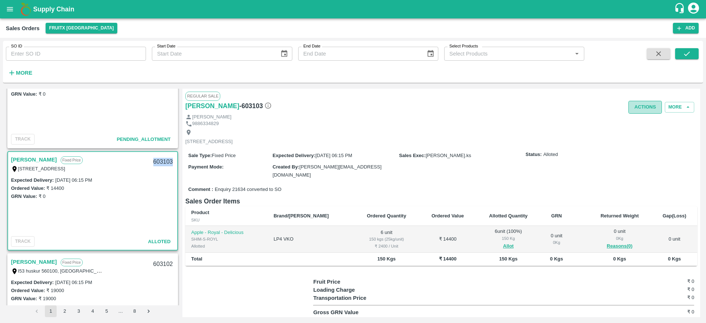
click at [653, 104] on button "Actions" at bounding box center [644, 107] width 33 height 13
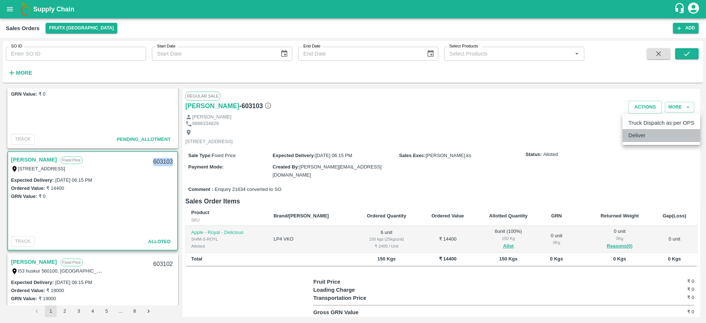
click at [629, 140] on li "Deliver" at bounding box center [661, 135] width 78 height 12
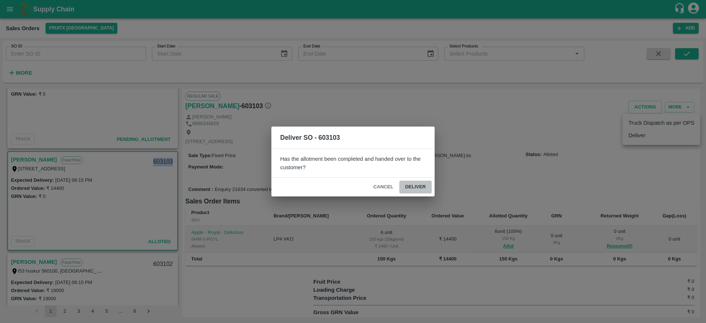
click at [419, 182] on button "Deliver" at bounding box center [415, 186] width 32 height 13
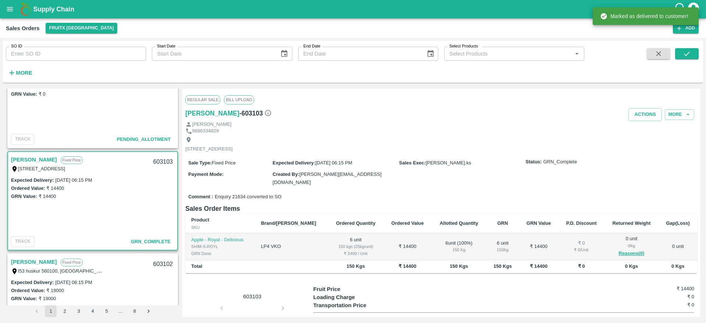
click at [643, 106] on div "Regular Sale Bill Upload" at bounding box center [441, 100] width 512 height 16
click at [645, 111] on button "Actions" at bounding box center [644, 114] width 33 height 13
click at [639, 127] on li "Truck Dispatch as per OPS" at bounding box center [661, 130] width 78 height 12
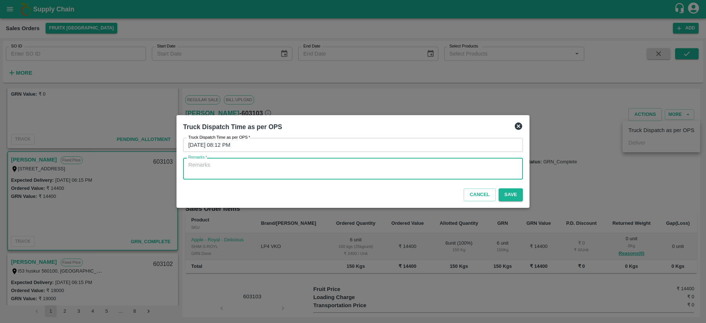
click at [468, 165] on textarea "Remarks   *" at bounding box center [352, 168] width 329 height 15
type textarea "OTD"
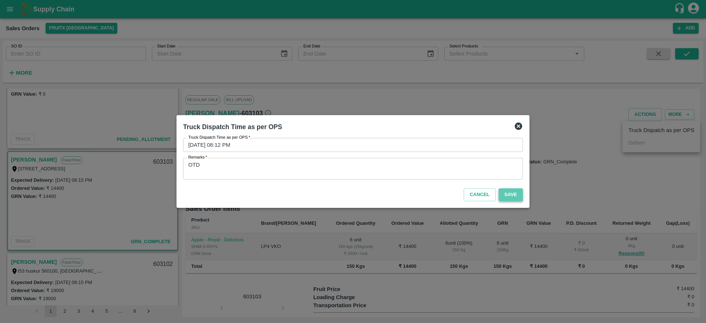
click at [504, 195] on button "Save" at bounding box center [510, 194] width 24 height 13
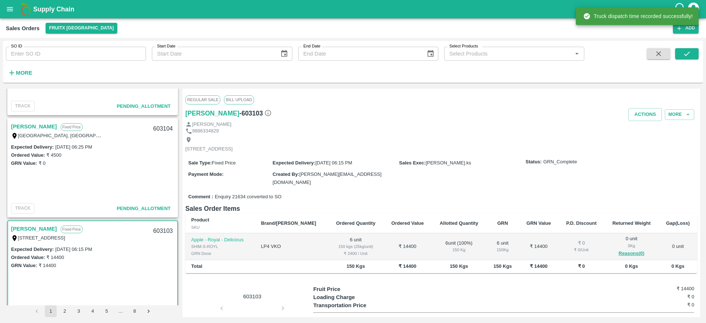
scroll to position [482, 0]
click at [34, 125] on link "[PERSON_NAME]" at bounding box center [34, 128] width 46 height 10
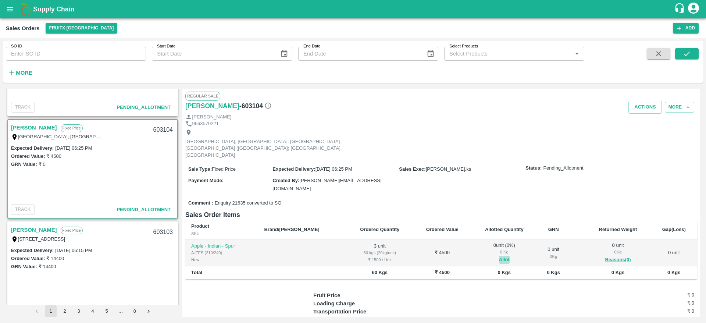
click at [499, 255] on button "Allot" at bounding box center [504, 259] width 11 height 8
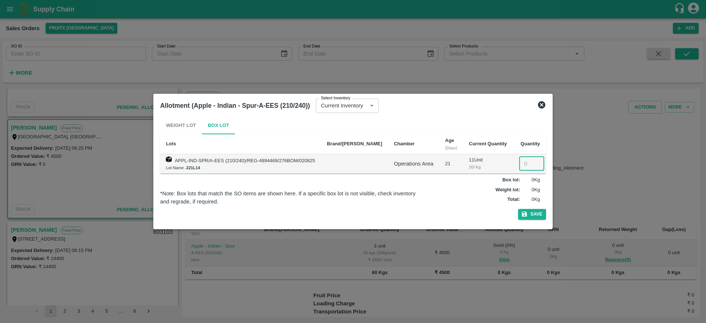
click at [519, 163] on input "number" at bounding box center [531, 164] width 25 height 14
type input "3"
click at [523, 217] on button "Save" at bounding box center [532, 214] width 28 height 11
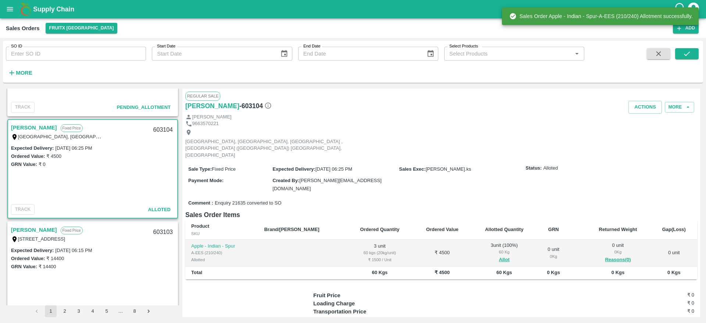
click at [159, 129] on div "603104" at bounding box center [163, 129] width 28 height 17
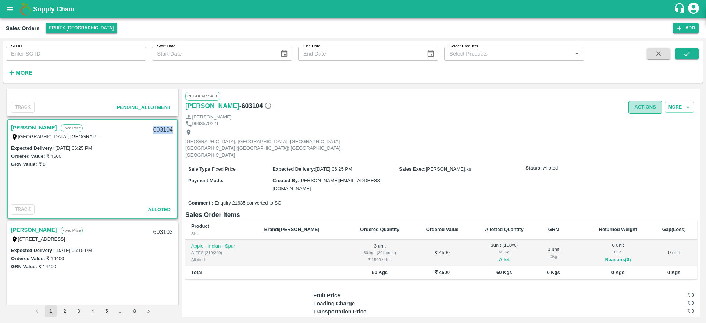
click at [643, 107] on button "Actions" at bounding box center [644, 107] width 33 height 13
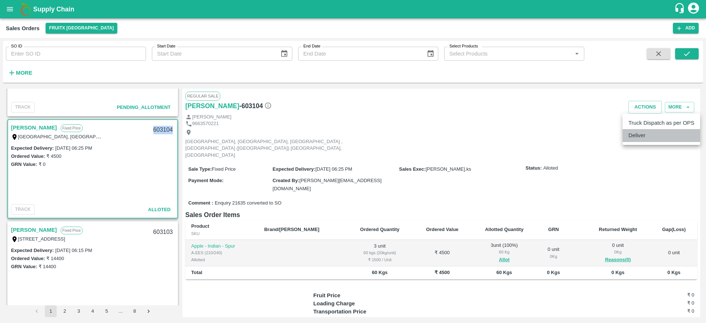
click at [636, 138] on li "Deliver" at bounding box center [661, 135] width 78 height 12
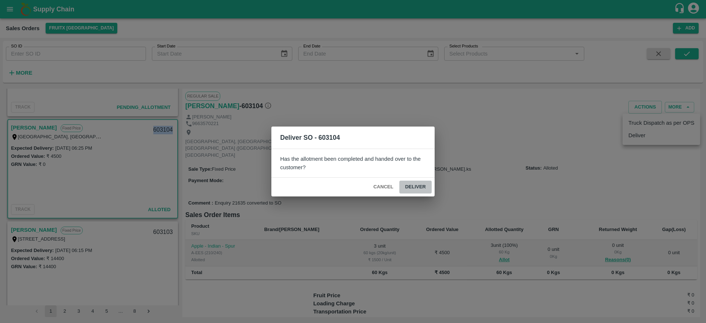
click at [415, 186] on button "Deliver" at bounding box center [415, 186] width 32 height 13
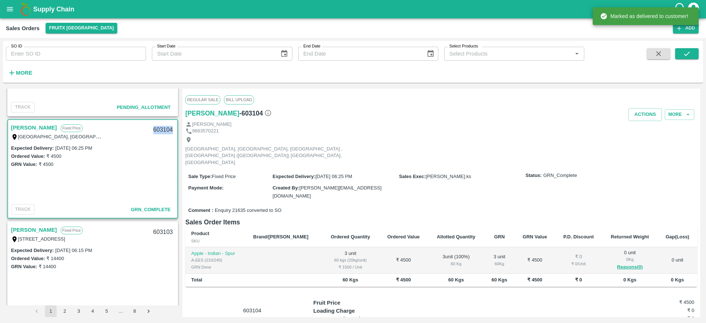
click at [644, 114] on button "Actions" at bounding box center [644, 114] width 33 height 13
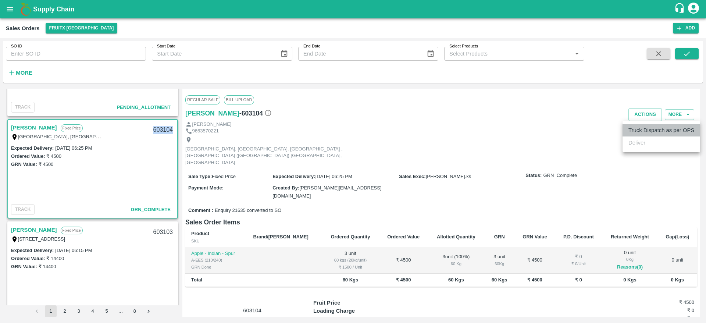
click at [644, 132] on li "Truck Dispatch as per OPS" at bounding box center [661, 130] width 78 height 12
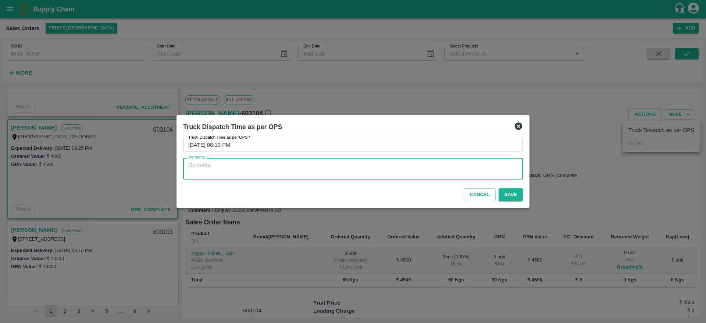
click at [504, 171] on textarea "Remarks   *" at bounding box center [352, 168] width 329 height 15
type textarea "OTD"
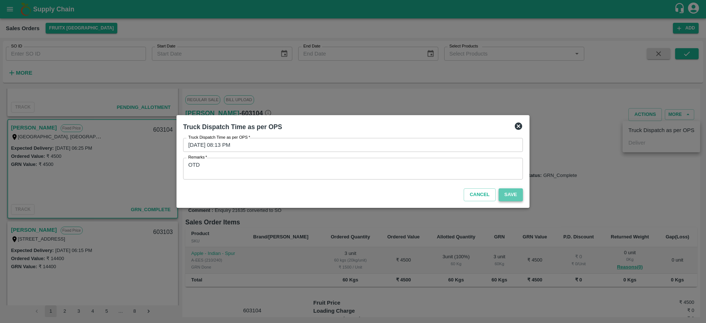
click at [520, 192] on button "Save" at bounding box center [510, 194] width 24 height 13
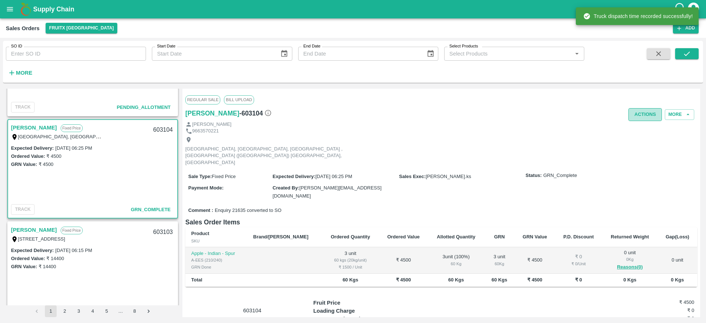
click at [639, 113] on button "Actions" at bounding box center [644, 114] width 33 height 13
click at [394, 164] on div at bounding box center [353, 161] width 706 height 323
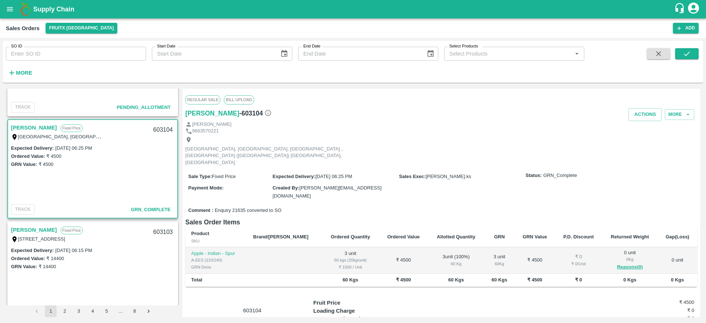
click at [165, 129] on div "603104" at bounding box center [163, 129] width 28 height 17
click at [636, 114] on button "Actions" at bounding box center [644, 114] width 33 height 13
click at [76, 151] on div at bounding box center [353, 161] width 706 height 323
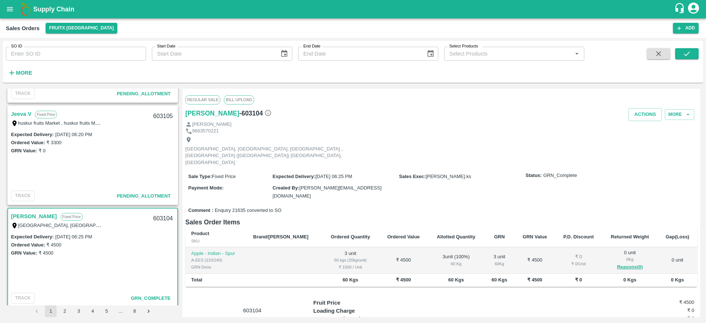
scroll to position [392, 0]
click at [26, 114] on link "Jeeva V" at bounding box center [21, 115] width 20 height 10
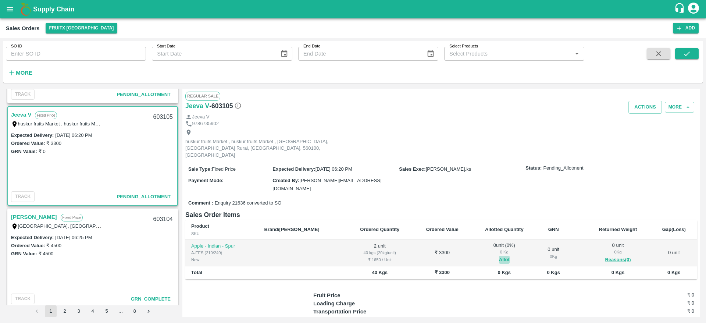
click at [499, 255] on button "Allot" at bounding box center [504, 259] width 11 height 8
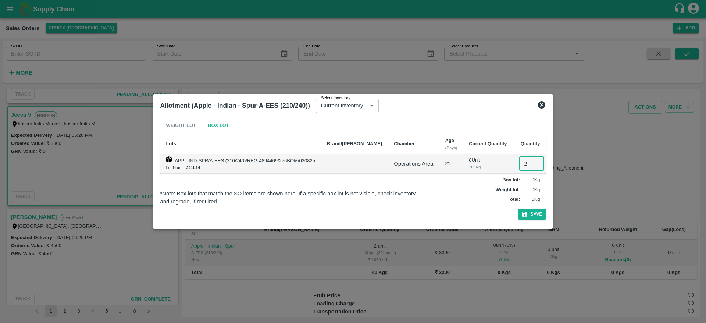
click at [519, 159] on input "2" at bounding box center [531, 164] width 25 height 14
type input "2"
click at [518, 209] on button "Save" at bounding box center [532, 214] width 28 height 11
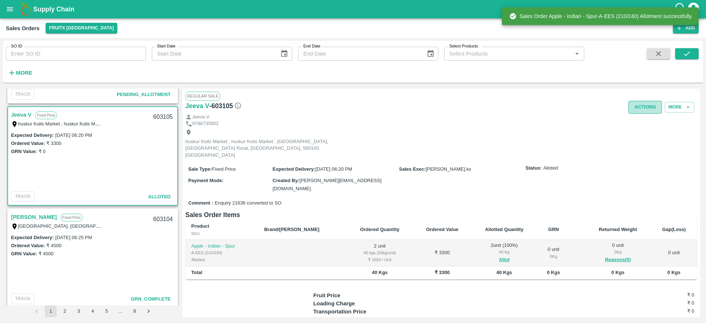
click at [642, 106] on button "Actions" at bounding box center [644, 107] width 33 height 13
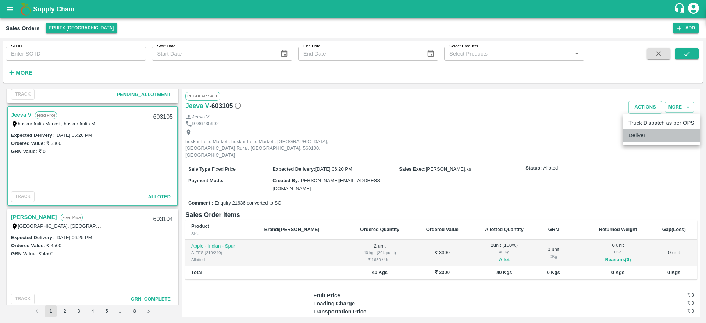
click at [641, 131] on li "Deliver" at bounding box center [661, 135] width 78 height 12
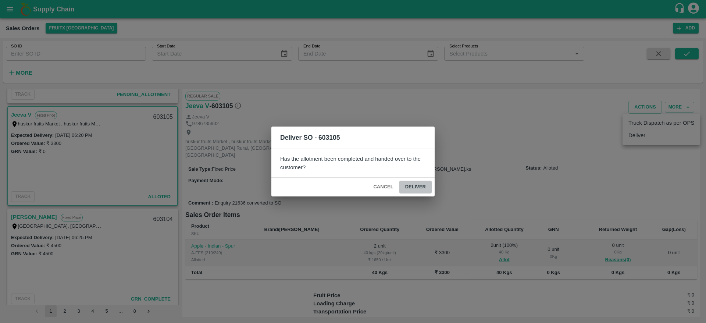
click at [416, 187] on button "Deliver" at bounding box center [415, 186] width 32 height 13
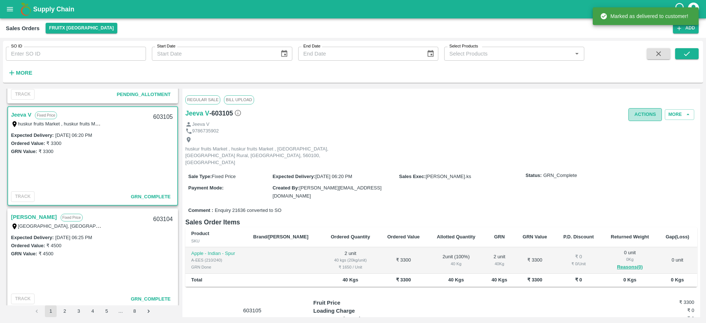
click at [634, 114] on button "Actions" at bounding box center [644, 114] width 33 height 13
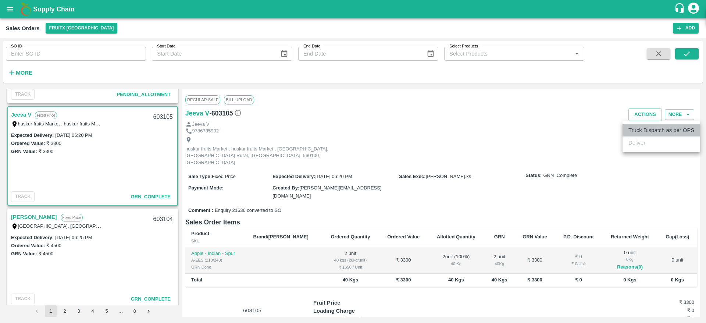
click at [639, 126] on li "Truck Dispatch as per OPS" at bounding box center [661, 130] width 78 height 12
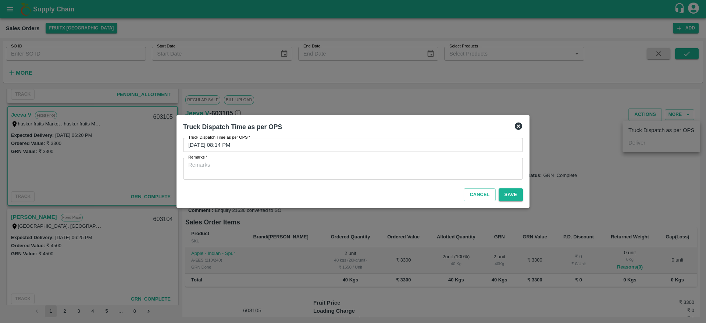
click at [489, 171] on textarea "Remarks   *" at bounding box center [352, 168] width 329 height 15
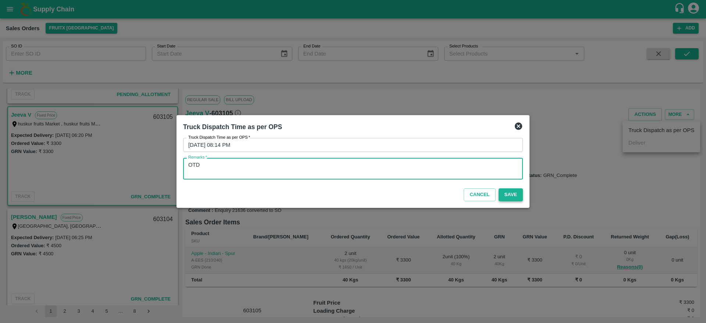
type textarea "OTD"
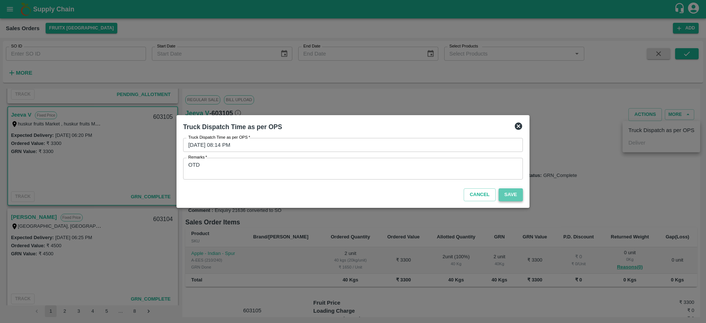
click at [508, 194] on button "Save" at bounding box center [510, 194] width 24 height 13
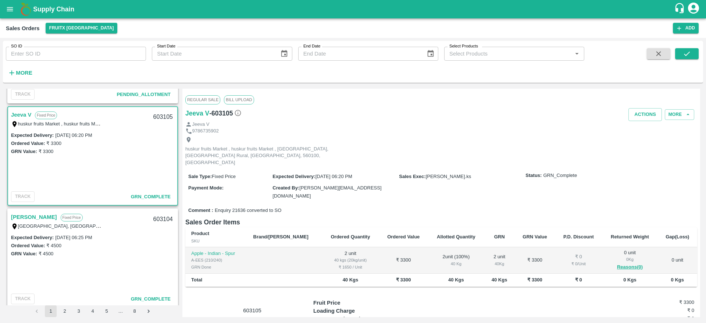
click at [162, 117] on div "603105" at bounding box center [163, 116] width 28 height 17
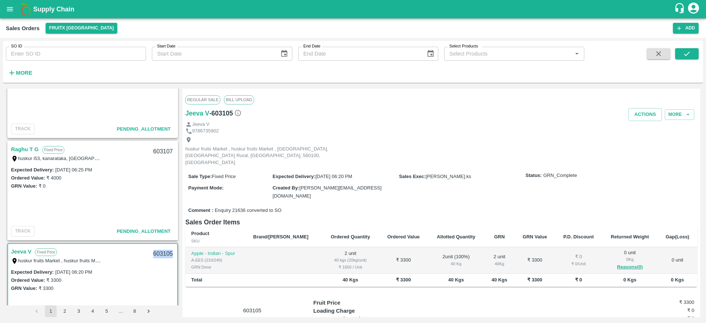
scroll to position [255, 0]
click at [25, 146] on link "Raghu T G" at bounding box center [25, 151] width 28 height 10
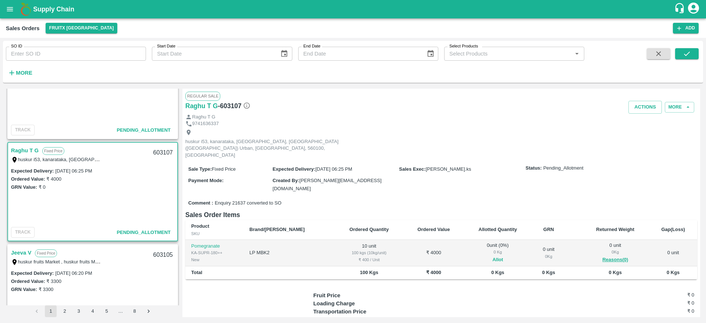
click at [492, 255] on button "Allot" at bounding box center [497, 259] width 11 height 8
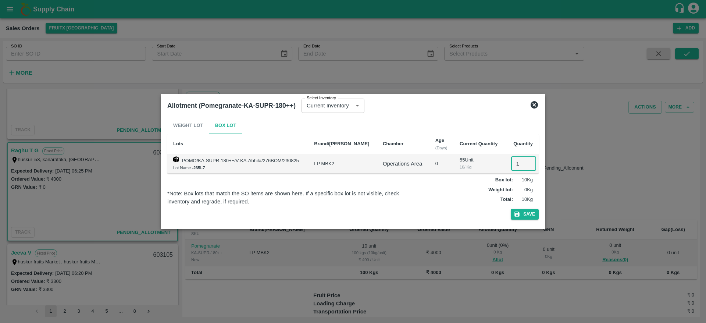
click at [515, 162] on input "1" at bounding box center [523, 164] width 25 height 14
type input "10"
click at [510, 209] on button "Save" at bounding box center [524, 214] width 28 height 11
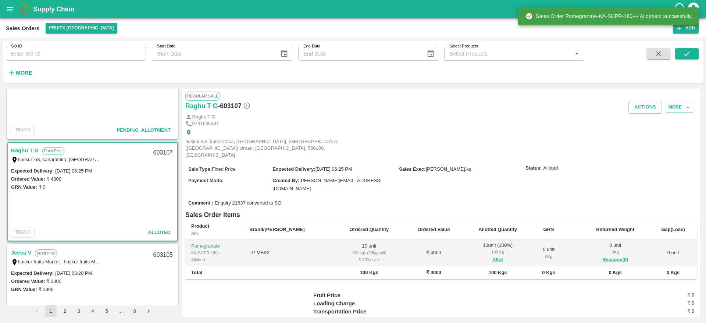
click at [153, 153] on div "603107" at bounding box center [163, 152] width 28 height 17
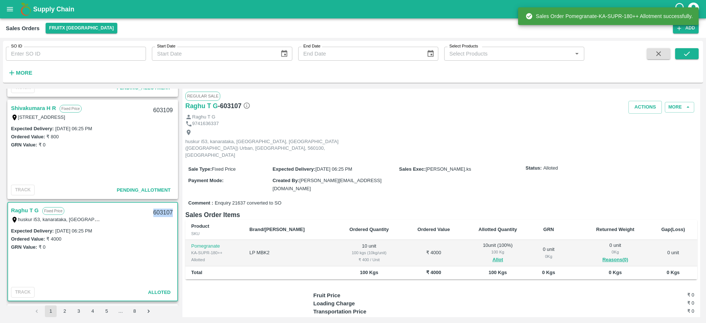
scroll to position [194, 0]
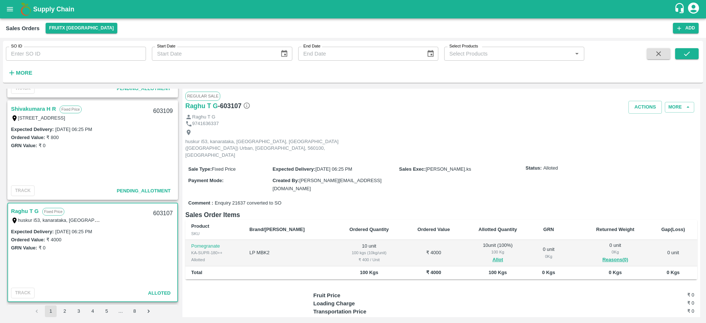
click at [32, 108] on link "Shivakumara H R" at bounding box center [33, 109] width 45 height 10
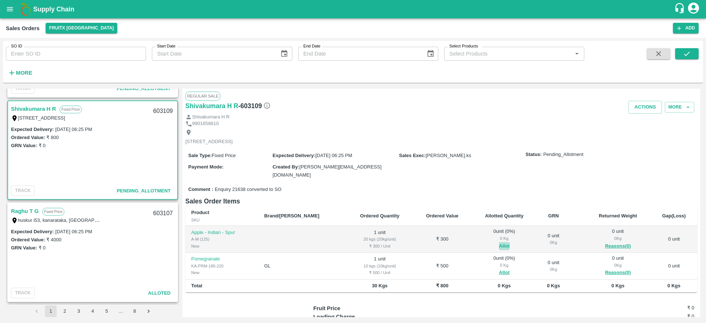
click at [499, 244] on button "Allot" at bounding box center [504, 246] width 11 height 8
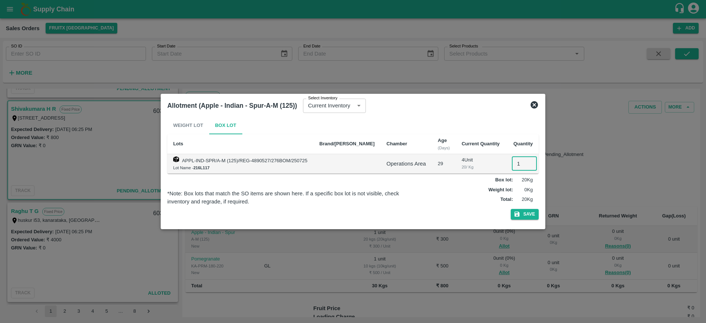
click at [512, 165] on input "1" at bounding box center [524, 164] width 25 height 14
type input "1"
click at [510, 209] on button "Save" at bounding box center [524, 214] width 28 height 11
click at [519, 214] on icon "button" at bounding box center [516, 214] width 5 height 5
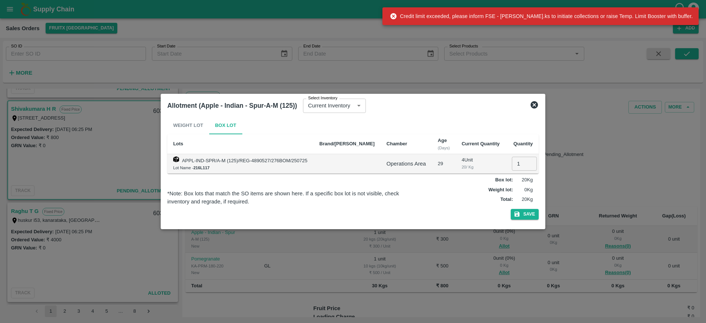
click at [532, 101] on icon at bounding box center [534, 104] width 9 height 9
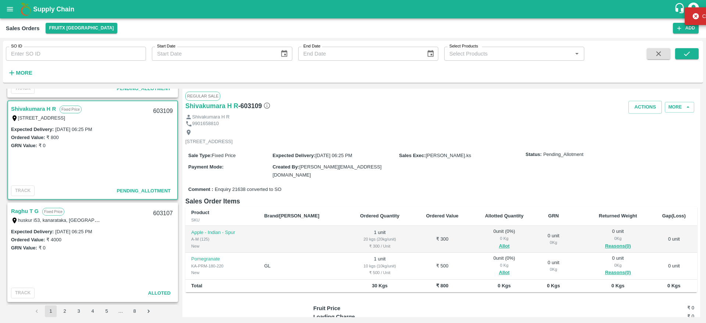
click at [495, 269] on span "Allot" at bounding box center [504, 272] width 54 height 8
click at [499, 270] on button "Allot" at bounding box center [504, 272] width 11 height 8
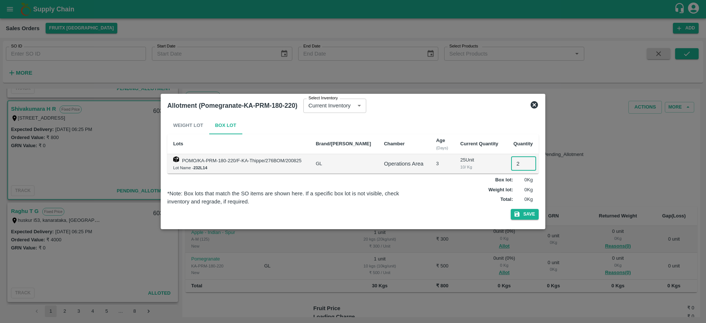
click at [517, 163] on input "2" at bounding box center [523, 164] width 25 height 14
type input "01"
click at [510, 209] on button "Save" at bounding box center [524, 214] width 28 height 11
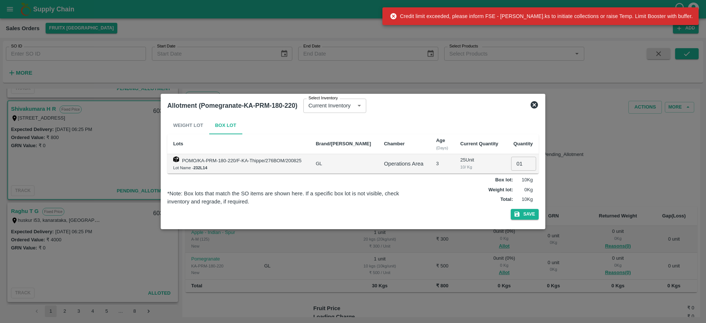
click at [535, 104] on icon at bounding box center [534, 104] width 9 height 9
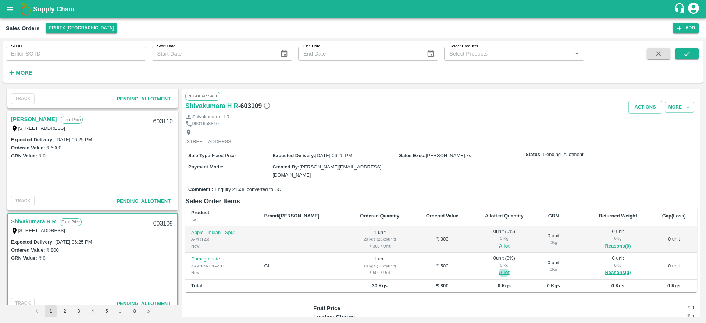
scroll to position [81, 0]
click at [34, 120] on link "[PERSON_NAME]" at bounding box center [34, 120] width 46 height 10
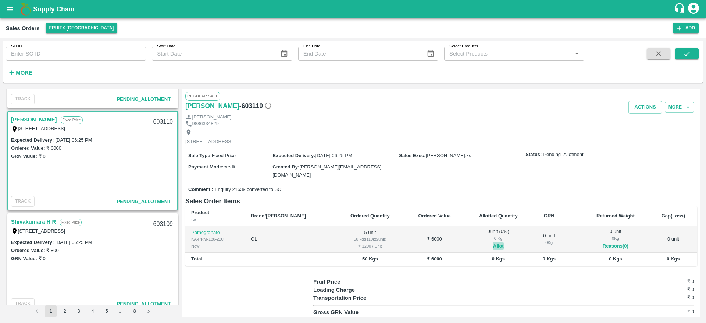
click at [493, 245] on button "Allot" at bounding box center [498, 246] width 11 height 8
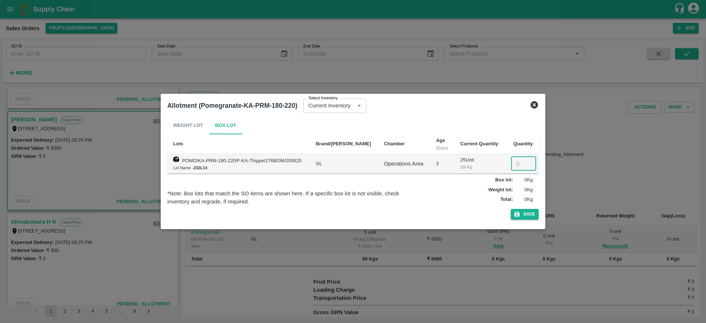
click at [518, 165] on input "number" at bounding box center [523, 164] width 25 height 14
type input "5"
click at [510, 209] on button "Save" at bounding box center [524, 214] width 28 height 11
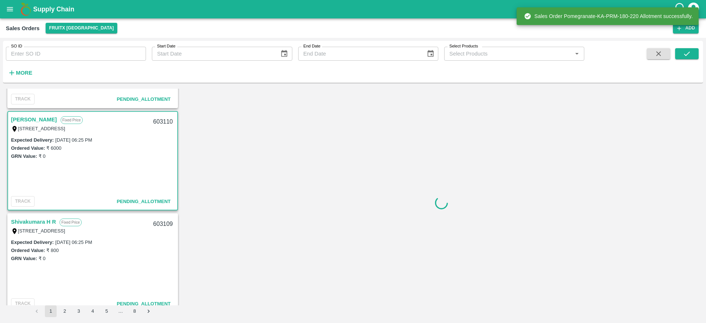
click at [156, 121] on div "603110" at bounding box center [163, 121] width 28 height 17
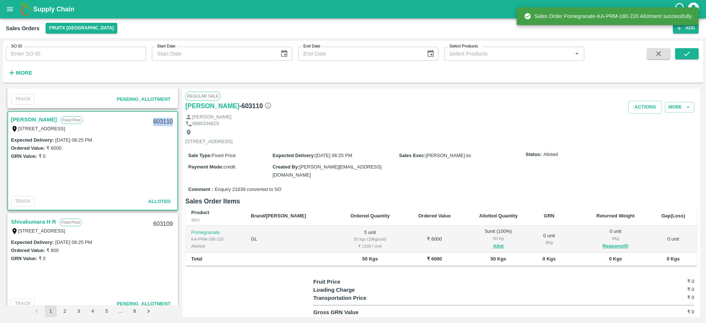
click at [156, 121] on div "603110" at bounding box center [163, 121] width 28 height 17
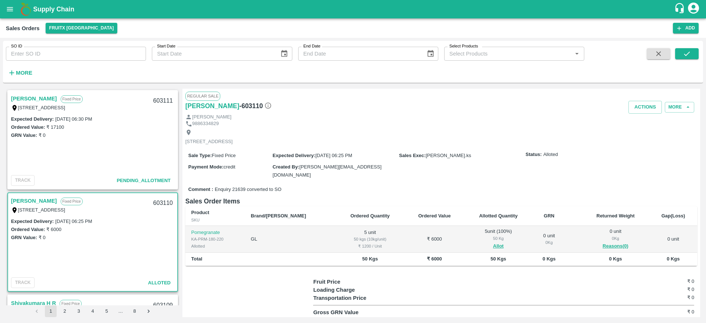
click at [36, 101] on link "[PERSON_NAME]" at bounding box center [34, 99] width 46 height 10
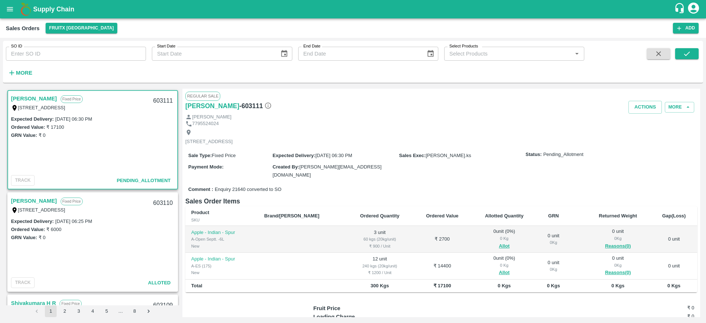
click at [163, 98] on div "603111" at bounding box center [163, 100] width 28 height 17
click at [499, 242] on button "Allot" at bounding box center [504, 246] width 11 height 8
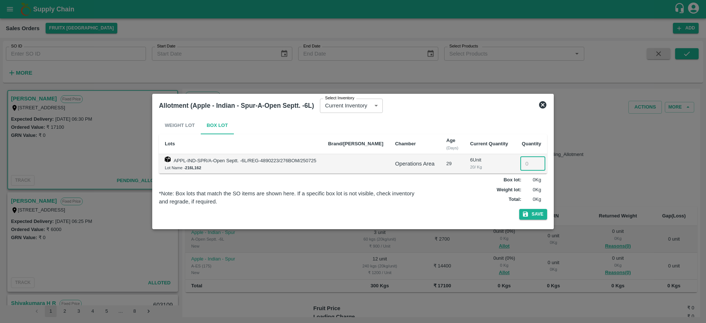
click at [520, 160] on input "number" at bounding box center [532, 164] width 25 height 14
type input "3"
click at [519, 209] on button "Save" at bounding box center [533, 214] width 28 height 11
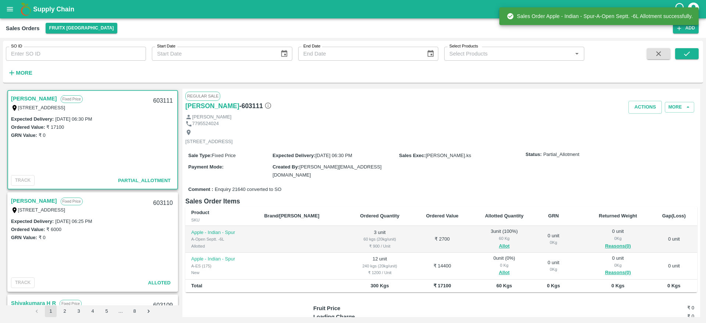
scroll to position [58, 0]
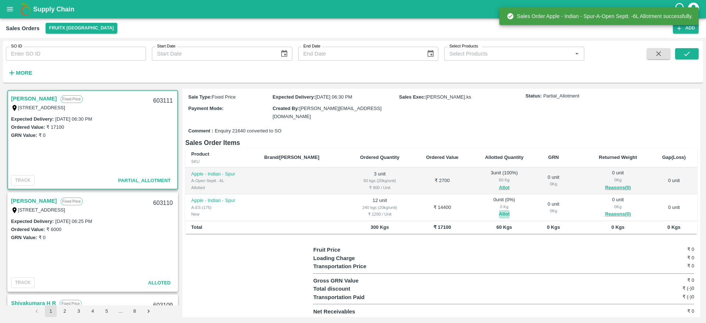
click at [499, 214] on button "Allot" at bounding box center [504, 214] width 11 height 8
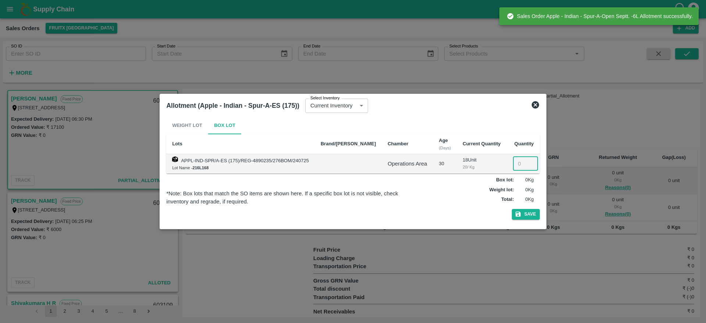
click at [516, 168] on input "number" at bounding box center [525, 164] width 25 height 14
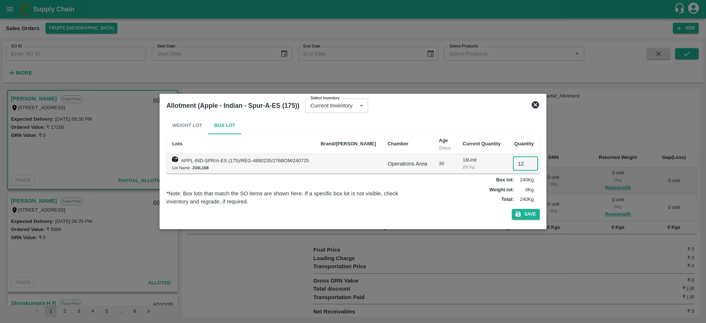
type input "12"
click at [512, 209] on button "Save" at bounding box center [526, 214] width 28 height 11
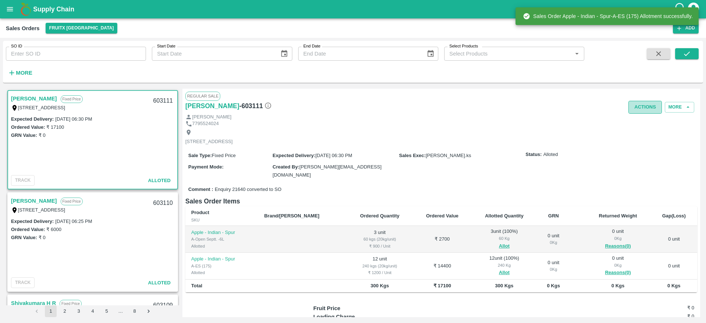
click at [640, 112] on button "Actions" at bounding box center [644, 107] width 33 height 13
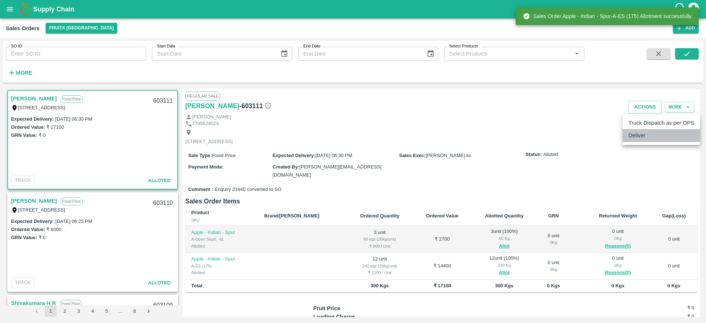
click at [638, 137] on li "Deliver" at bounding box center [661, 135] width 78 height 12
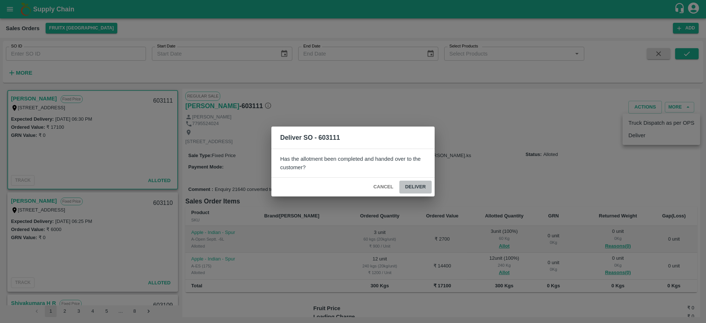
click at [414, 181] on button "Deliver" at bounding box center [415, 186] width 32 height 13
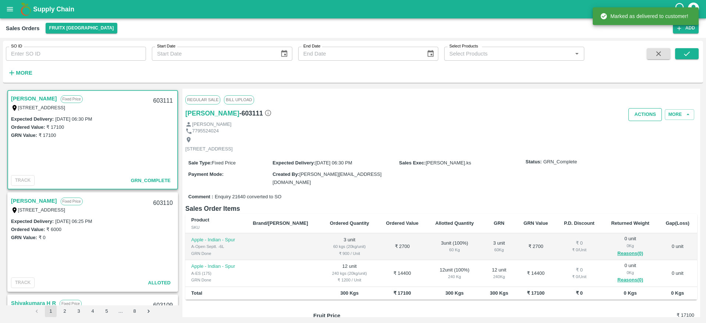
click at [656, 109] on button "Actions" at bounding box center [644, 114] width 33 height 13
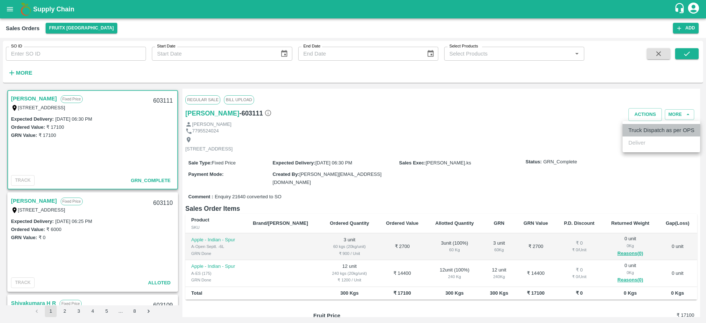
click at [646, 129] on li "Truck Dispatch as per OPS" at bounding box center [661, 130] width 78 height 12
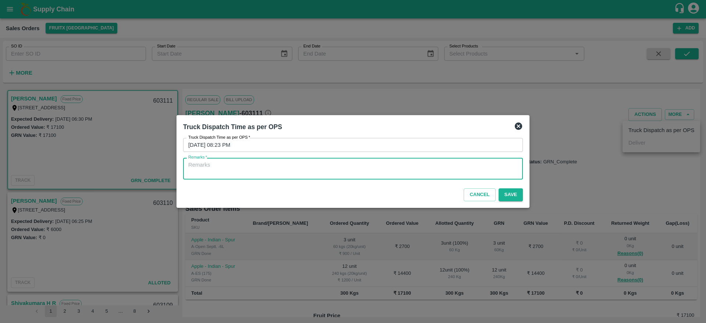
click at [438, 170] on textarea "Remarks   *" at bounding box center [352, 168] width 329 height 15
type textarea "OTD"
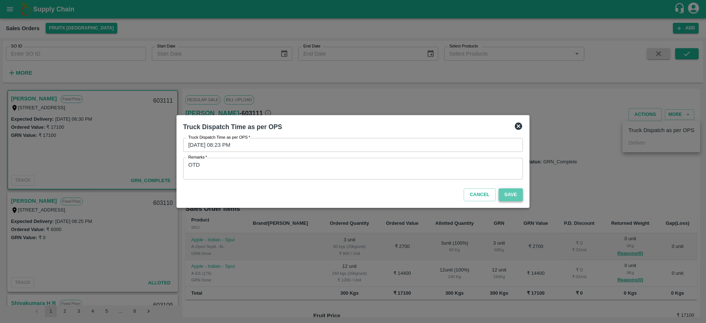
click at [506, 195] on button "Save" at bounding box center [510, 194] width 24 height 13
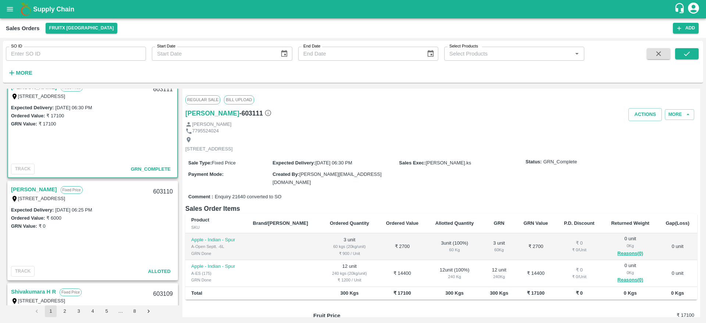
scroll to position [0, 0]
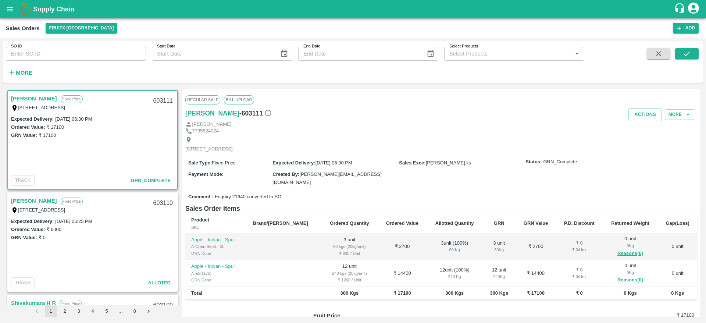
click at [162, 97] on div "603111" at bounding box center [163, 100] width 28 height 17
copy div "603111"
